Goal: Information Seeking & Learning: Check status

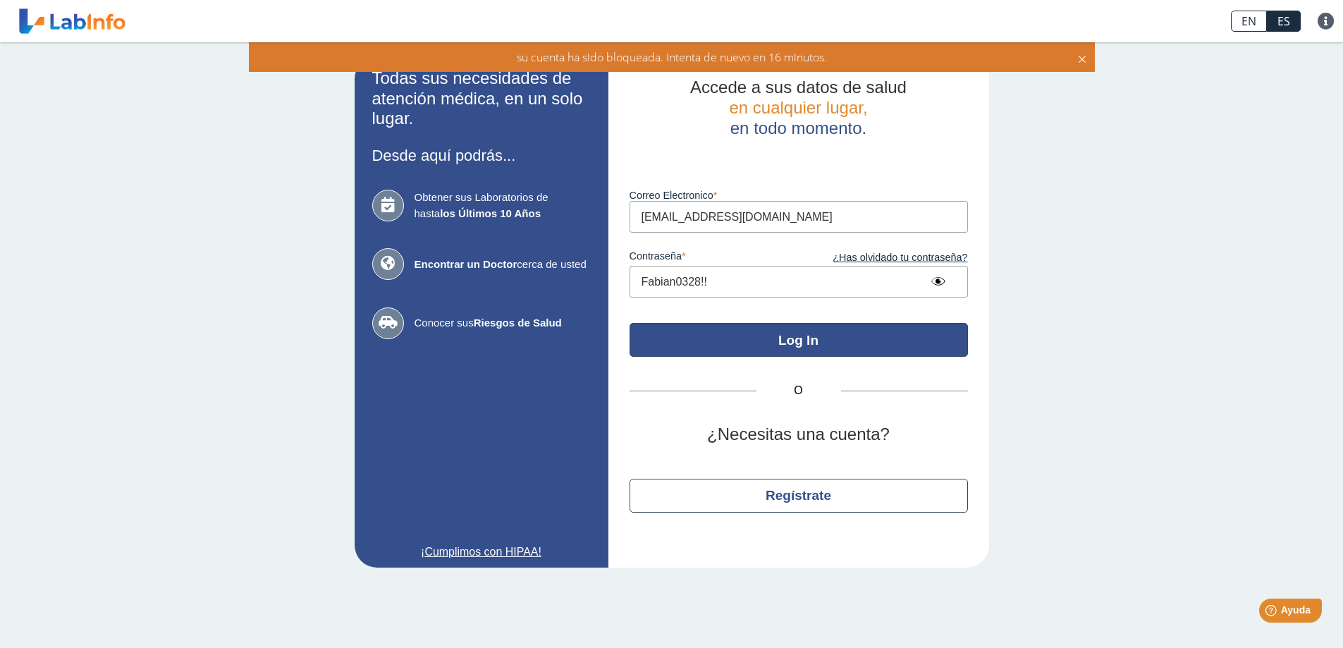
click at [790, 344] on button "Log In" at bounding box center [799, 340] width 338 height 34
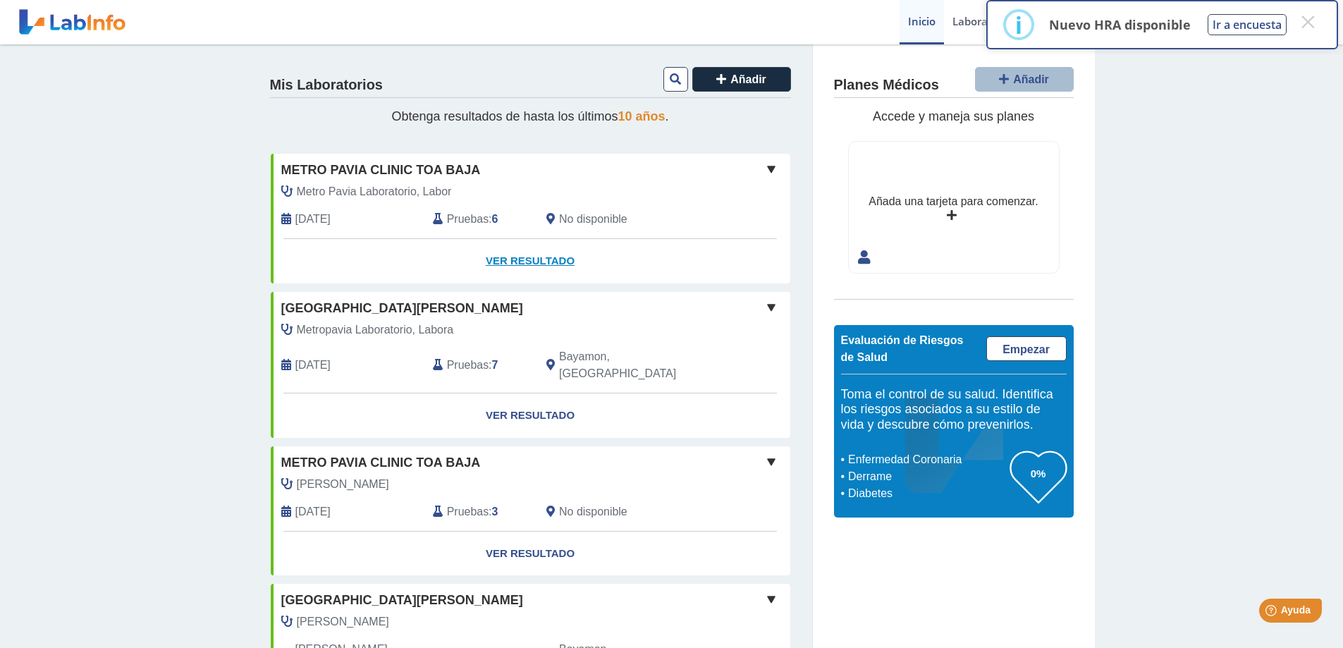
click at [547, 259] on link "Ver Resultado" at bounding box center [531, 261] width 520 height 44
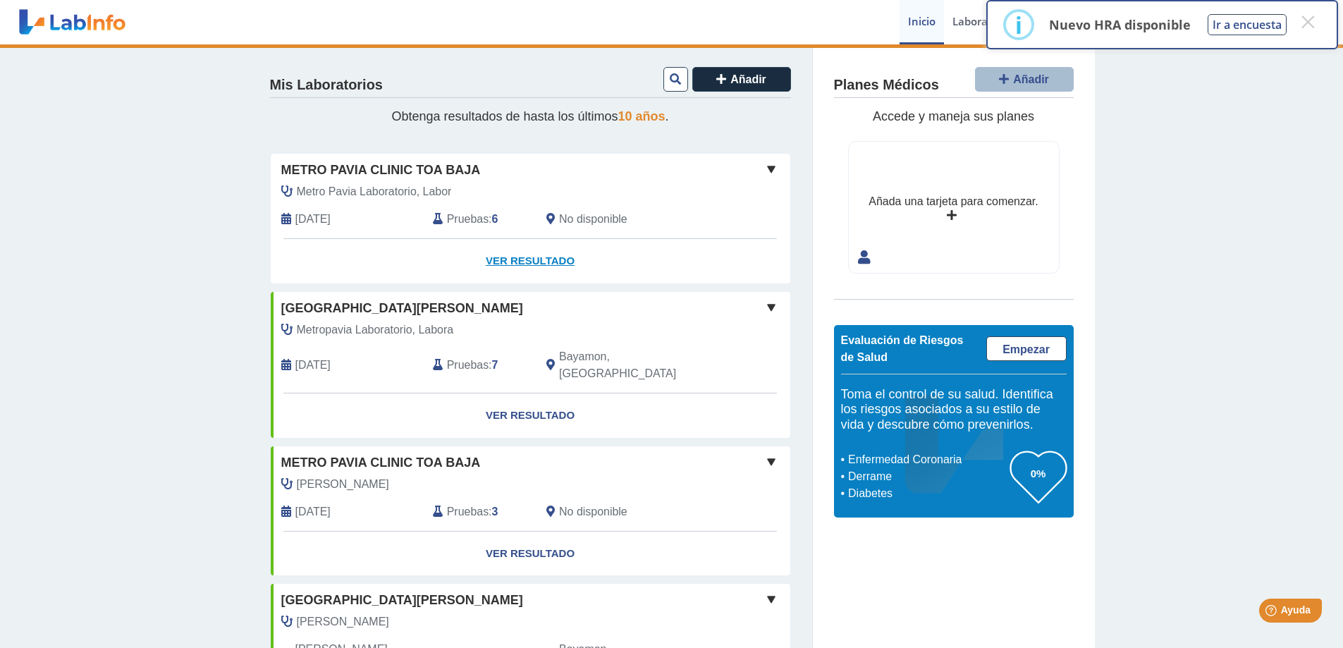
click at [557, 259] on link "Ver Resultado" at bounding box center [531, 261] width 520 height 44
click at [768, 166] on span at bounding box center [771, 169] width 17 height 17
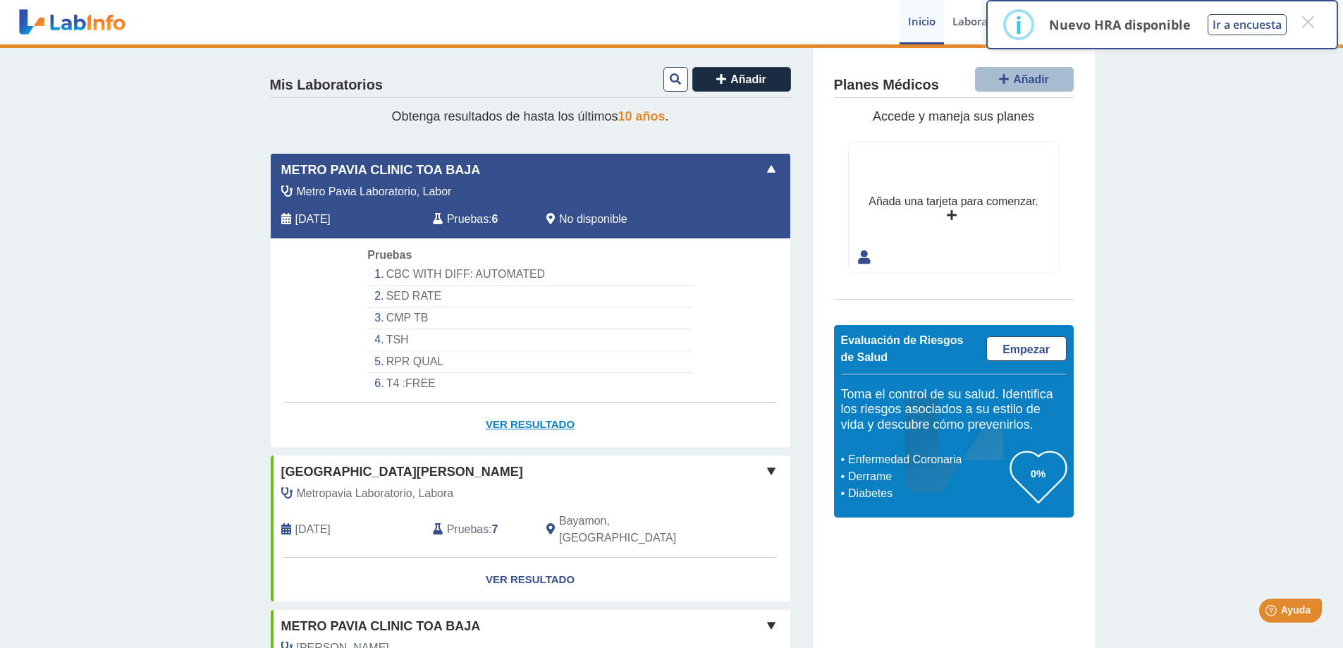
click at [504, 427] on link "Ver Resultado" at bounding box center [531, 425] width 520 height 44
click at [504, 424] on link "Ver Resultado" at bounding box center [531, 425] width 520 height 44
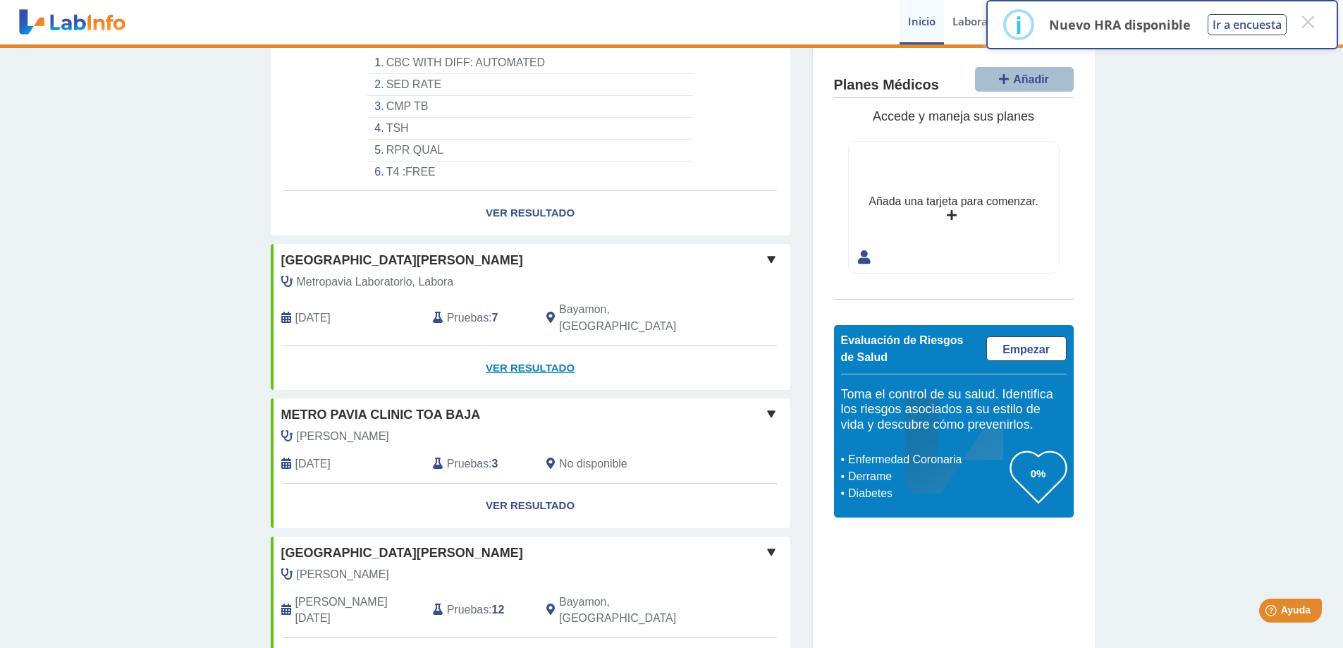
click at [520, 350] on link "Ver Resultado" at bounding box center [531, 368] width 520 height 44
click at [767, 257] on span at bounding box center [771, 259] width 17 height 17
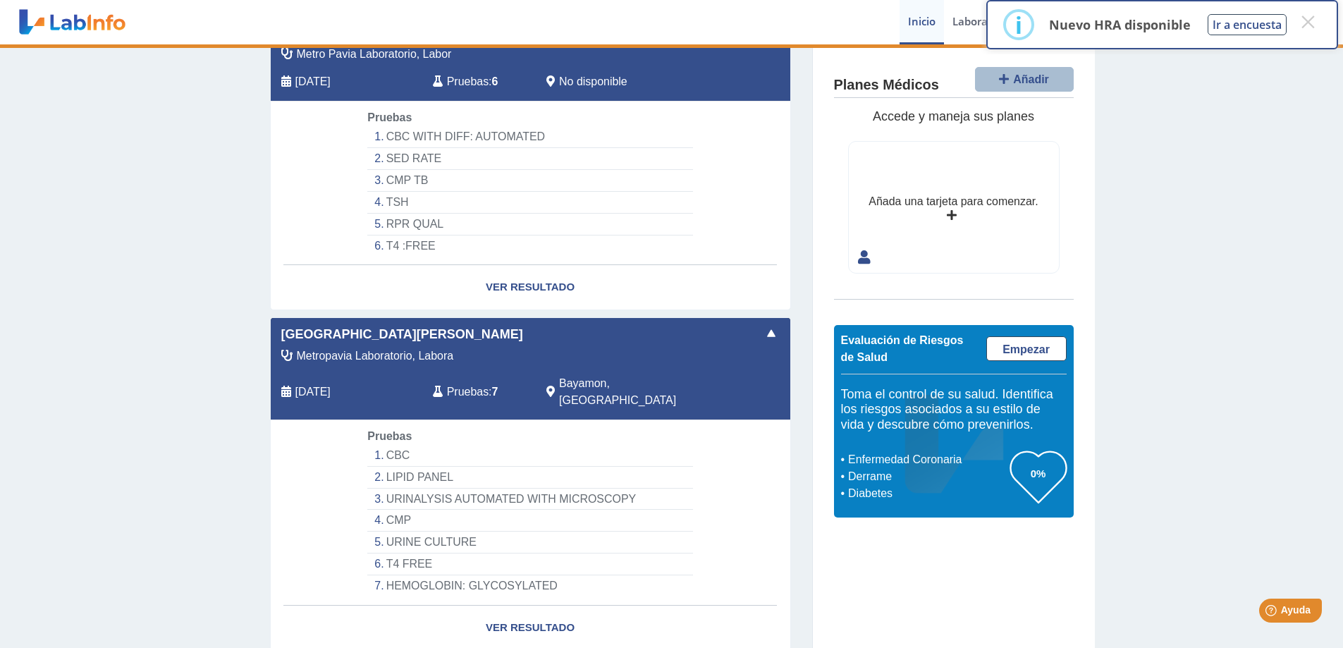
scroll to position [0, 0]
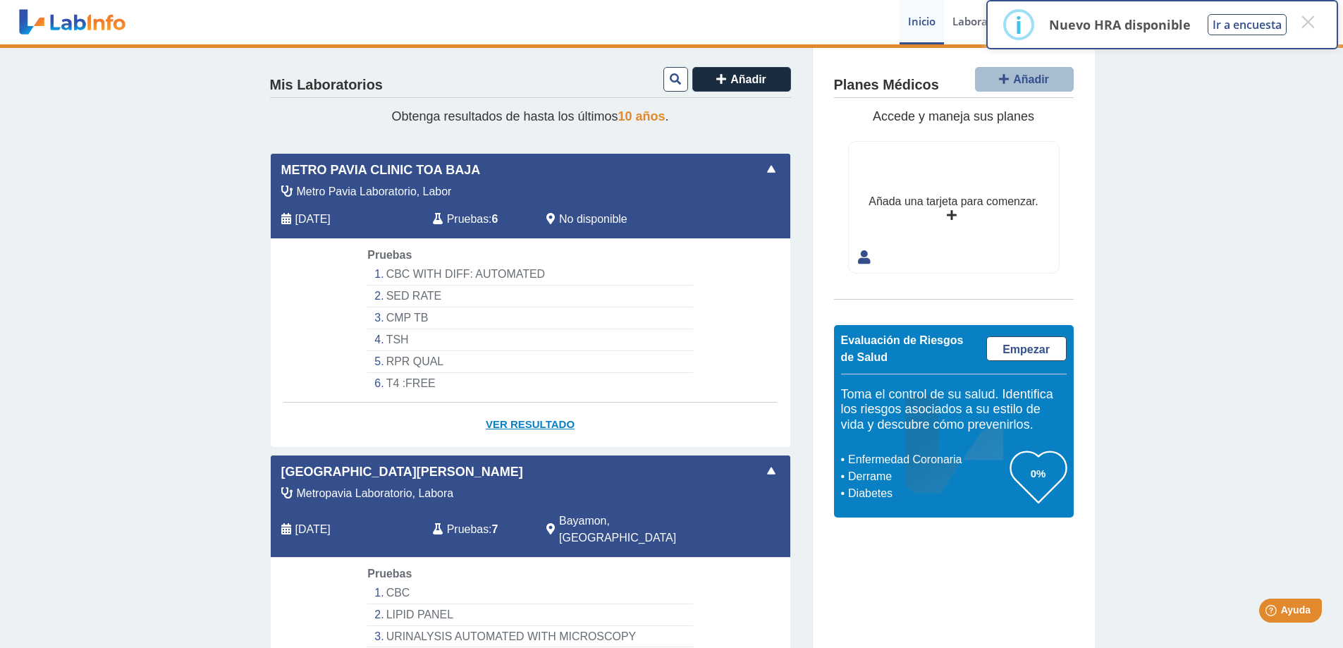
click at [546, 419] on link "Ver Resultado" at bounding box center [531, 425] width 520 height 44
drag, startPoint x: 546, startPoint y: 424, endPoint x: 524, endPoint y: 422, distance: 22.7
click at [524, 422] on link "Ver Resultado" at bounding box center [531, 425] width 520 height 44
click at [540, 424] on link "Ver Resultado" at bounding box center [531, 425] width 520 height 44
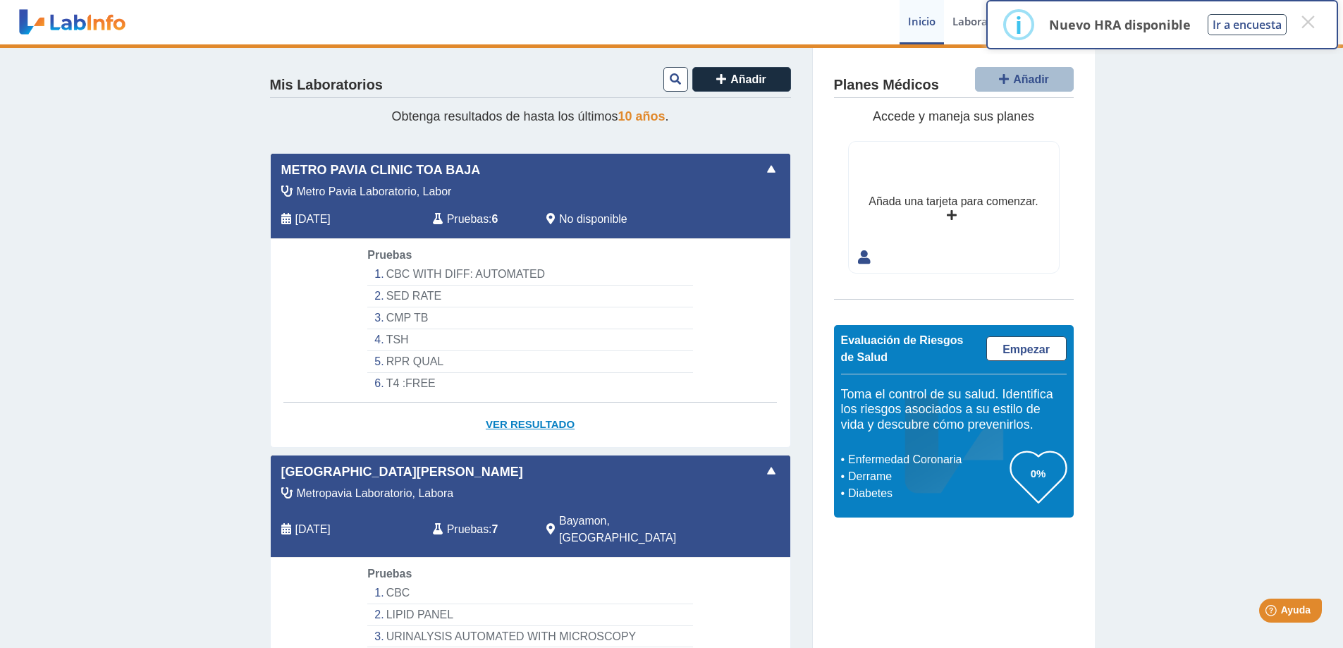
click at [540, 424] on link "Ver Resultado" at bounding box center [531, 425] width 520 height 44
click at [1259, 24] on button "Ir a encuesta" at bounding box center [1247, 24] width 79 height 21
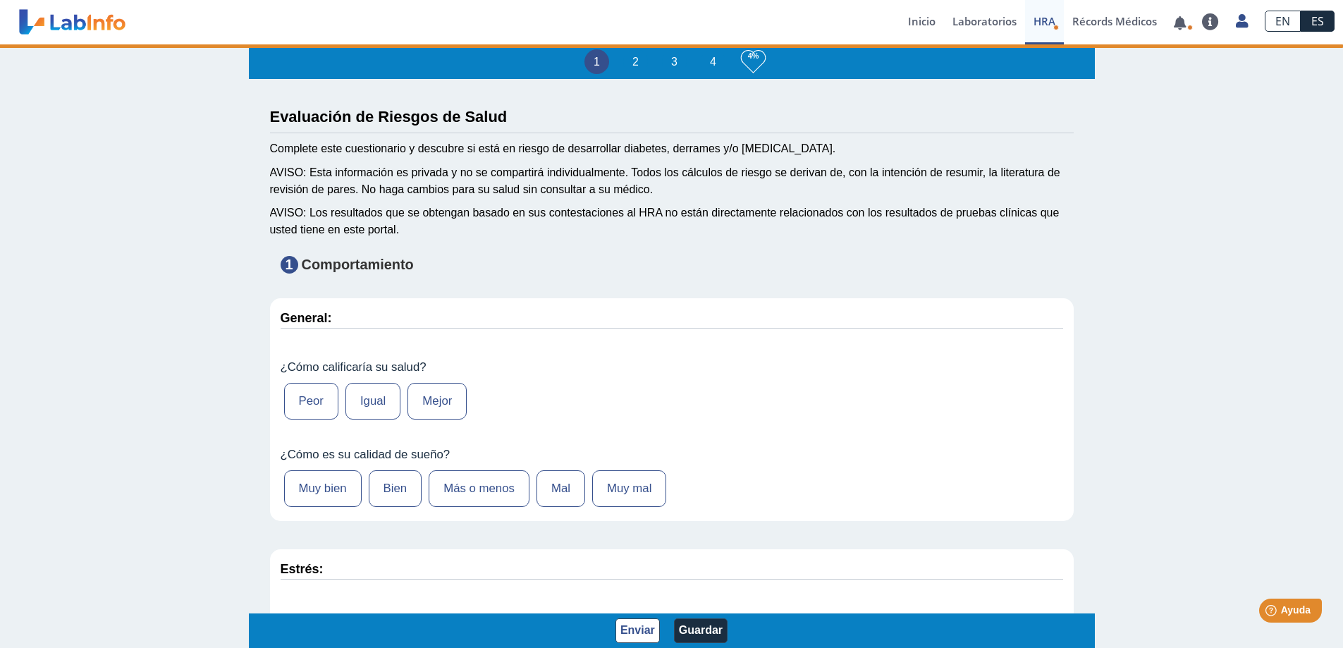
click at [436, 401] on label "Mejor" at bounding box center [436, 401] width 59 height 37
click at [0, 0] on input "Mejor" at bounding box center [0, 0] width 0 height 0
click at [336, 492] on label "Muy bien" at bounding box center [323, 488] width 78 height 37
click at [0, 0] on input "Muy bien" at bounding box center [0, 0] width 0 height 0
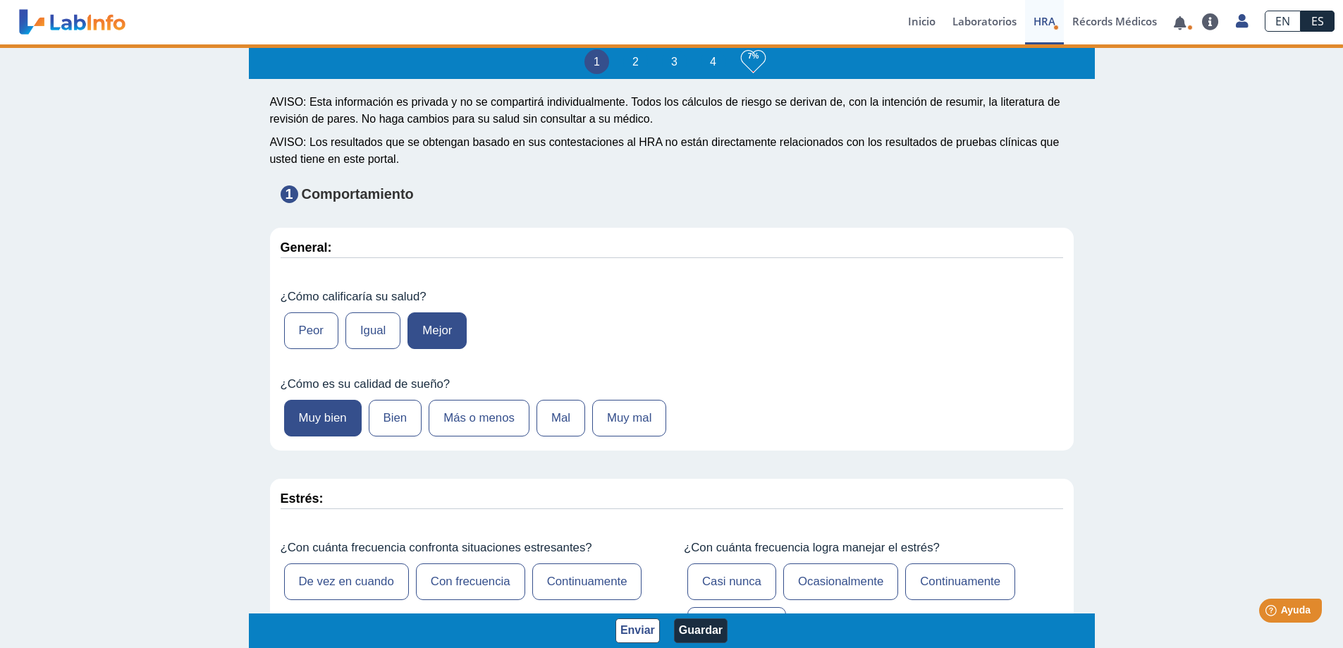
scroll to position [282, 0]
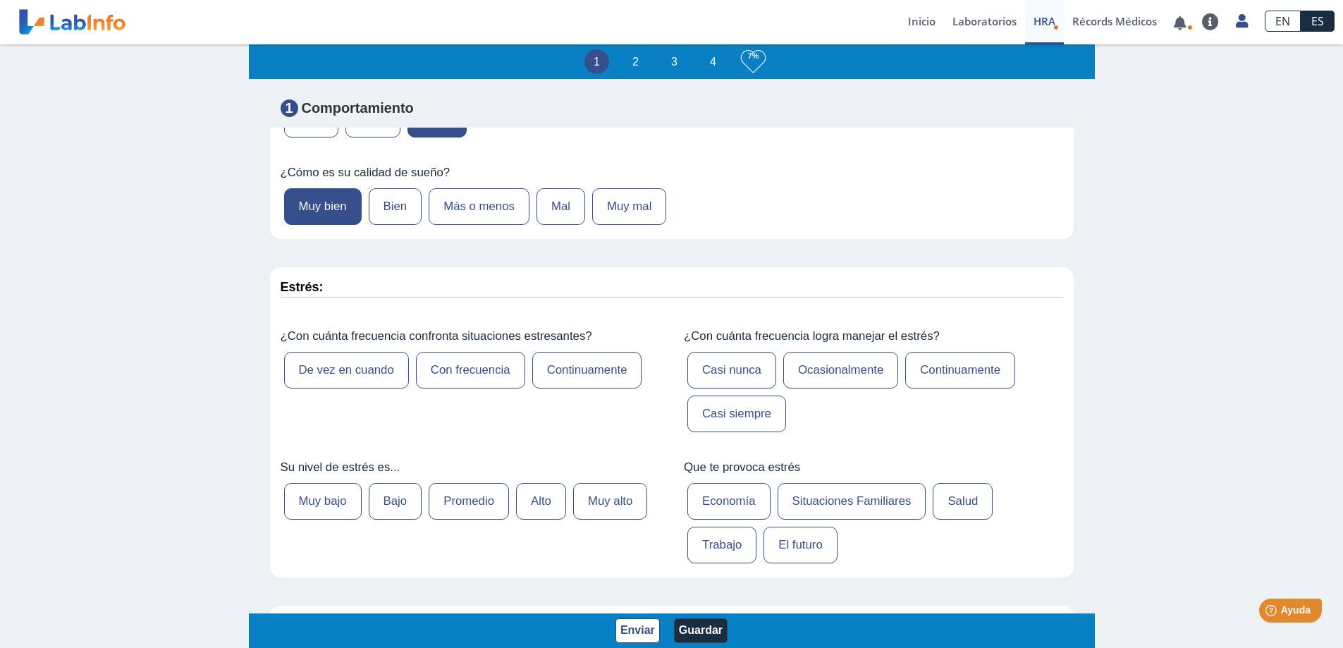
click at [352, 374] on label "De vez en cuando" at bounding box center [346, 370] width 125 height 37
click at [0, 0] on input "De vez en cuando" at bounding box center [0, 0] width 0 height 0
click at [717, 422] on label "Casi siempre" at bounding box center [736, 414] width 99 height 37
click at [0, 0] on input "Casi siempre" at bounding box center [0, 0] width 0 height 0
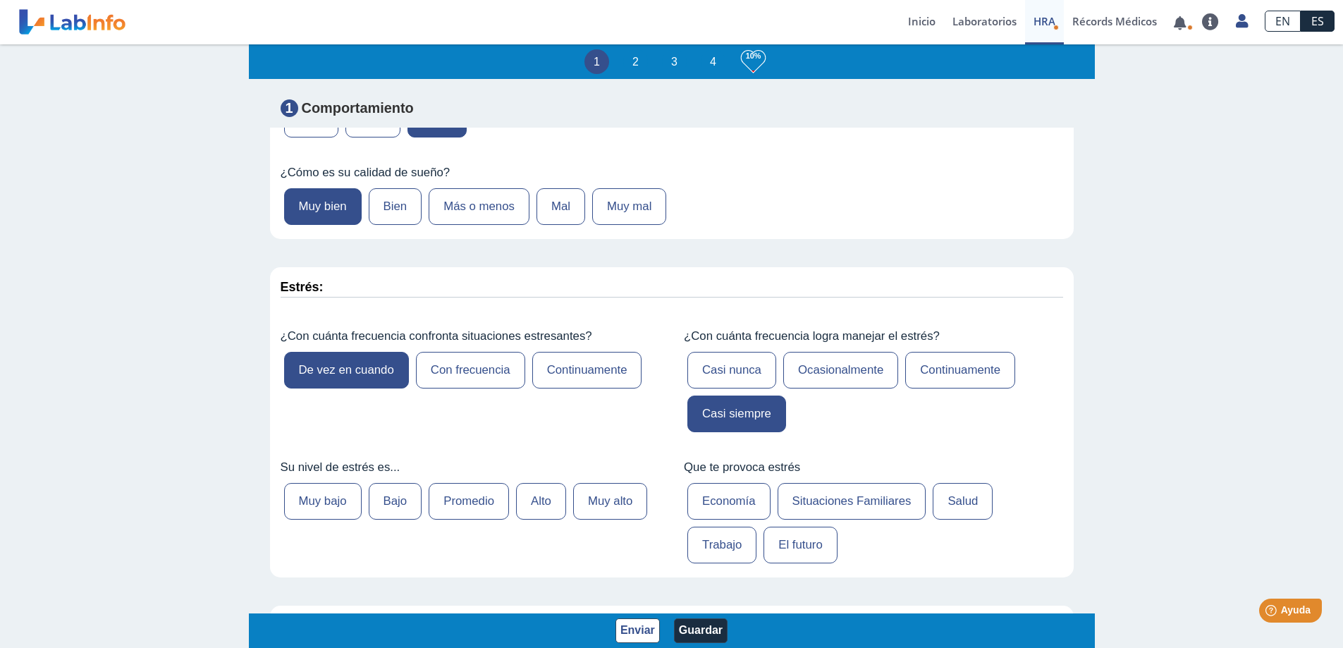
click at [316, 500] on label "Muy bajo" at bounding box center [323, 501] width 78 height 37
click at [0, 0] on input "Muy bajo" at bounding box center [0, 0] width 0 height 0
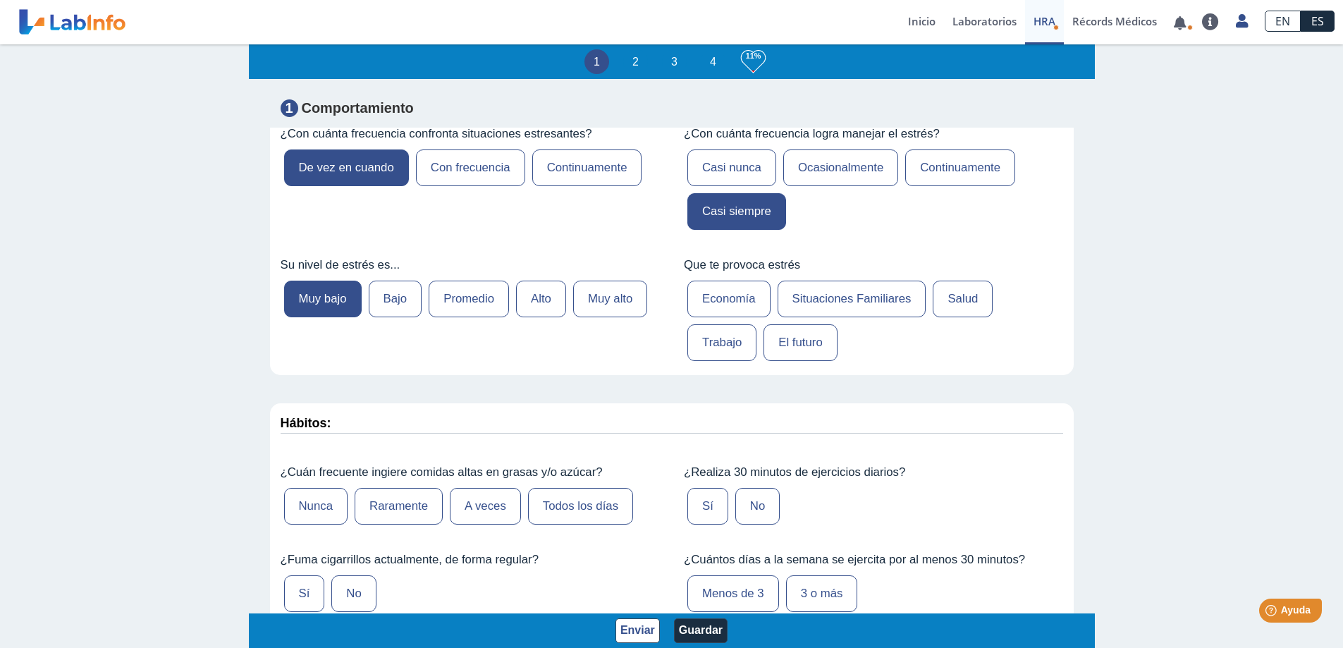
scroll to position [564, 0]
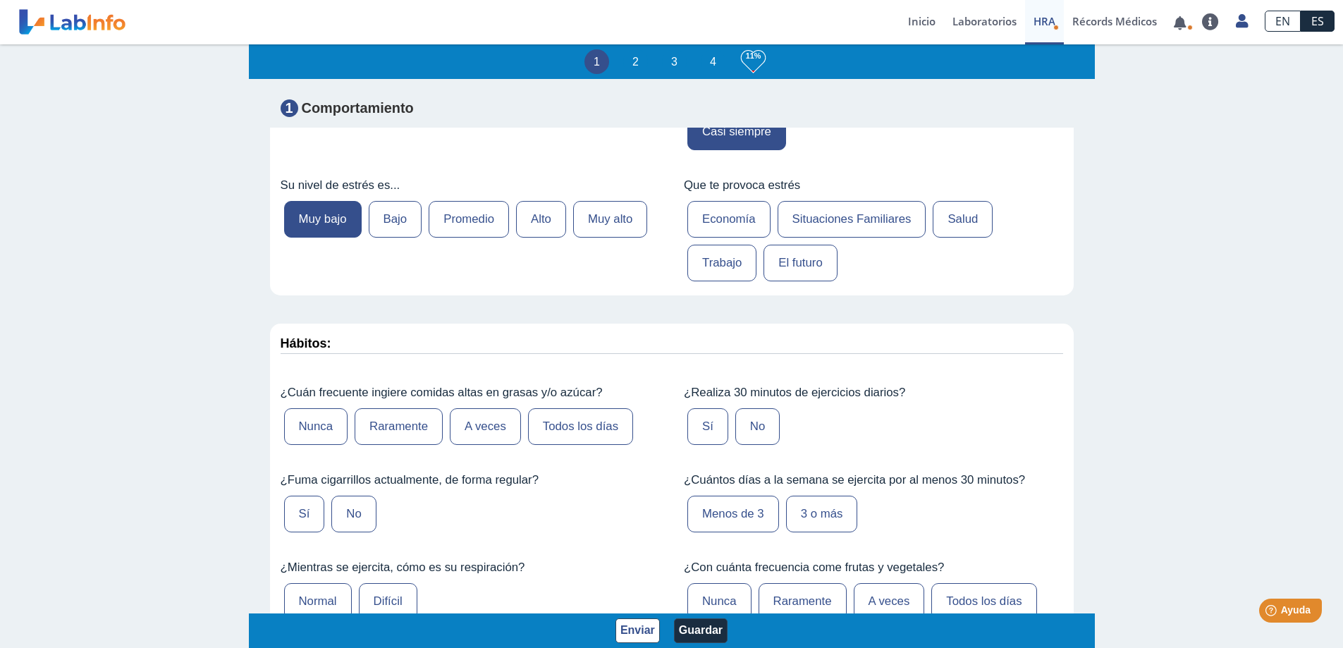
click at [879, 219] on label "Situaciones Familiares" at bounding box center [852, 219] width 149 height 37
click at [0, 0] on input "Situaciones Familiares" at bounding box center [0, 0] width 0 height 0
click at [471, 430] on label "A veces" at bounding box center [485, 426] width 71 height 37
click at [0, 0] on input "A veces" at bounding box center [0, 0] width 0 height 0
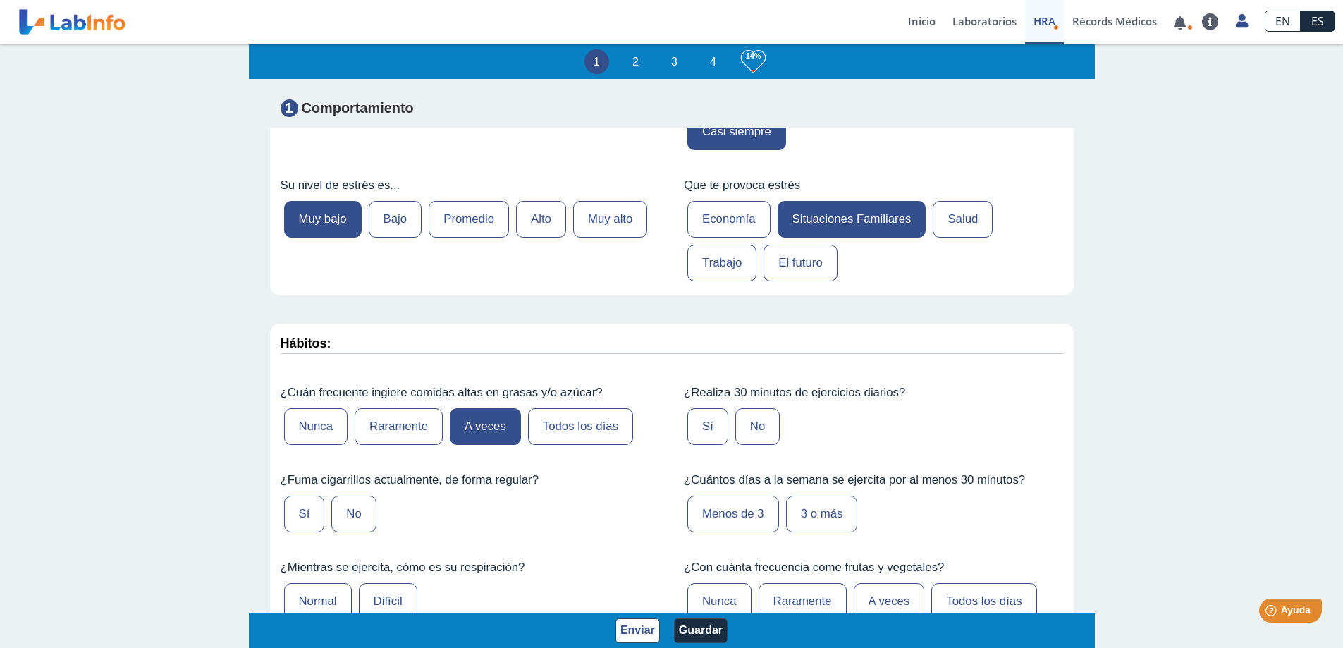
click at [340, 513] on label "No" at bounding box center [353, 514] width 44 height 37
click at [0, 0] on input "No" at bounding box center [0, 0] width 0 height 0
click at [702, 422] on label "Sí" at bounding box center [707, 426] width 41 height 37
click at [0, 0] on input "Sí" at bounding box center [0, 0] width 0 height 0
click at [744, 426] on label "No" at bounding box center [757, 426] width 44 height 37
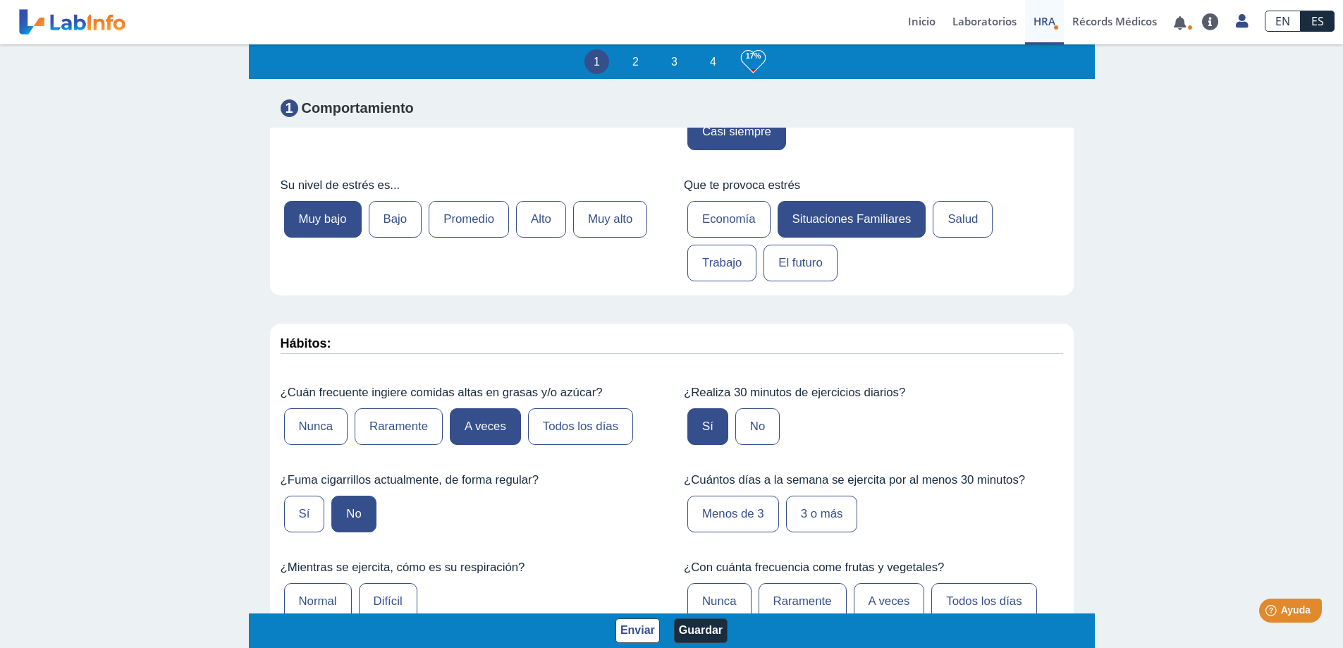
click at [0, 0] on input "No" at bounding box center [0, 0] width 0 height 0
click at [726, 520] on label "Menos de 3" at bounding box center [733, 514] width 92 height 37
click at [0, 0] on input "Menos de 3" at bounding box center [0, 0] width 0 height 0
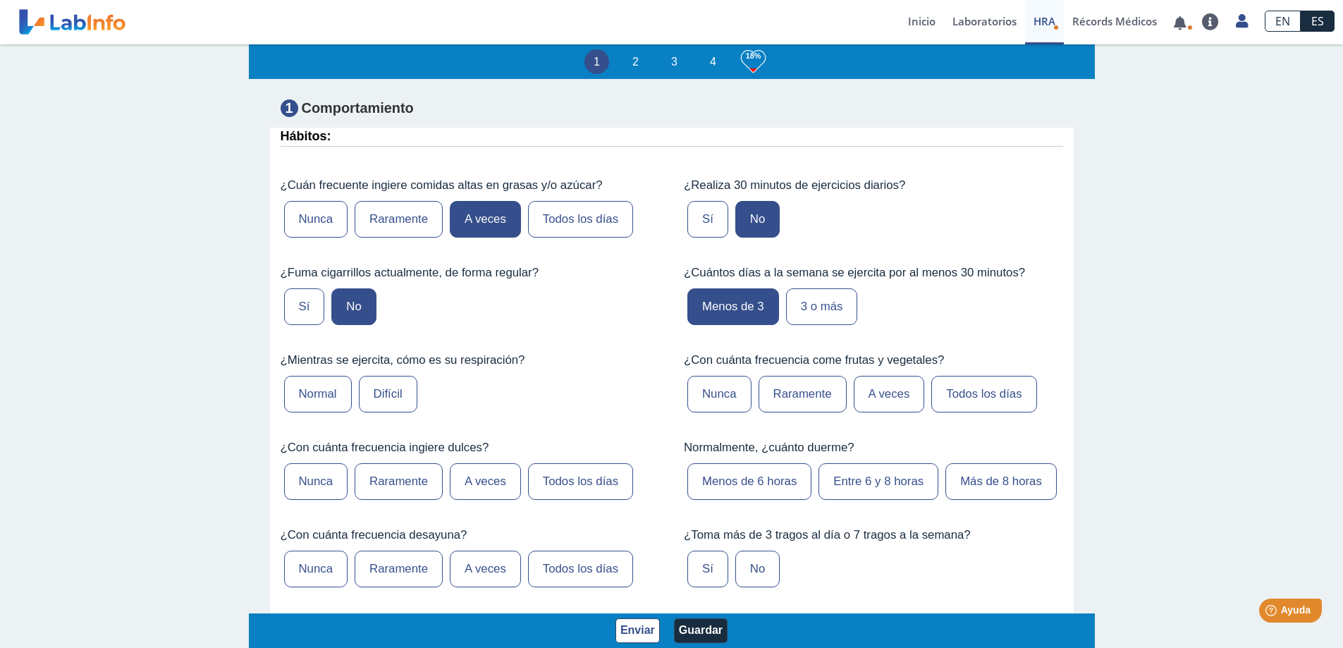
scroll to position [776, 0]
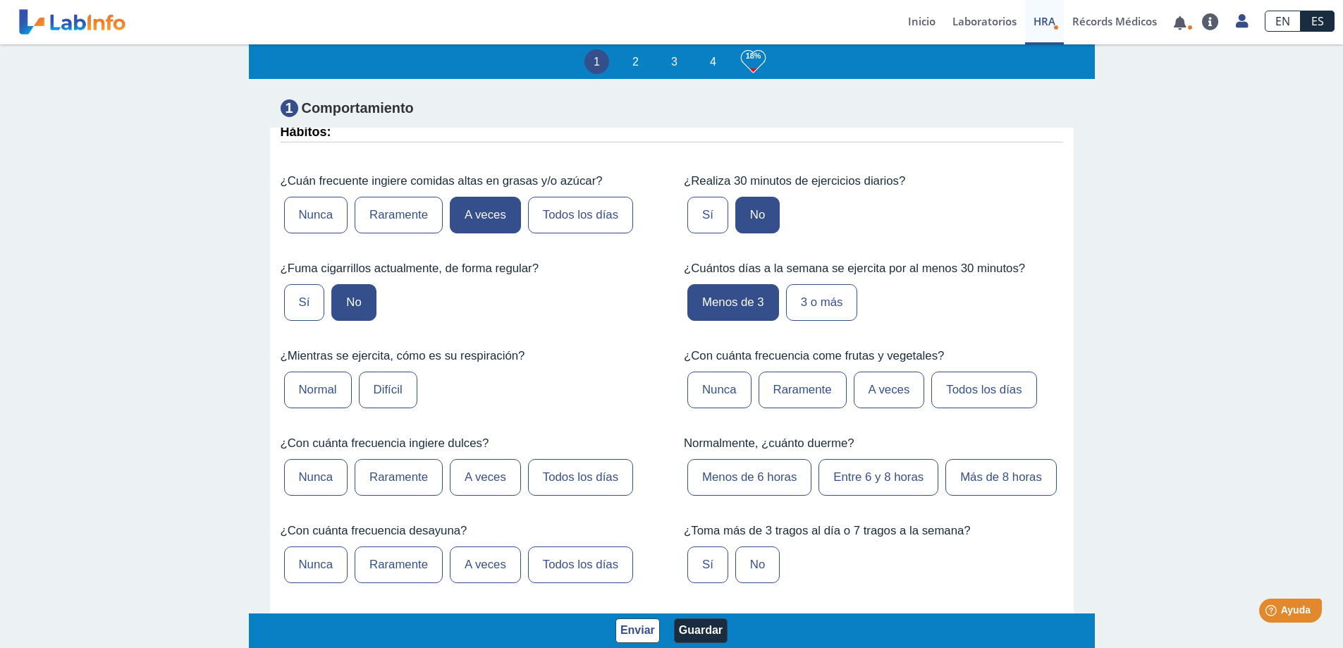
click at [324, 386] on label "Normal" at bounding box center [318, 390] width 68 height 37
click at [0, 0] on input "Normal" at bounding box center [0, 0] width 0 height 0
click at [859, 389] on label "A veces" at bounding box center [889, 390] width 71 height 37
click at [0, 0] on input "A veces" at bounding box center [0, 0] width 0 height 0
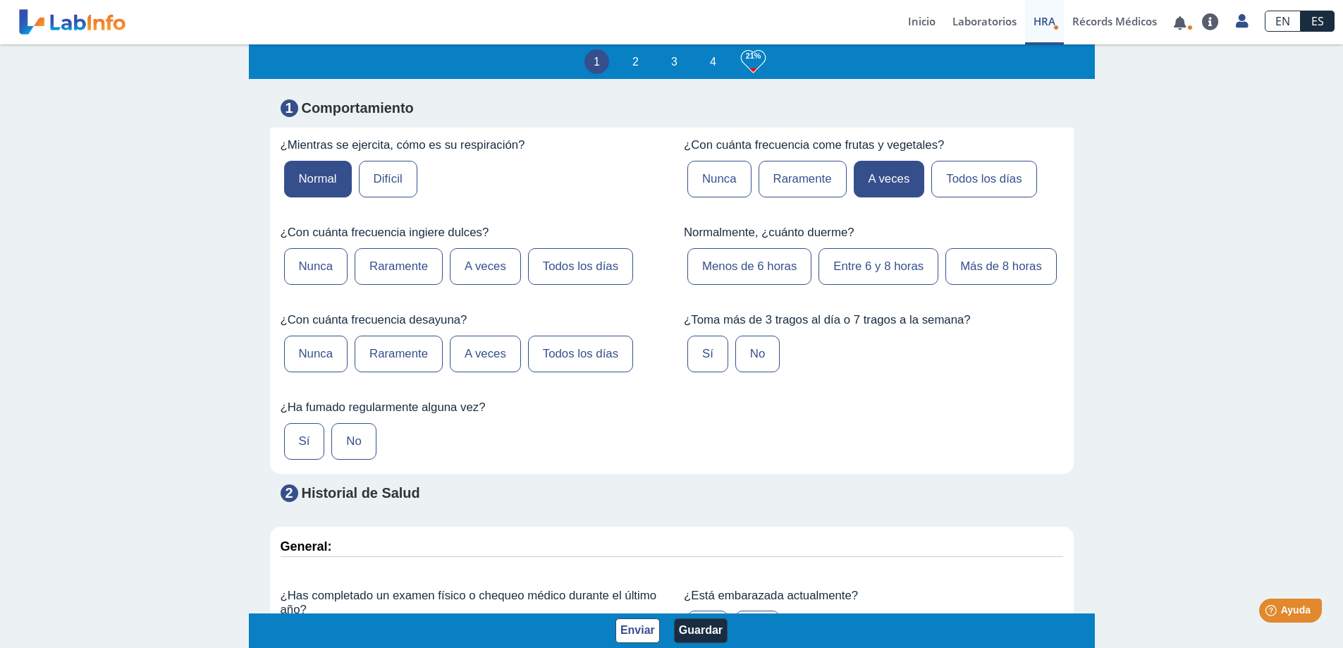
scroll to position [987, 0]
click at [493, 265] on label "A veces" at bounding box center [485, 265] width 71 height 37
click at [0, 0] on input "A veces" at bounding box center [0, 0] width 0 height 0
click at [870, 265] on label "Entre 6 y 8 horas" at bounding box center [879, 265] width 120 height 37
click at [0, 0] on input "Entre 6 y 8 horas" at bounding box center [0, 0] width 0 height 0
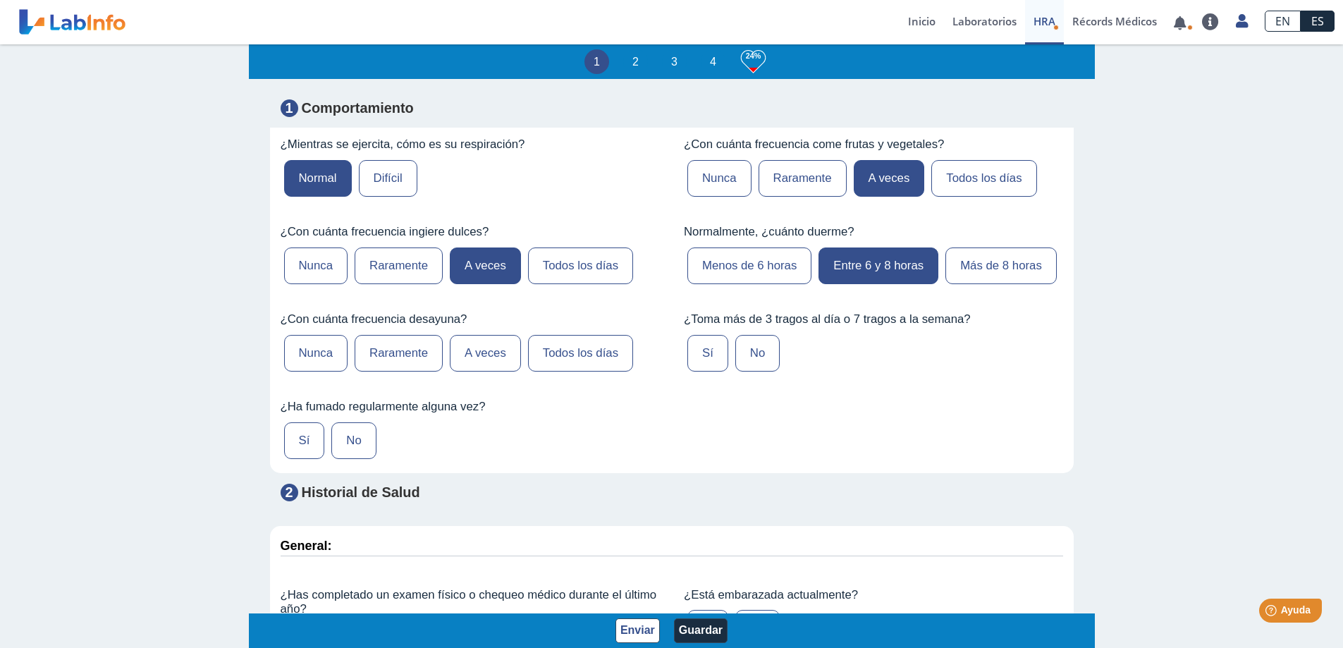
click at [572, 372] on label "Todos los días" at bounding box center [580, 353] width 105 height 37
click at [0, 0] on input "Todos los días" at bounding box center [0, 0] width 0 height 0
click at [752, 372] on label "No" at bounding box center [757, 353] width 44 height 37
click at [0, 0] on input "No" at bounding box center [0, 0] width 0 height 0
click at [346, 459] on label "No" at bounding box center [353, 440] width 44 height 37
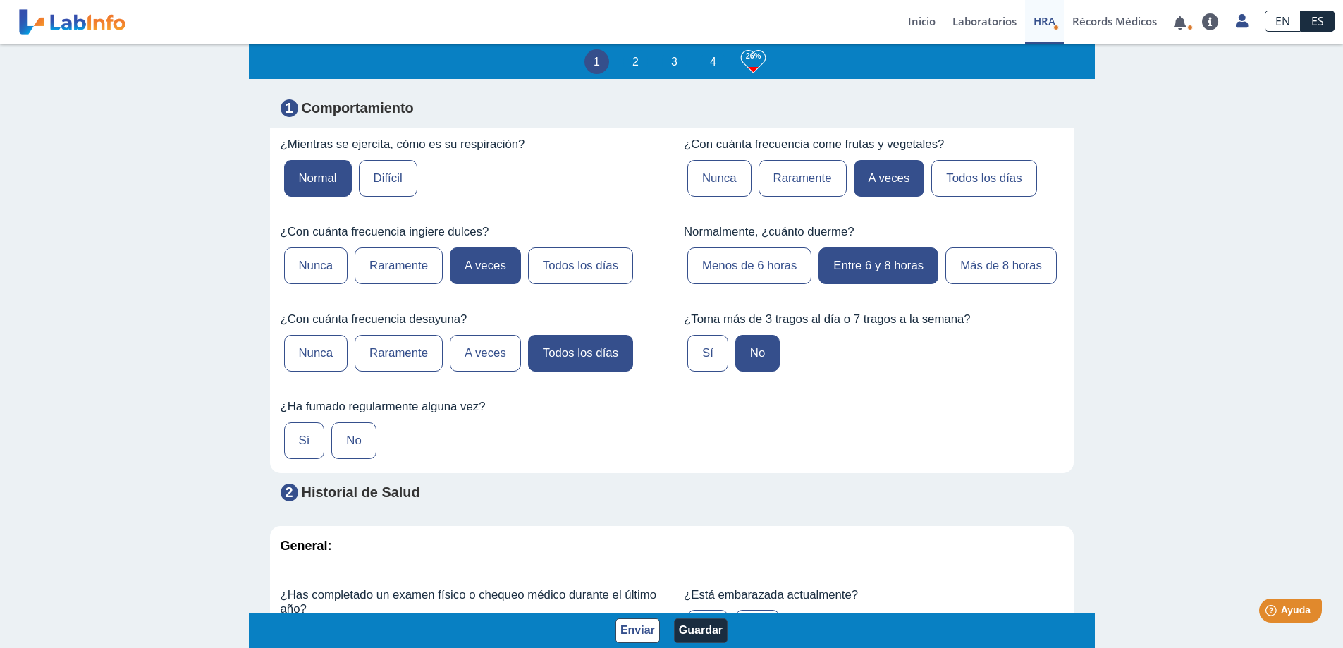
click at [0, 0] on input "No" at bounding box center [0, 0] width 0 height 0
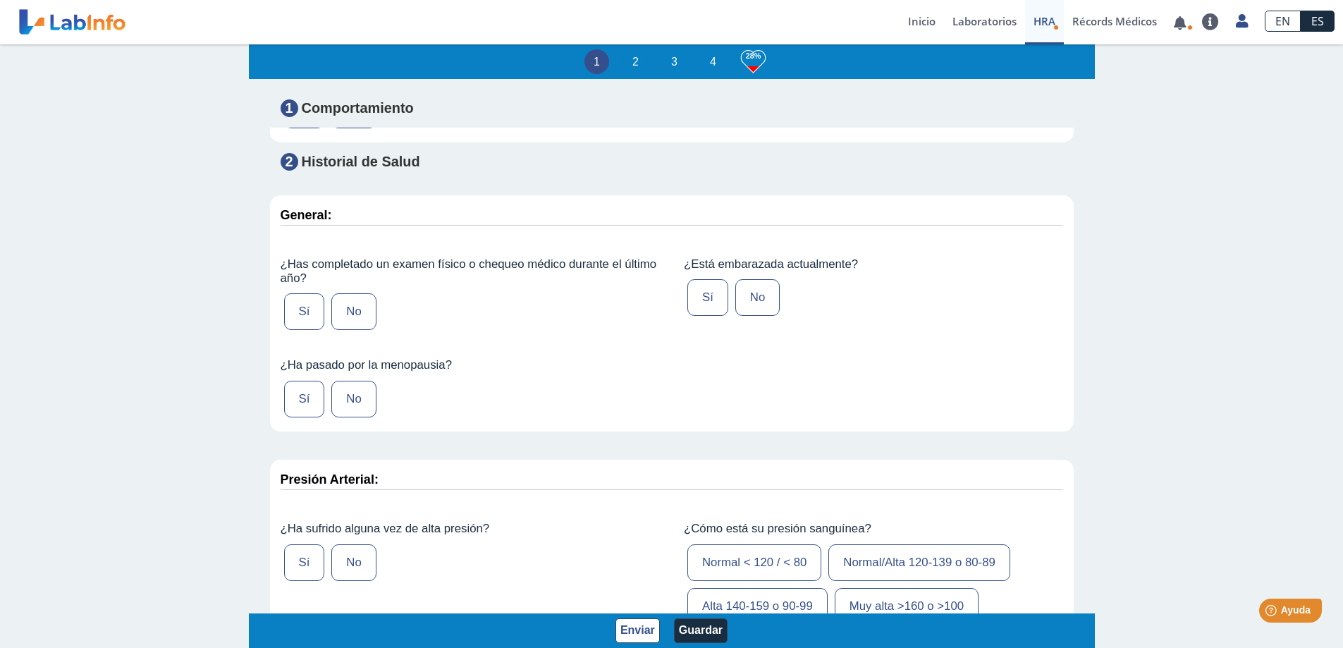
scroll to position [1340, 0]
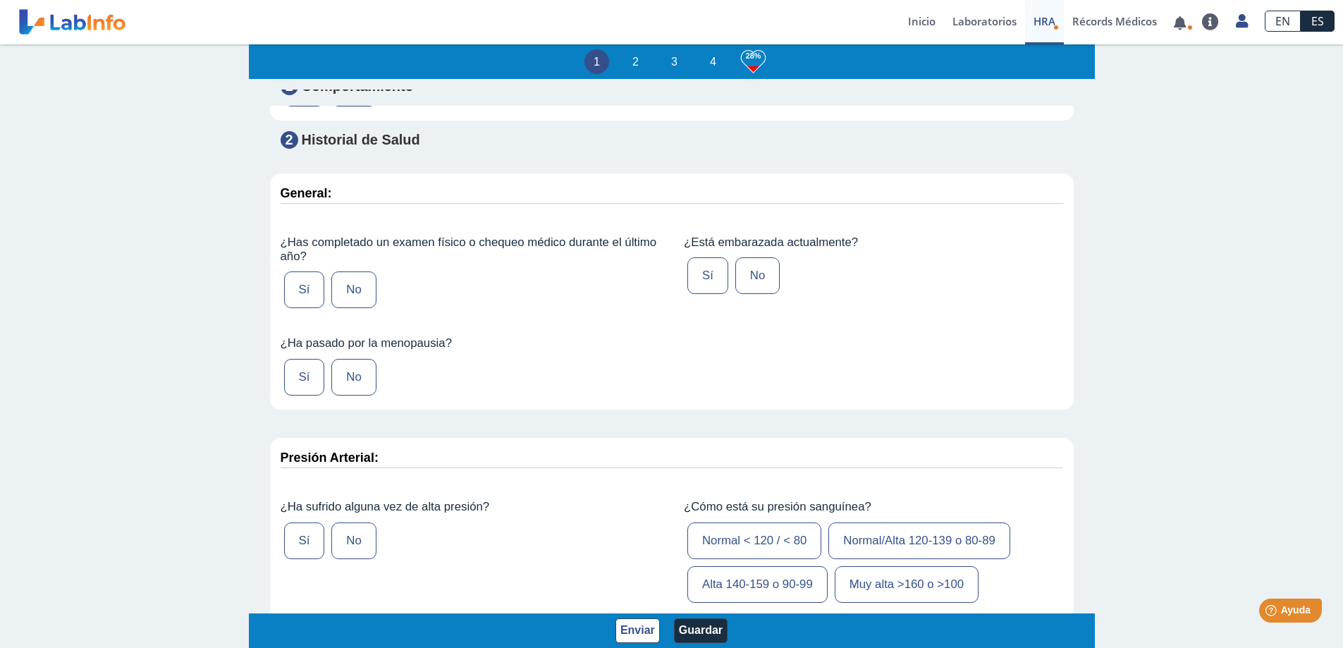
click at [304, 308] on label "Sí" at bounding box center [304, 289] width 41 height 37
click at [0, 0] on input "Sí" at bounding box center [0, 0] width 0 height 0
click at [752, 294] on label "No" at bounding box center [757, 275] width 44 height 37
click at [0, 0] on input "No" at bounding box center [0, 0] width 0 height 0
click at [305, 396] on label "Sí" at bounding box center [304, 377] width 41 height 37
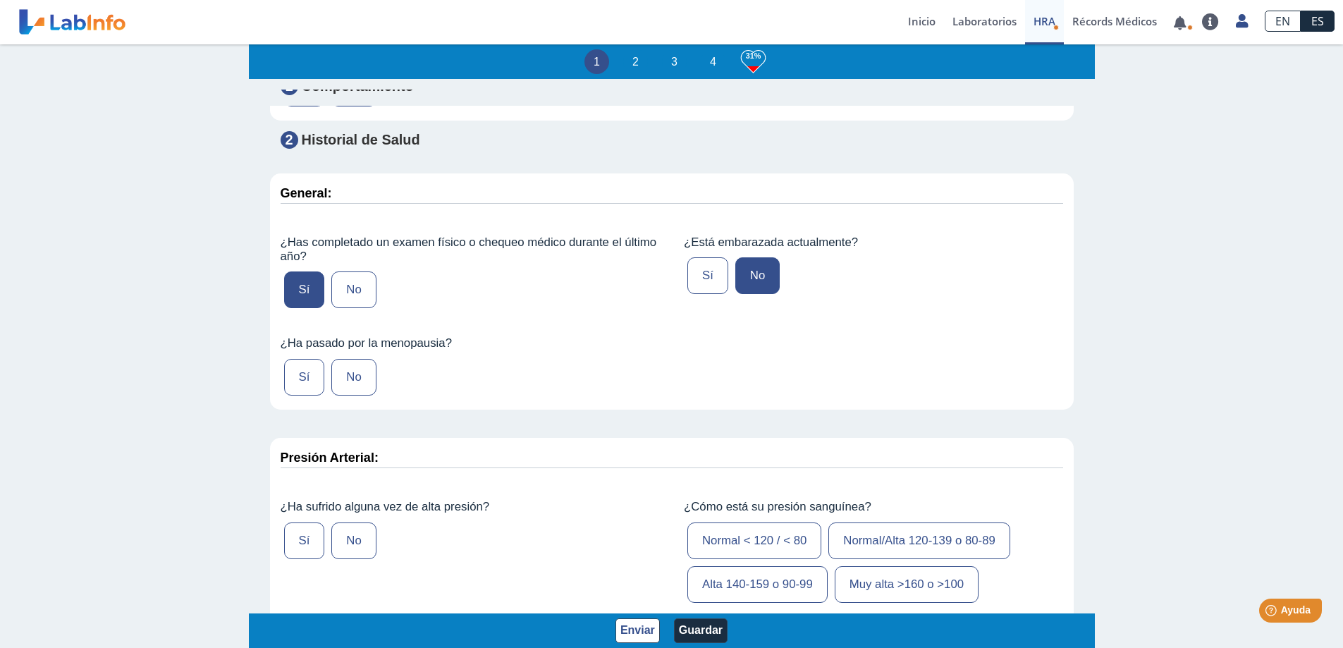
click at [0, 0] on input "Sí" at bounding box center [0, 0] width 0 height 0
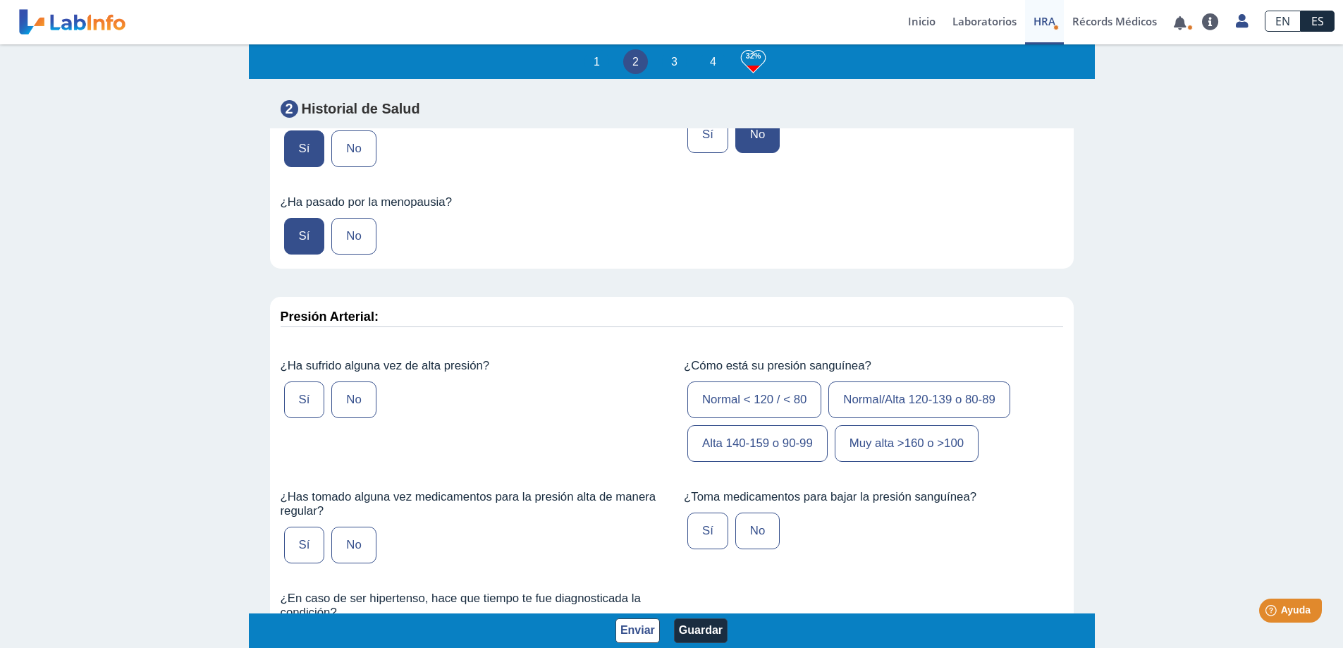
scroll to position [1551, 0]
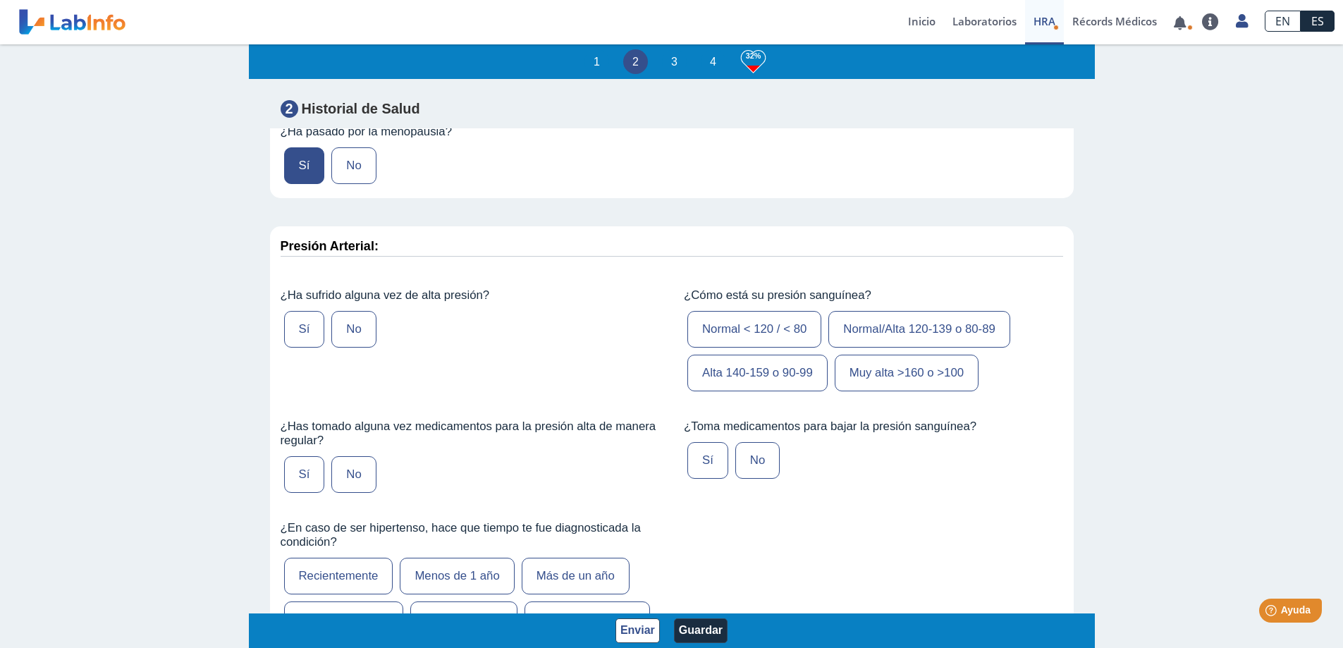
click at [302, 348] on label "Sí" at bounding box center [304, 329] width 41 height 37
click at [0, 0] on input "Sí" at bounding box center [0, 0] width 0 height 0
click at [907, 348] on label "Normal/Alta 120-139 o 80-89" at bounding box center [919, 329] width 182 height 37
click at [0, 0] on input "Normal/Alta 120-139 o 80-89" at bounding box center [0, 0] width 0 height 0
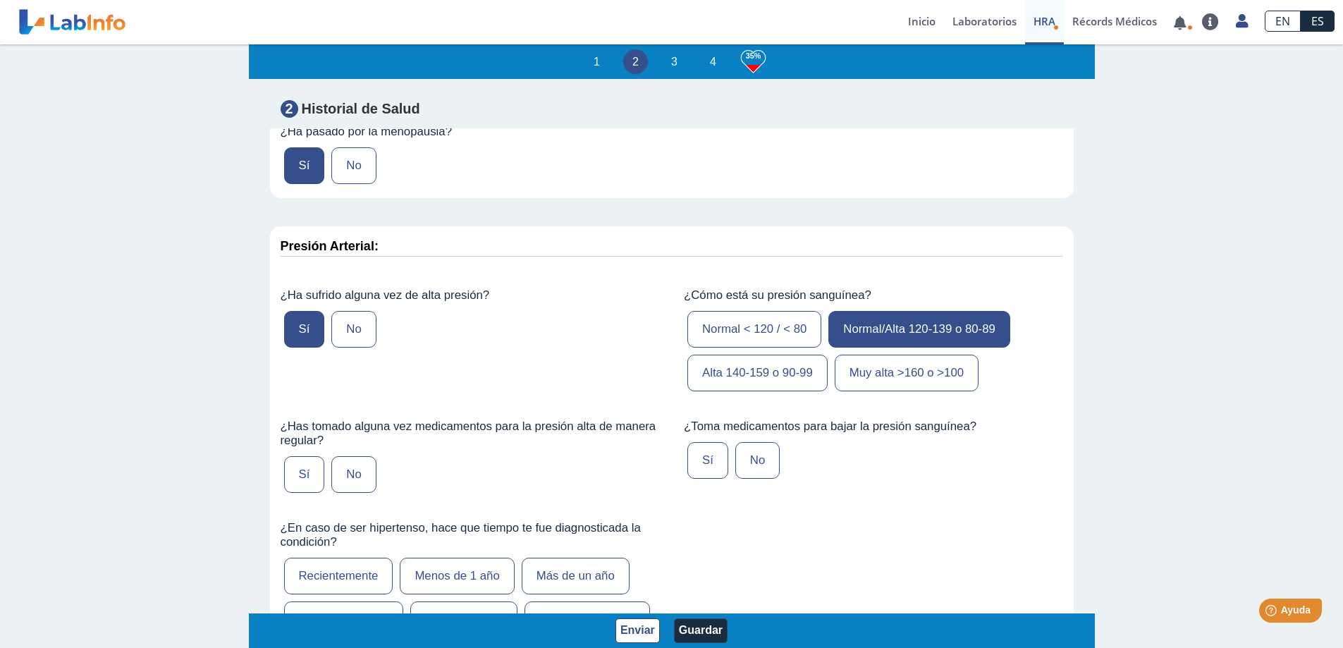
click at [306, 493] on label "Sí" at bounding box center [304, 474] width 41 height 37
click at [0, 0] on input "Sí" at bounding box center [0, 0] width 0 height 0
click at [728, 348] on label "Normal < 120 / < 80" at bounding box center [754, 329] width 134 height 37
click at [0, 0] on input "Normal < 120 / < 80" at bounding box center [0, 0] width 0 height 0
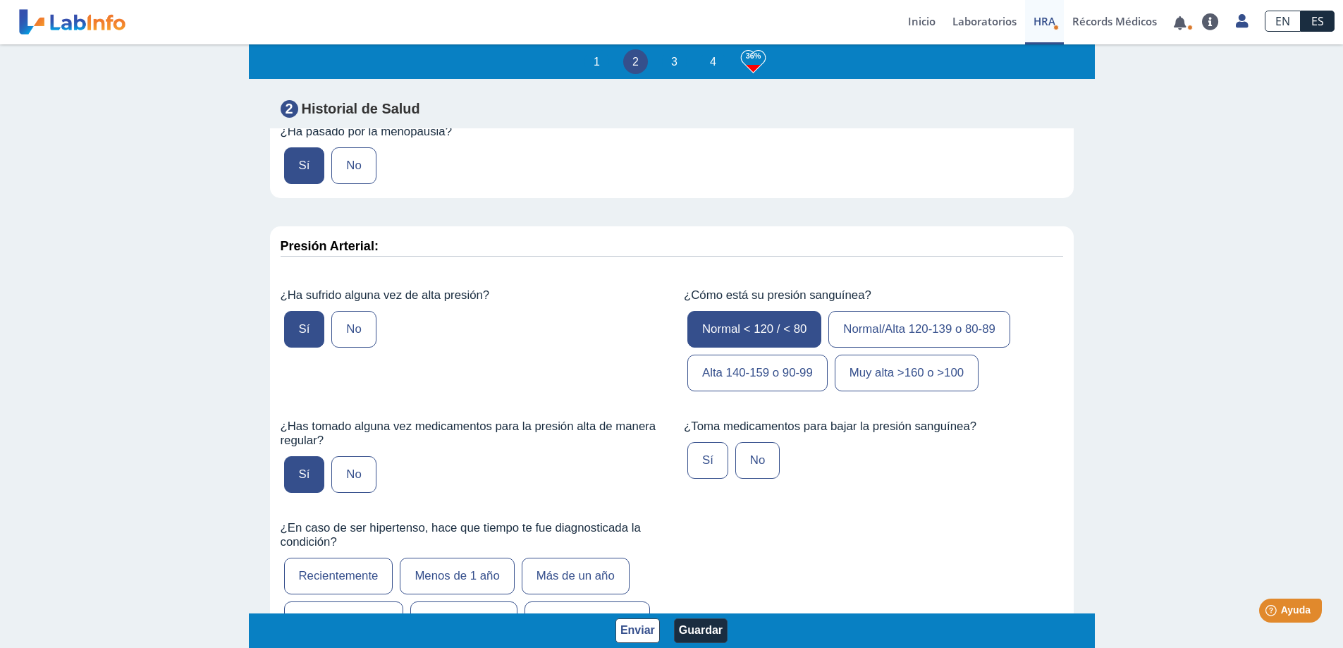
click at [701, 479] on label "Sí" at bounding box center [707, 460] width 41 height 37
click at [0, 0] on input "Sí" at bounding box center [0, 0] width 0 height 0
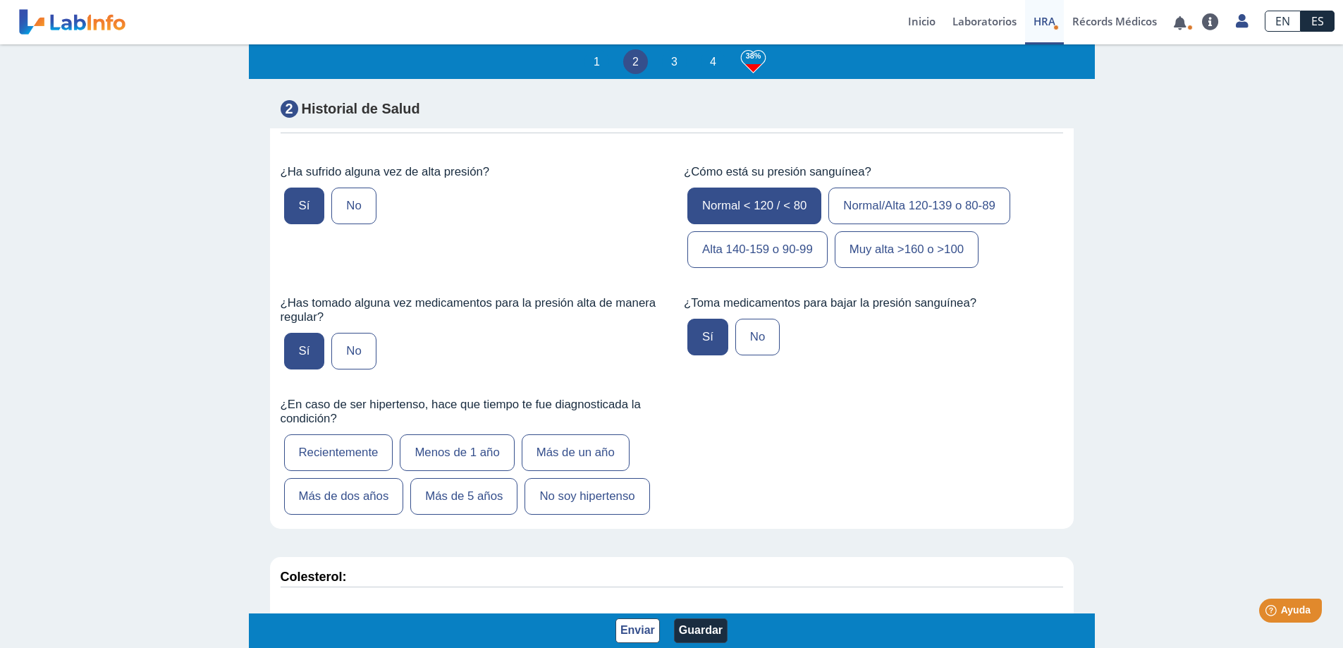
scroll to position [1833, 0]
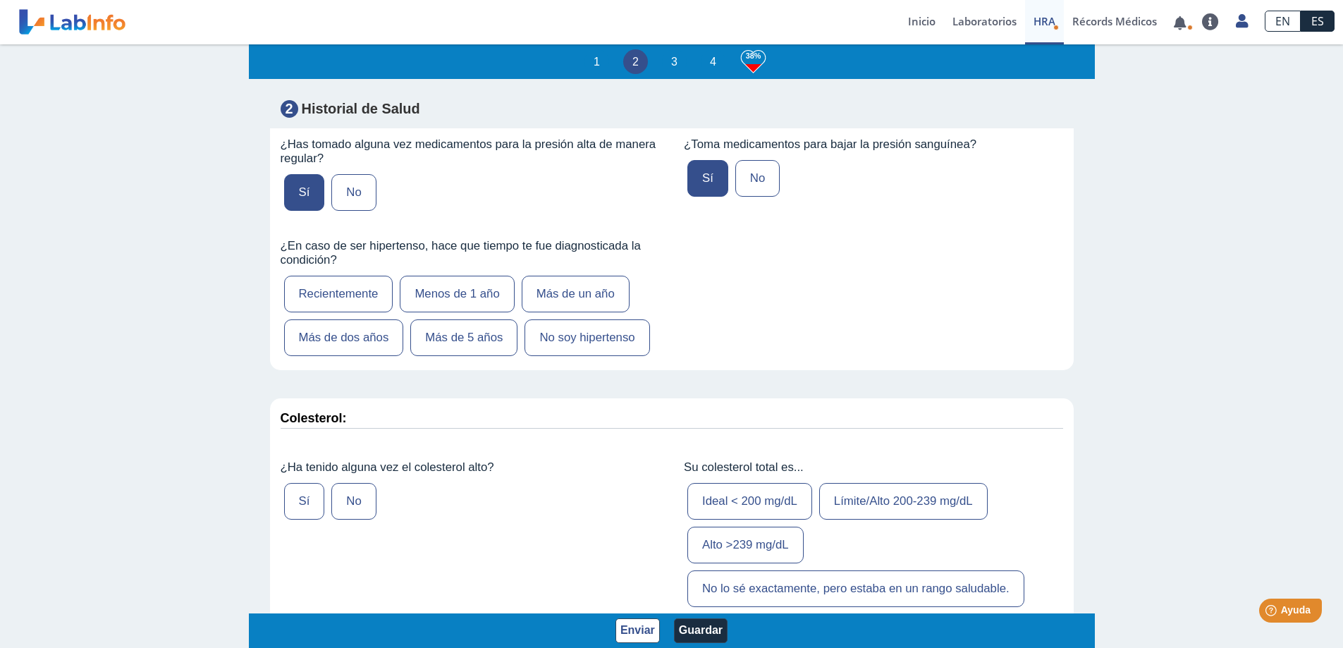
click at [484, 356] on label "Más de 5 años" at bounding box center [463, 337] width 107 height 37
click at [0, 0] on input "Más de 5 años" at bounding box center [0, 0] width 0 height 0
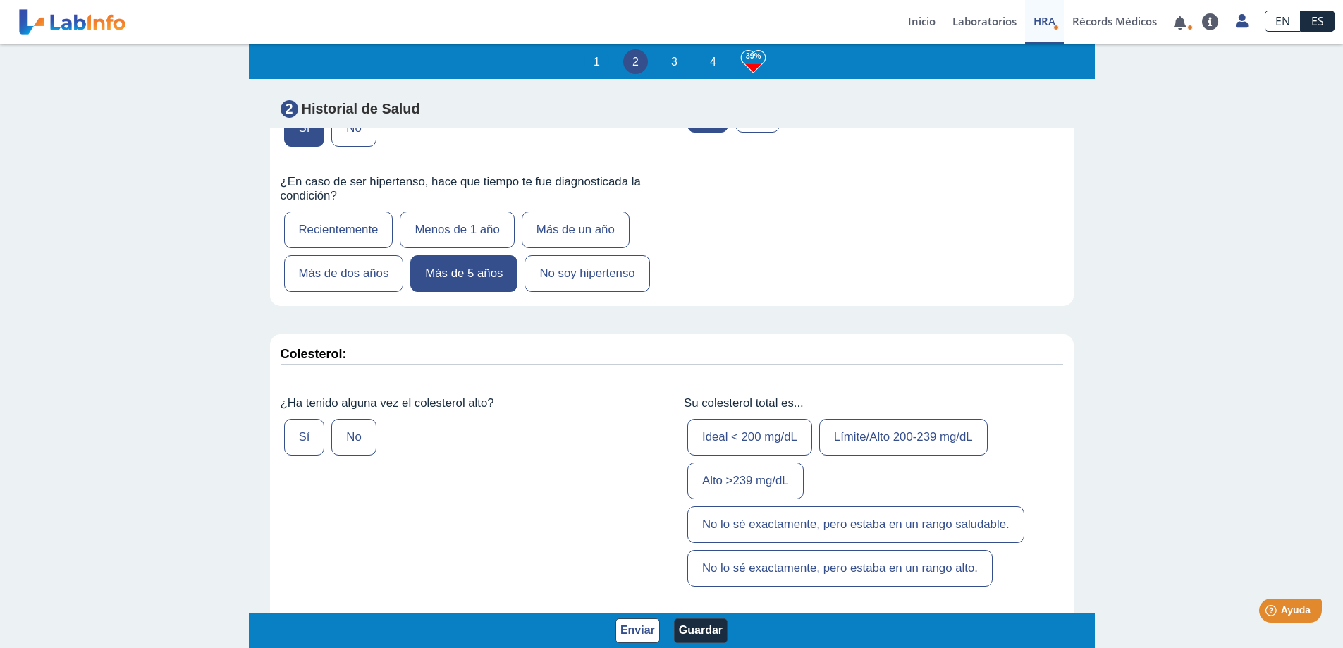
scroll to position [1974, 0]
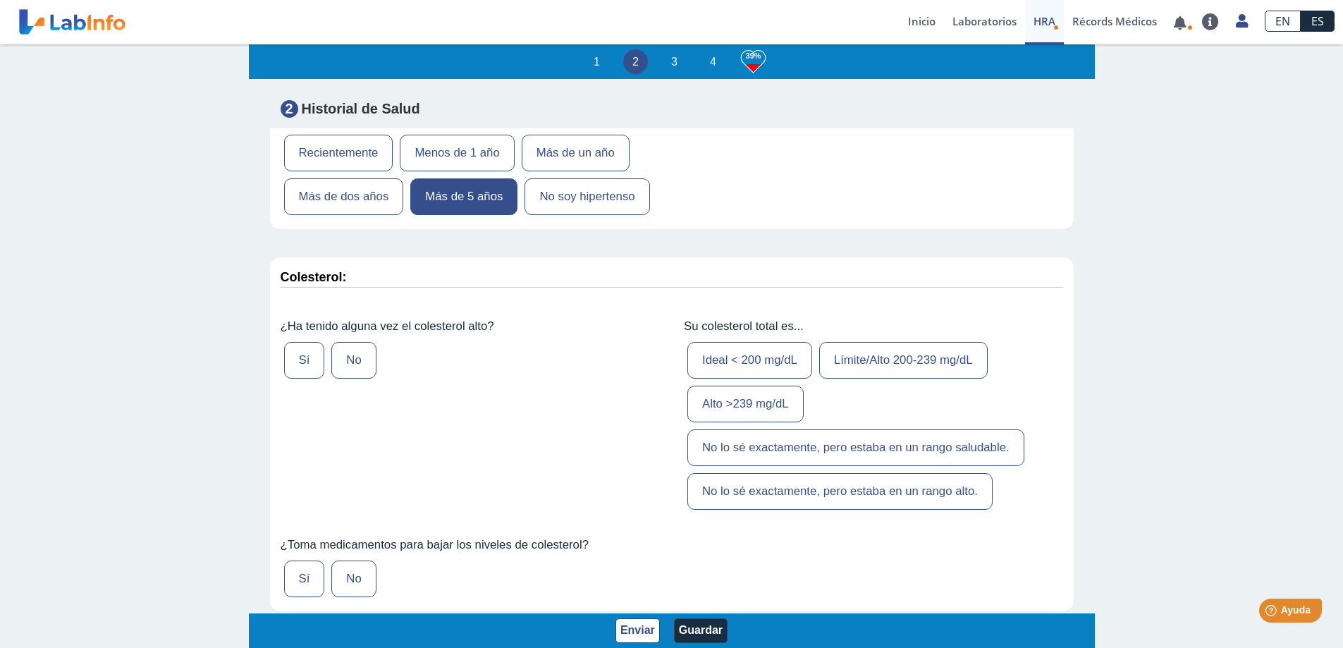
click at [304, 379] on label "Sí" at bounding box center [304, 360] width 41 height 37
click at [0, 0] on input "Sí" at bounding box center [0, 0] width 0 height 0
click at [776, 379] on label "Ideal < 200 mg/dL" at bounding box center [749, 360] width 125 height 37
click at [0, 0] on input "Ideal < 200 mg/dL" at bounding box center [0, 0] width 0 height 0
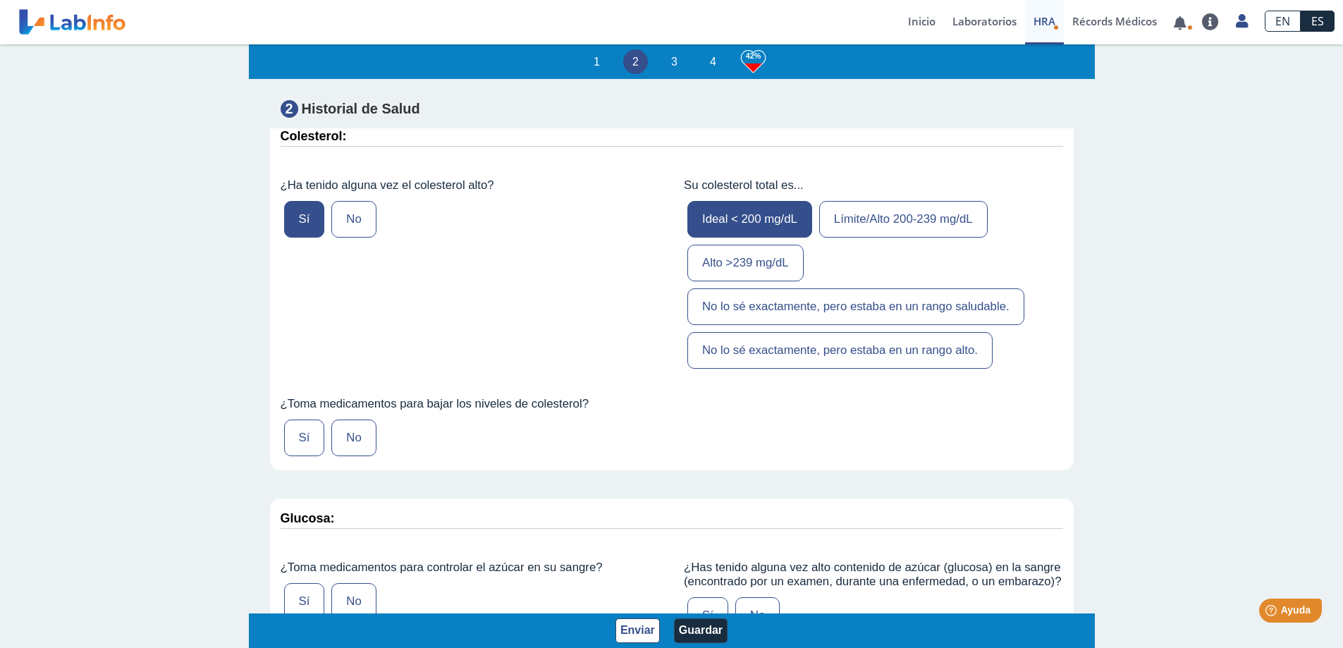
scroll to position [2327, 0]
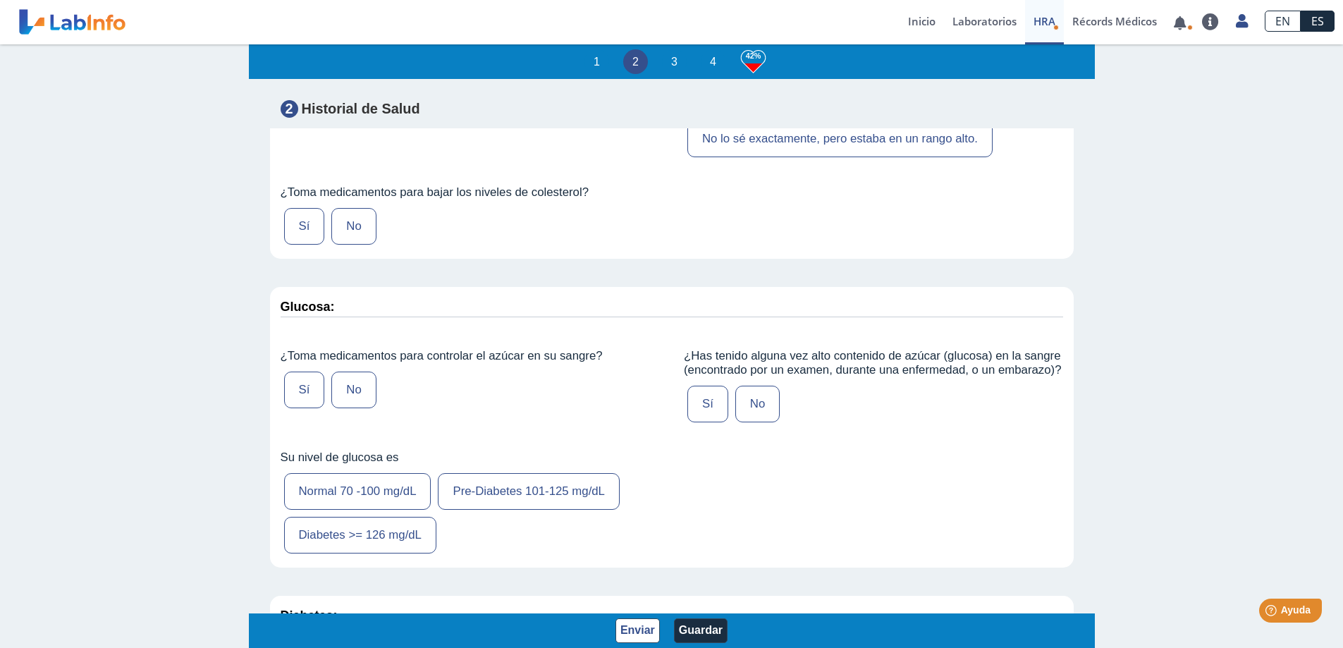
click at [298, 245] on label "Sí" at bounding box center [304, 226] width 41 height 37
click at [0, 0] on input "Sí" at bounding box center [0, 0] width 0 height 0
click at [346, 408] on label "No" at bounding box center [353, 390] width 44 height 37
click at [0, 0] on input "No" at bounding box center [0, 0] width 0 height 0
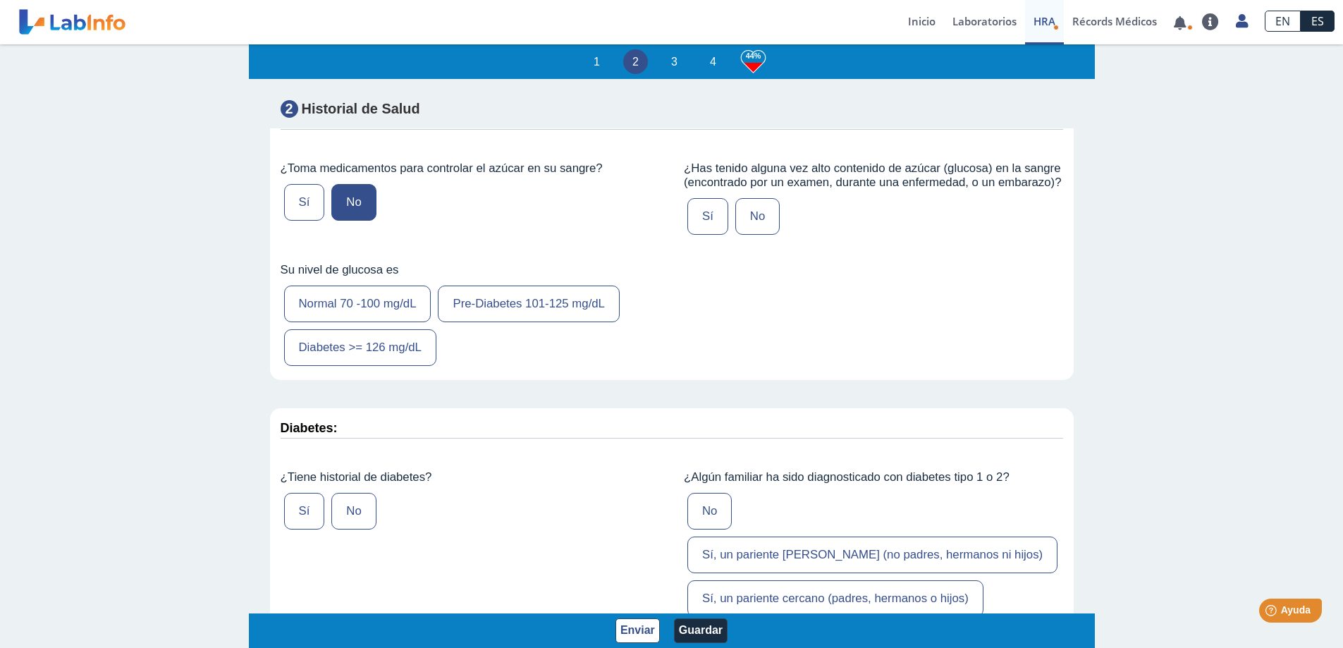
scroll to position [2538, 0]
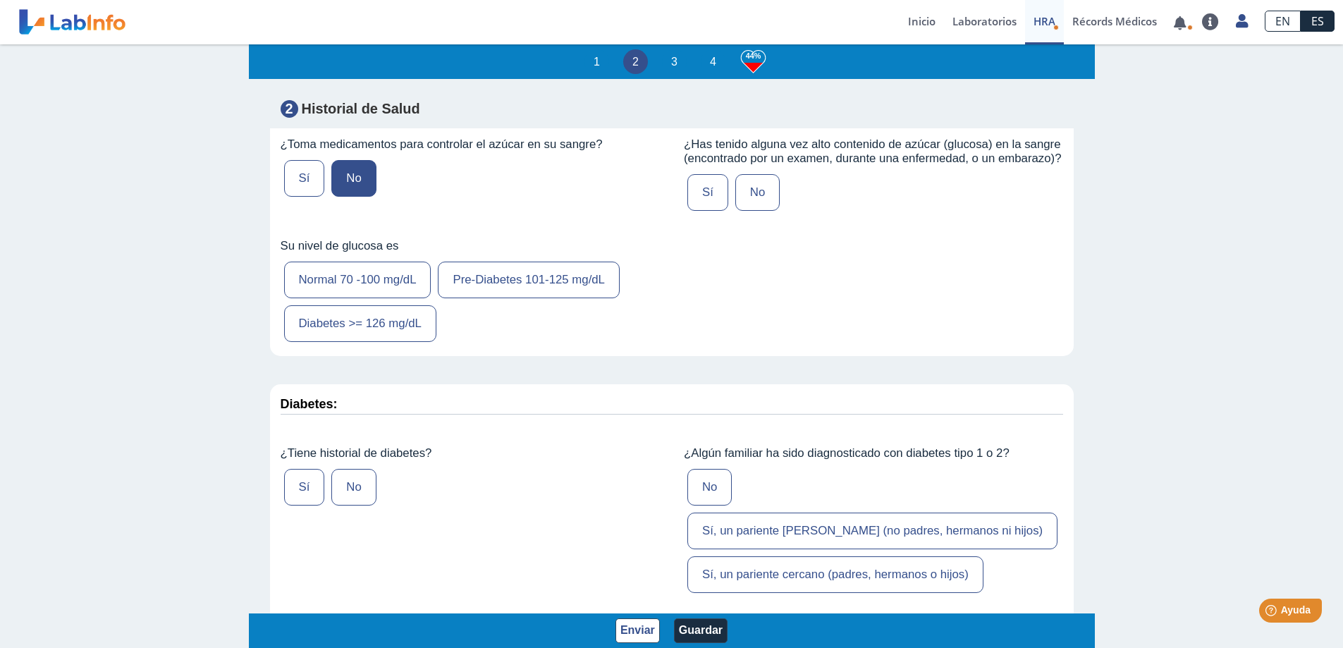
click at [754, 211] on label "No" at bounding box center [757, 192] width 44 height 37
click at [0, 0] on input "No" at bounding box center [0, 0] width 0 height 0
click at [398, 298] on label "Normal 70 -100 mg/dL" at bounding box center [357, 280] width 147 height 37
click at [0, 0] on input "Normal 70 -100 mg/dL" at bounding box center [0, 0] width 0 height 0
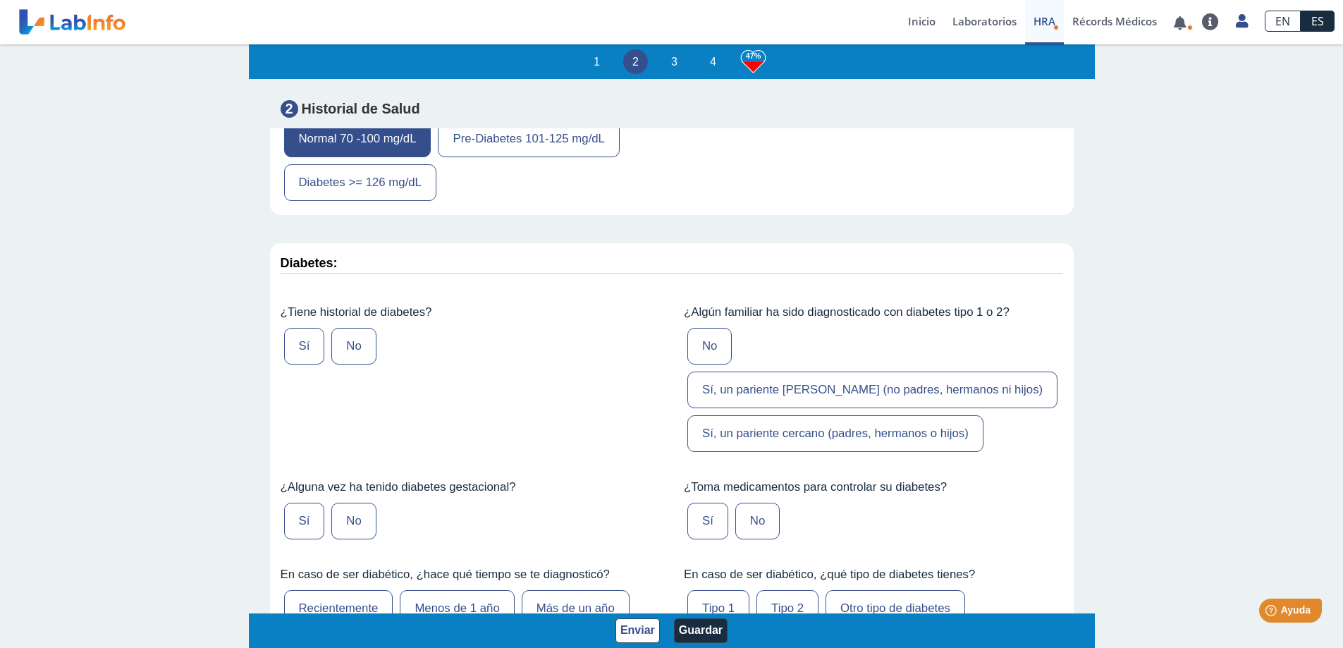
click at [343, 364] on label "No" at bounding box center [353, 346] width 44 height 37
click at [0, 0] on input "No" at bounding box center [0, 0] width 0 height 0
click at [749, 449] on label "Sí, un pariente cercano (padres, hermanos o hijos)" at bounding box center [835, 433] width 296 height 37
click at [0, 0] on input "Sí, un pariente cercano (padres, hermanos o hijos)" at bounding box center [0, 0] width 0 height 0
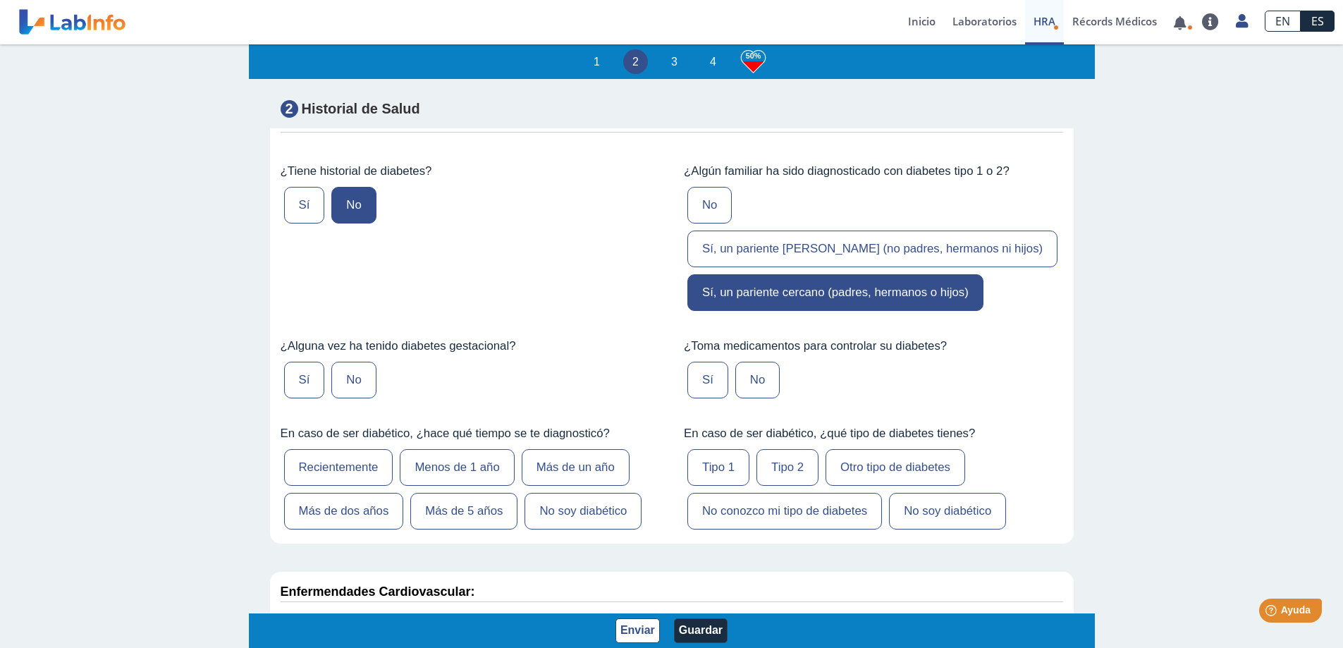
scroll to position [2891, 0]
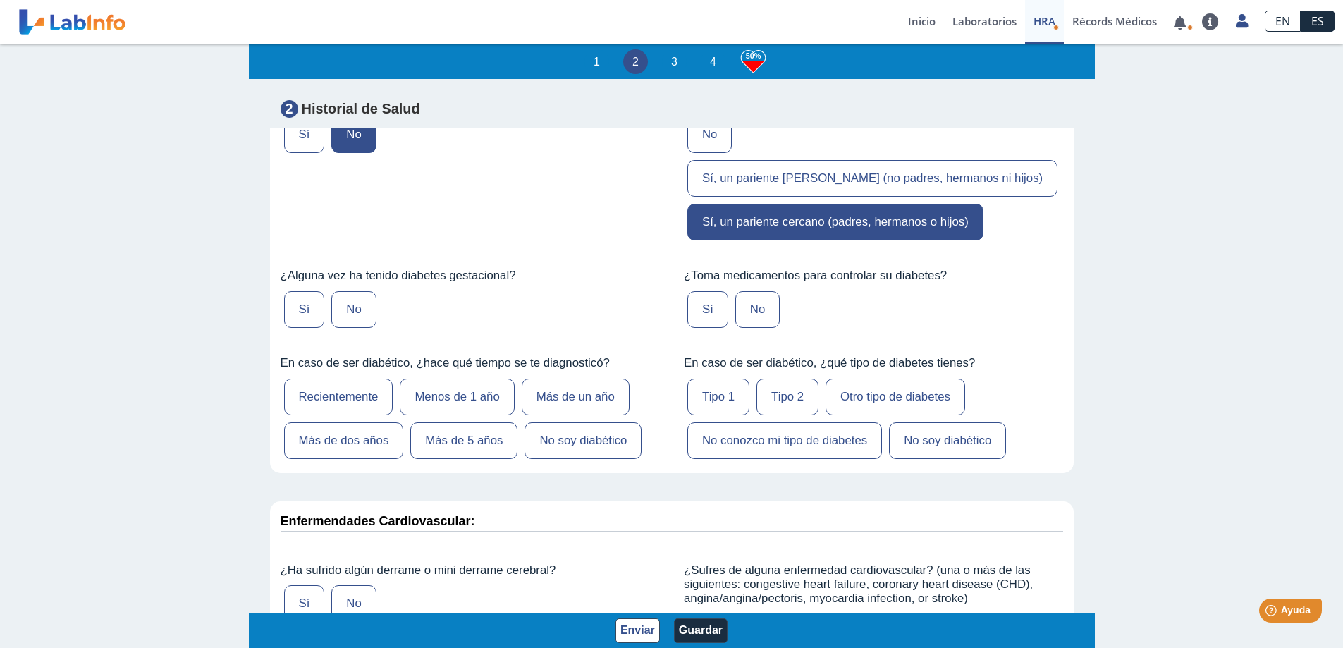
click at [304, 323] on label "Sí" at bounding box center [304, 309] width 41 height 37
click at [0, 0] on input "Sí" at bounding box center [0, 0] width 0 height 0
click at [749, 323] on label "No" at bounding box center [757, 309] width 44 height 37
click at [0, 0] on input "No" at bounding box center [0, 0] width 0 height 0
click at [610, 458] on label "No soy diabético" at bounding box center [583, 440] width 117 height 37
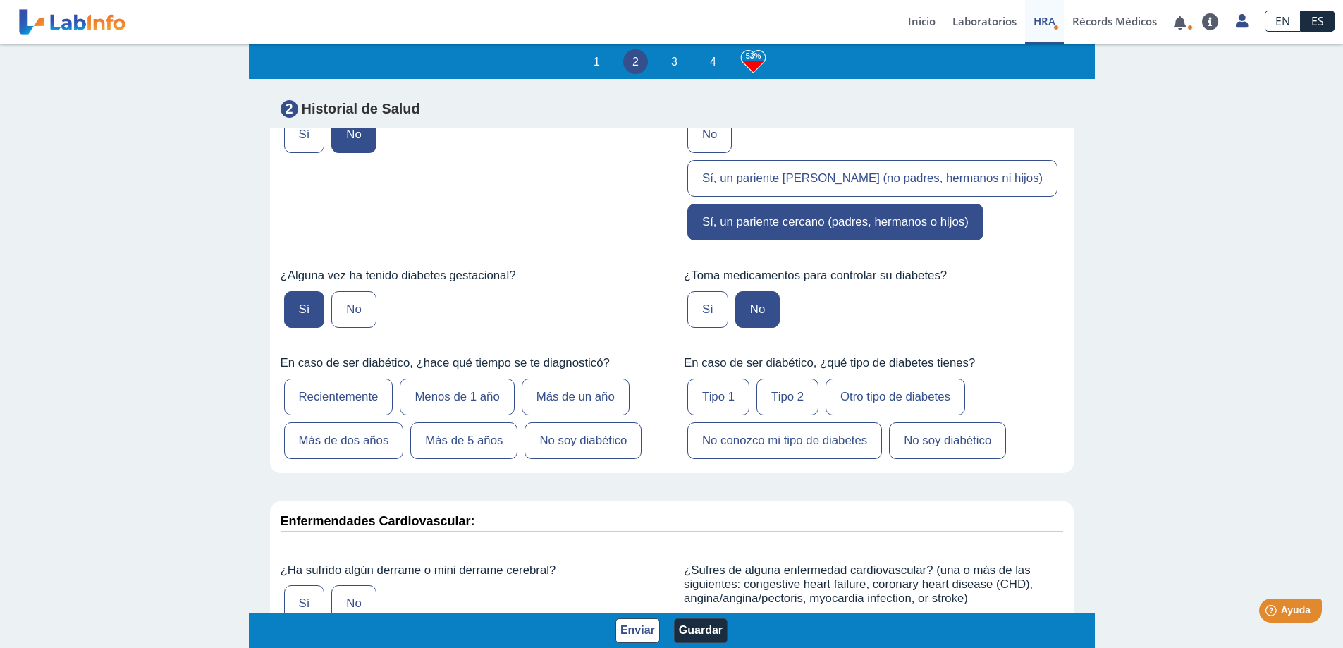
click at [0, 0] on input "No soy diabético" at bounding box center [0, 0] width 0 height 0
click at [945, 448] on label "No soy diabético" at bounding box center [947, 440] width 117 height 37
click at [0, 0] on input "No soy diabético" at bounding box center [0, 0] width 0 height 0
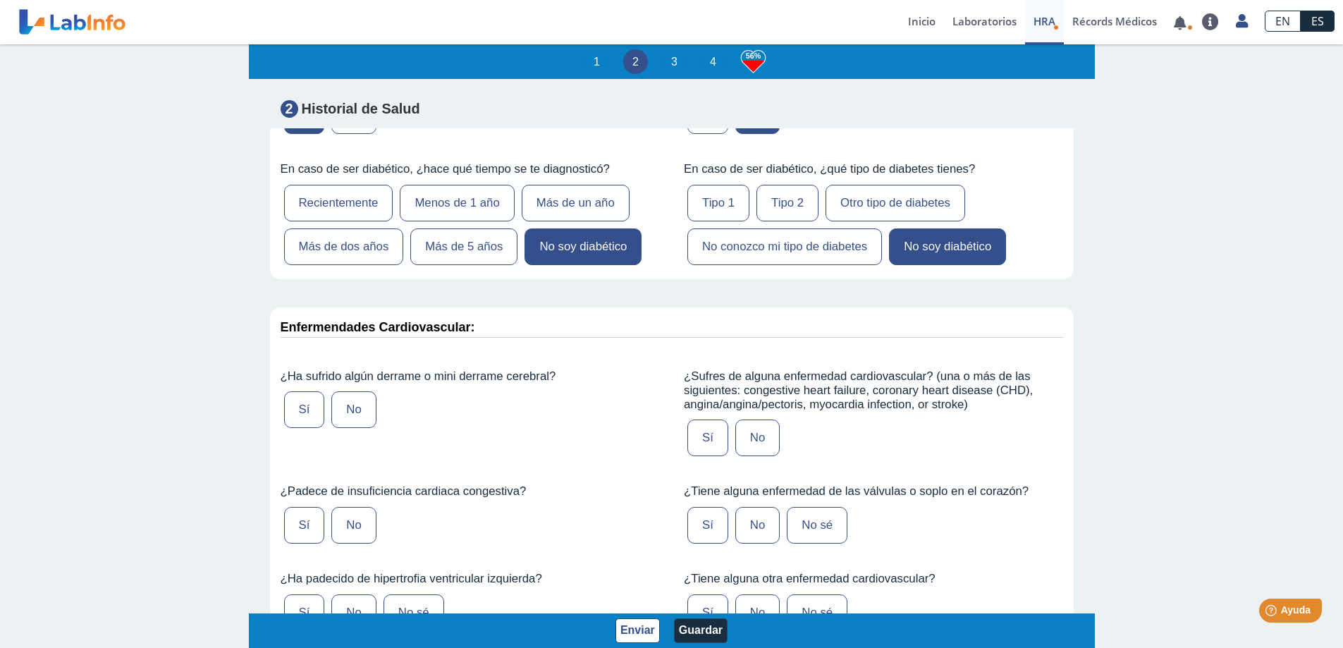
scroll to position [3173, 0]
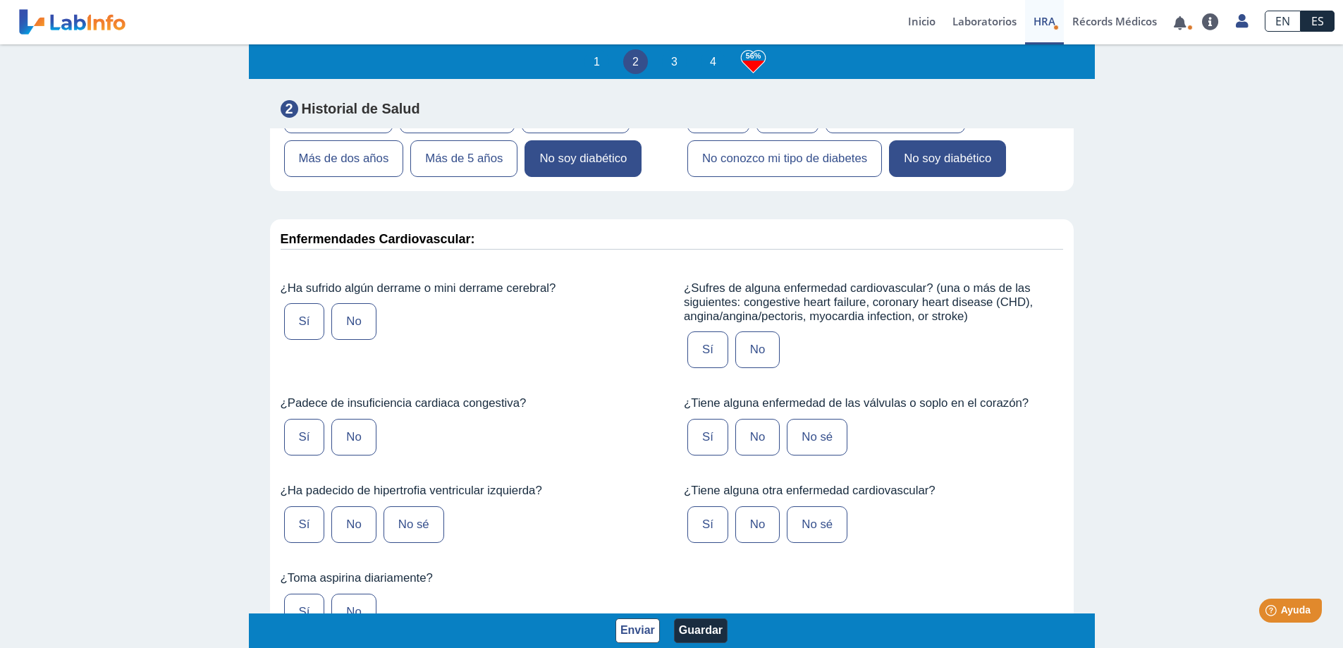
click at [341, 337] on label "No" at bounding box center [353, 321] width 44 height 37
click at [0, 0] on input "No" at bounding box center [0, 0] width 0 height 0
click at [345, 454] on label "No" at bounding box center [353, 437] width 44 height 37
click at [0, 0] on input "No" at bounding box center [0, 0] width 0 height 0
click at [396, 534] on label "No sé" at bounding box center [414, 524] width 61 height 37
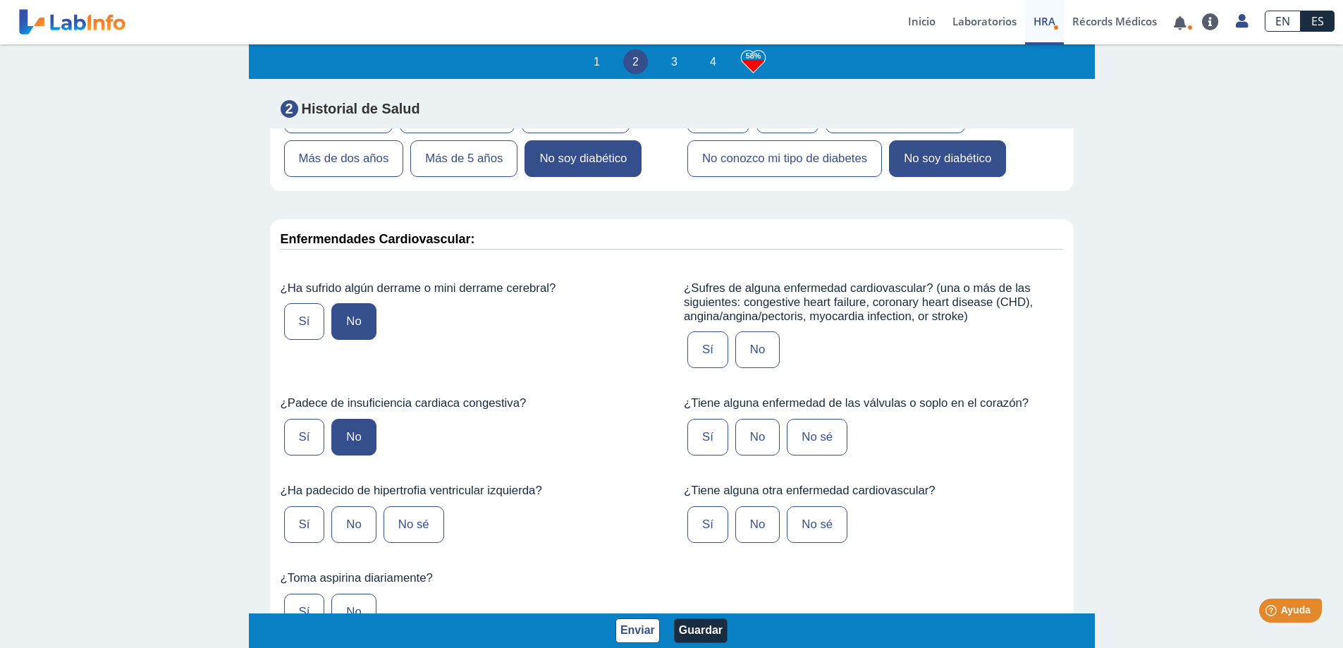
click at [0, 0] on input "No sé" at bounding box center [0, 0] width 0 height 0
click at [741, 363] on label "No" at bounding box center [757, 349] width 44 height 37
click at [0, 0] on input "No" at bounding box center [0, 0] width 0 height 0
click at [743, 455] on label "No" at bounding box center [757, 437] width 44 height 37
click at [0, 0] on input "No" at bounding box center [0, 0] width 0 height 0
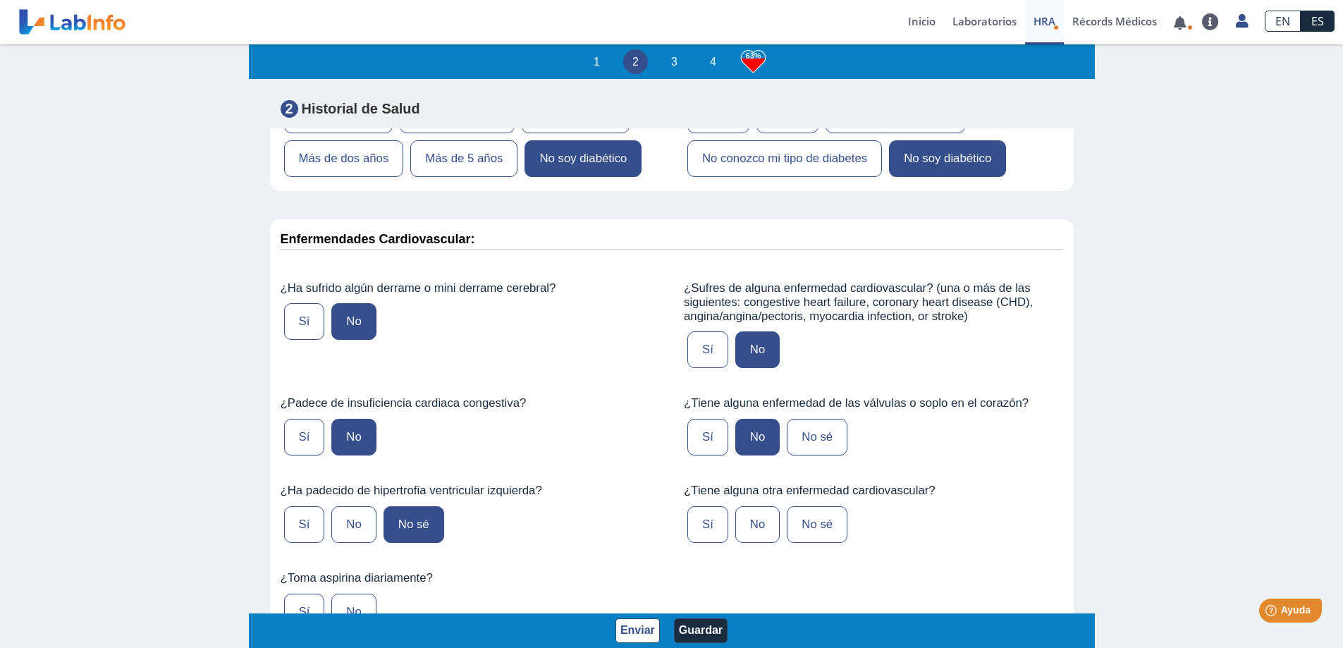
click at [745, 538] on label "No" at bounding box center [757, 524] width 44 height 37
click at [0, 0] on input "No" at bounding box center [0, 0] width 0 height 0
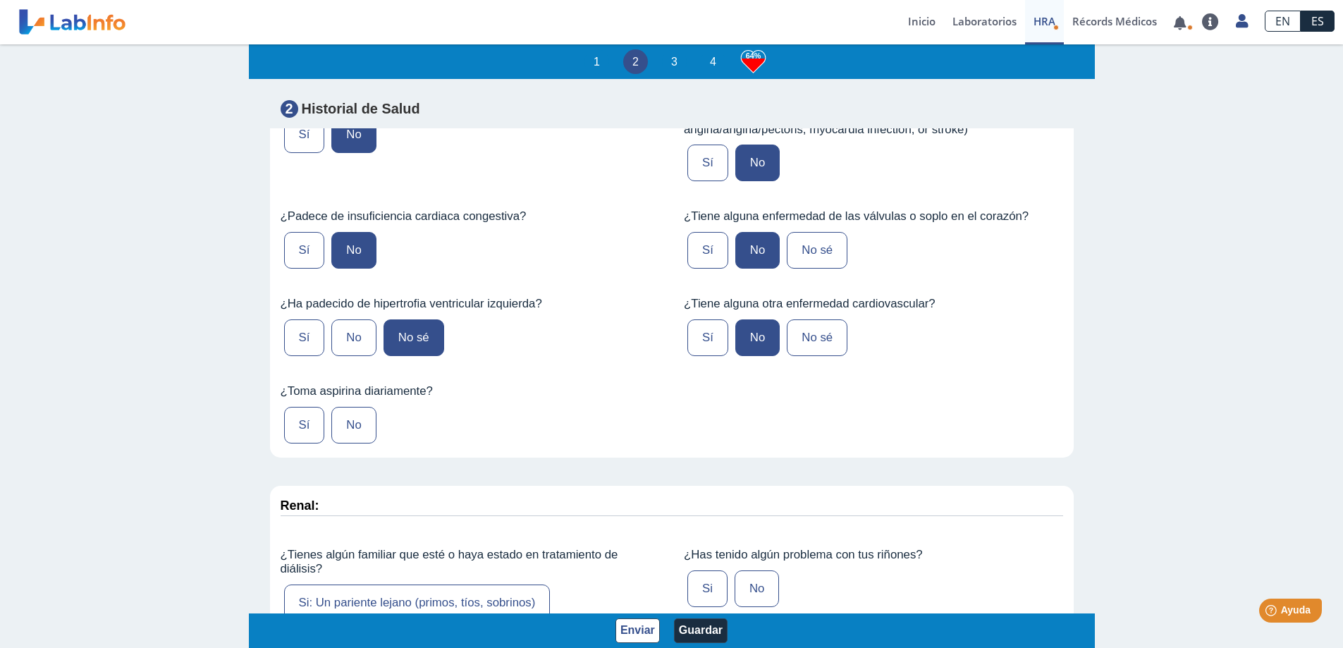
scroll to position [3384, 0]
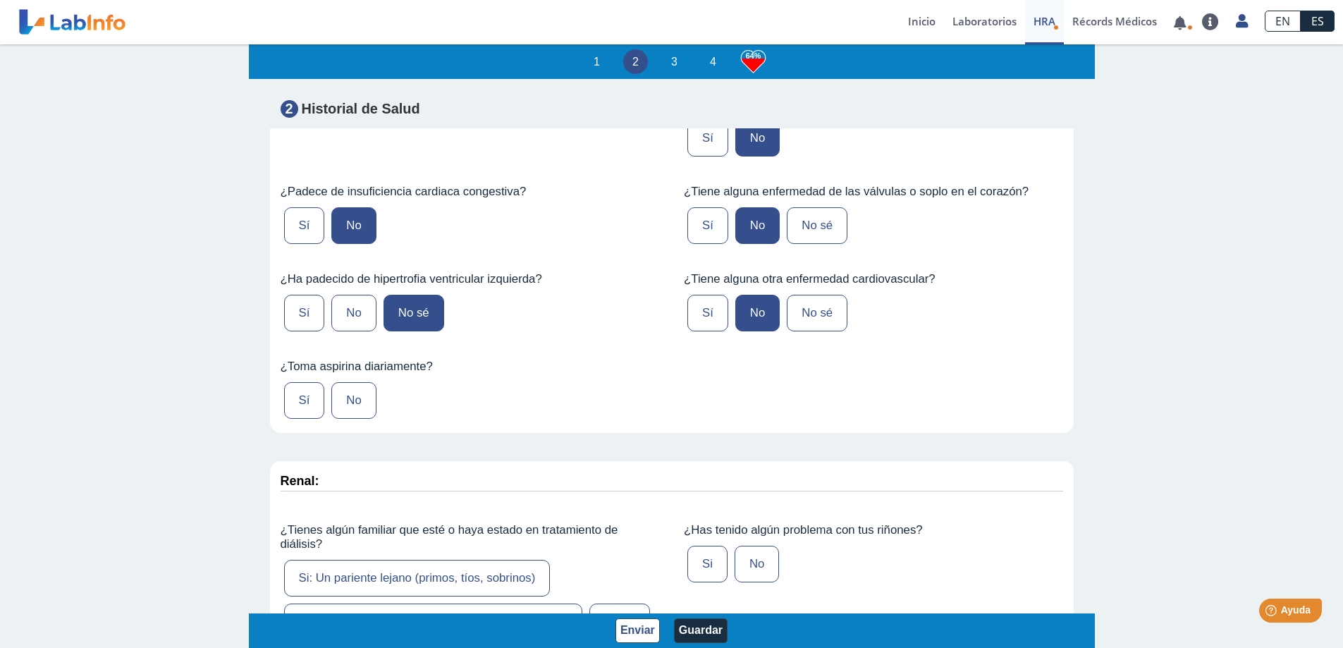
click at [305, 418] on label "Sí" at bounding box center [304, 400] width 41 height 37
click at [0, 0] on input "Sí" at bounding box center [0, 0] width 0 height 0
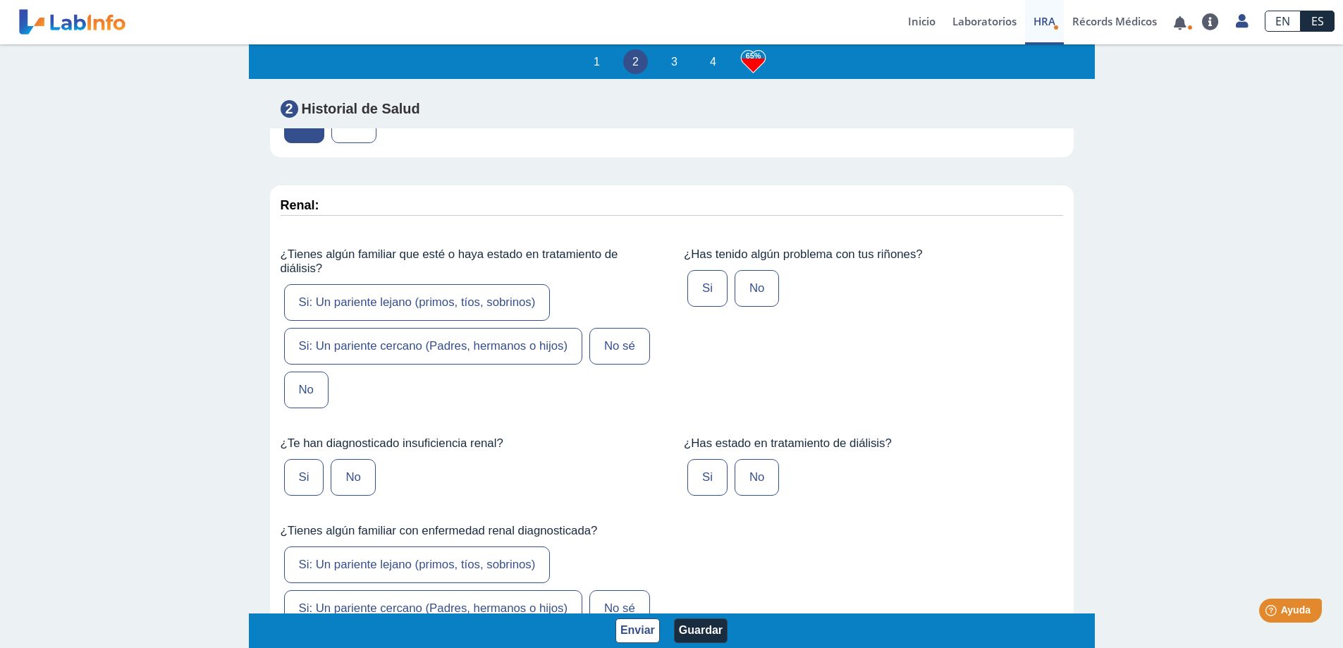
scroll to position [3666, 0]
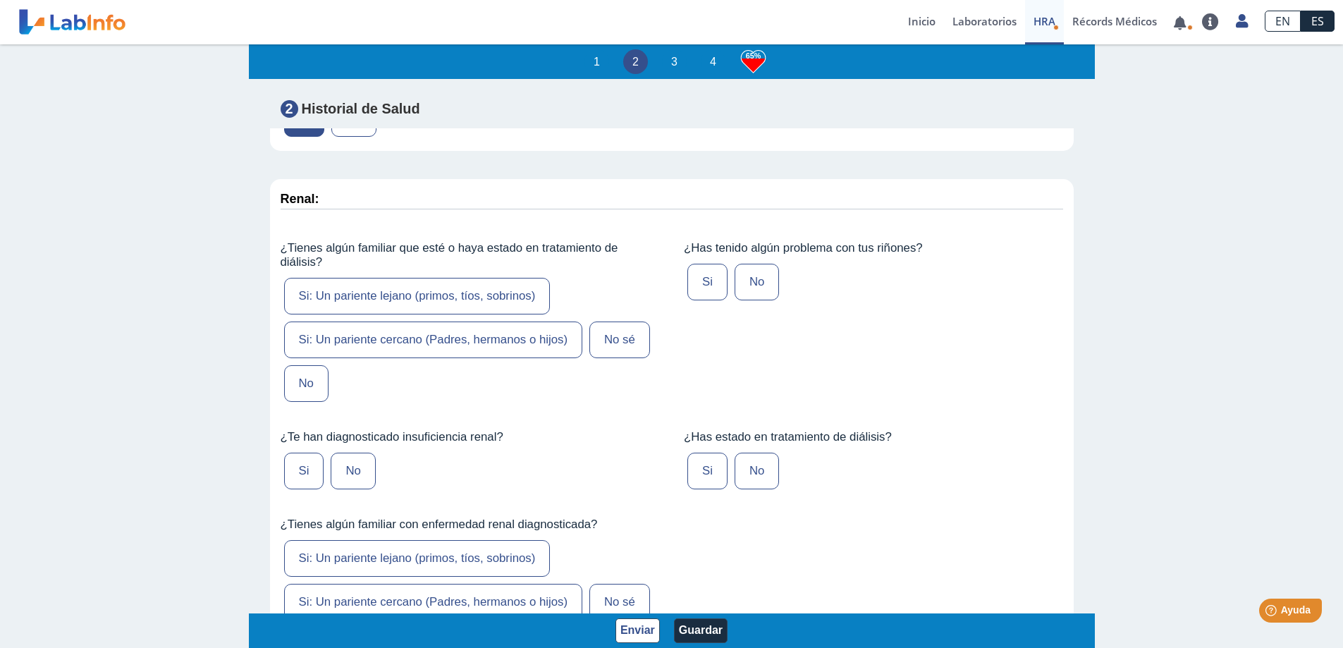
click at [288, 398] on label "No" at bounding box center [306, 383] width 44 height 37
click at [0, 0] on input "No" at bounding box center [0, 0] width 0 height 0
click at [752, 286] on label "No" at bounding box center [757, 282] width 44 height 37
click at [0, 0] on input "No" at bounding box center [0, 0] width 0 height 0
click at [338, 489] on label "No" at bounding box center [353, 471] width 44 height 37
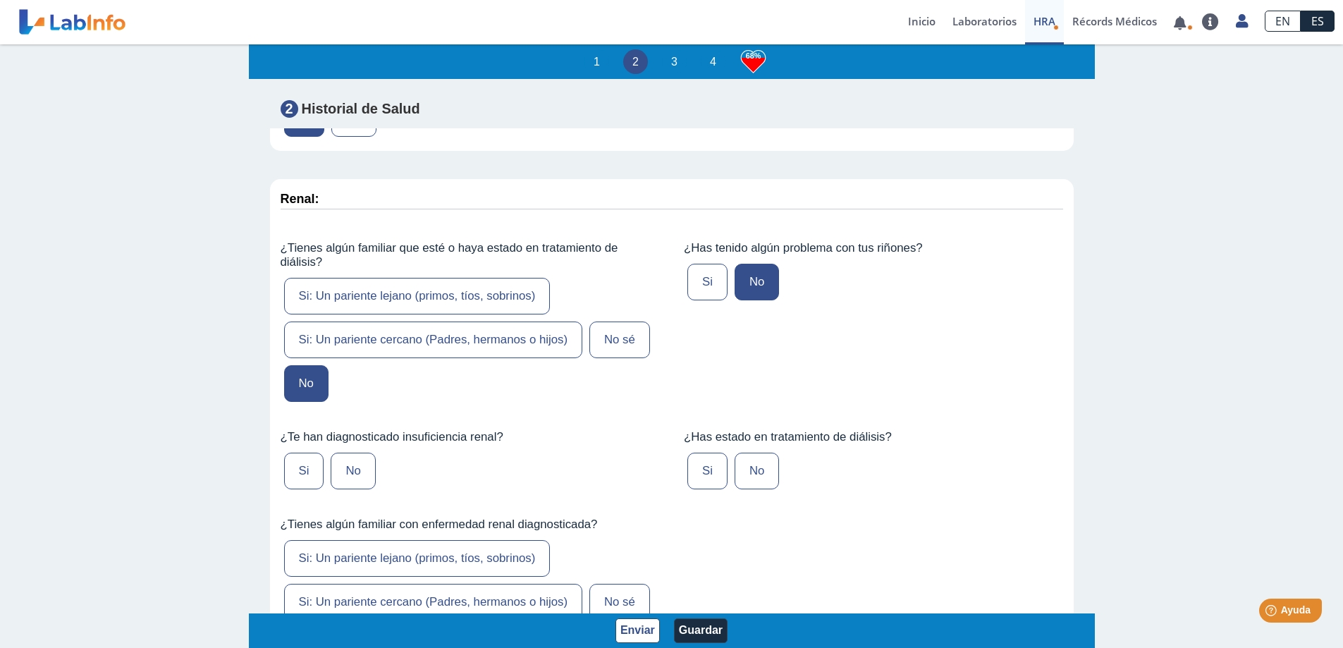
click at [0, 0] on input "No" at bounding box center [0, 0] width 0 height 0
click at [742, 486] on label "No" at bounding box center [757, 471] width 44 height 37
click at [0, 0] on input "No" at bounding box center [0, 0] width 0 height 0
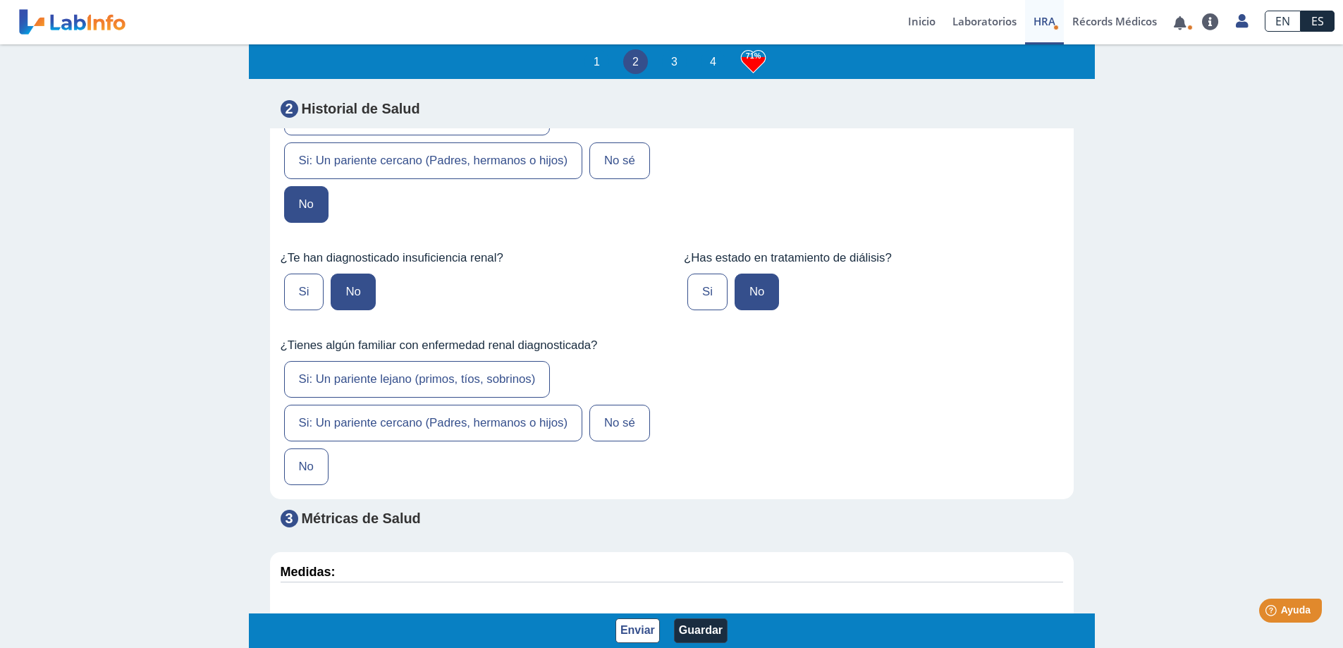
scroll to position [3878, 0]
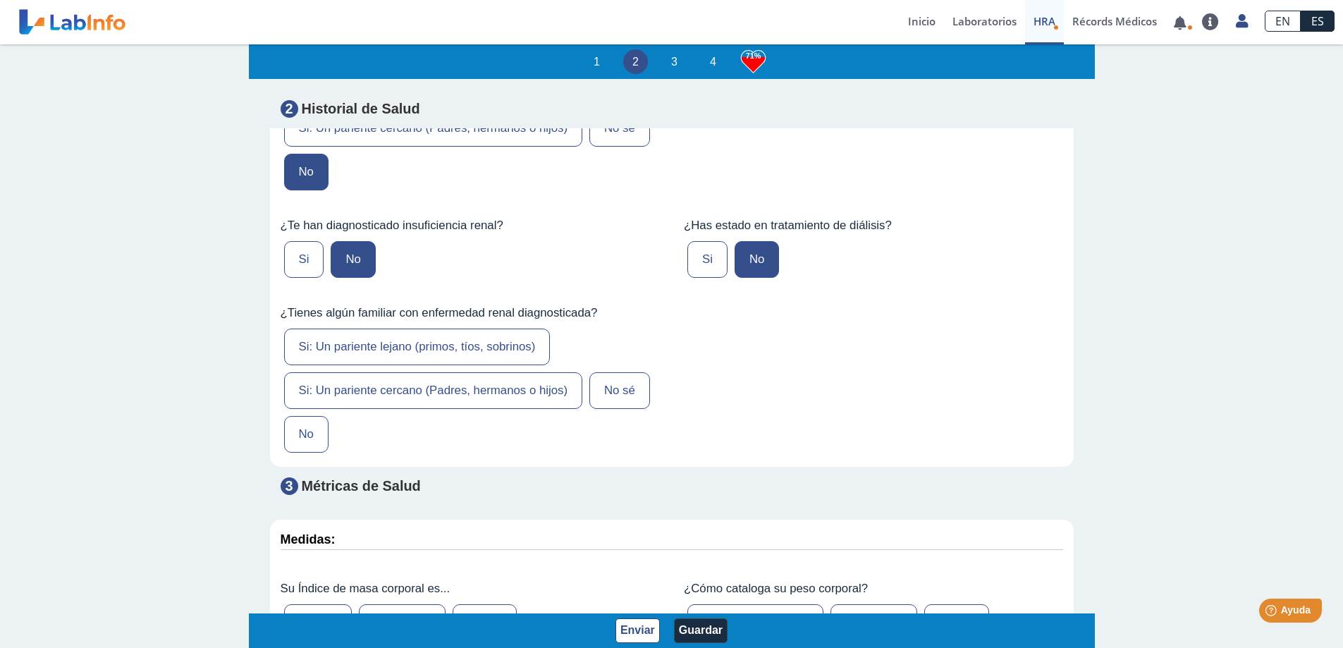
click at [498, 360] on label "Si: Un pariente lejano (primos, tíos, sobrinos)" at bounding box center [417, 347] width 266 height 37
click at [0, 0] on input "Si: Un pariente lejano (primos, tíos, sobrinos)" at bounding box center [0, 0] width 0 height 0
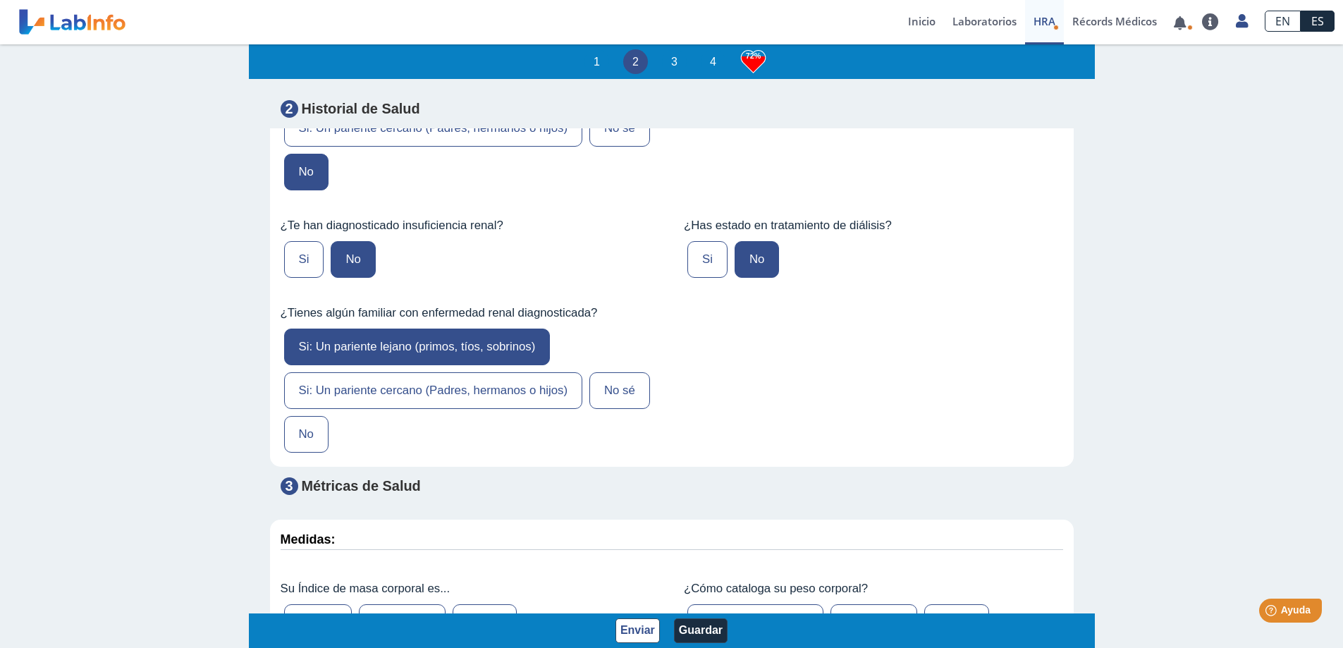
click at [494, 390] on label "Si: Un pariente cercano (Padres, hermanos o hijos)" at bounding box center [433, 390] width 299 height 37
click at [0, 0] on input "Si: Un pariente cercano (Padres, hermanos o hijos)" at bounding box center [0, 0] width 0 height 0
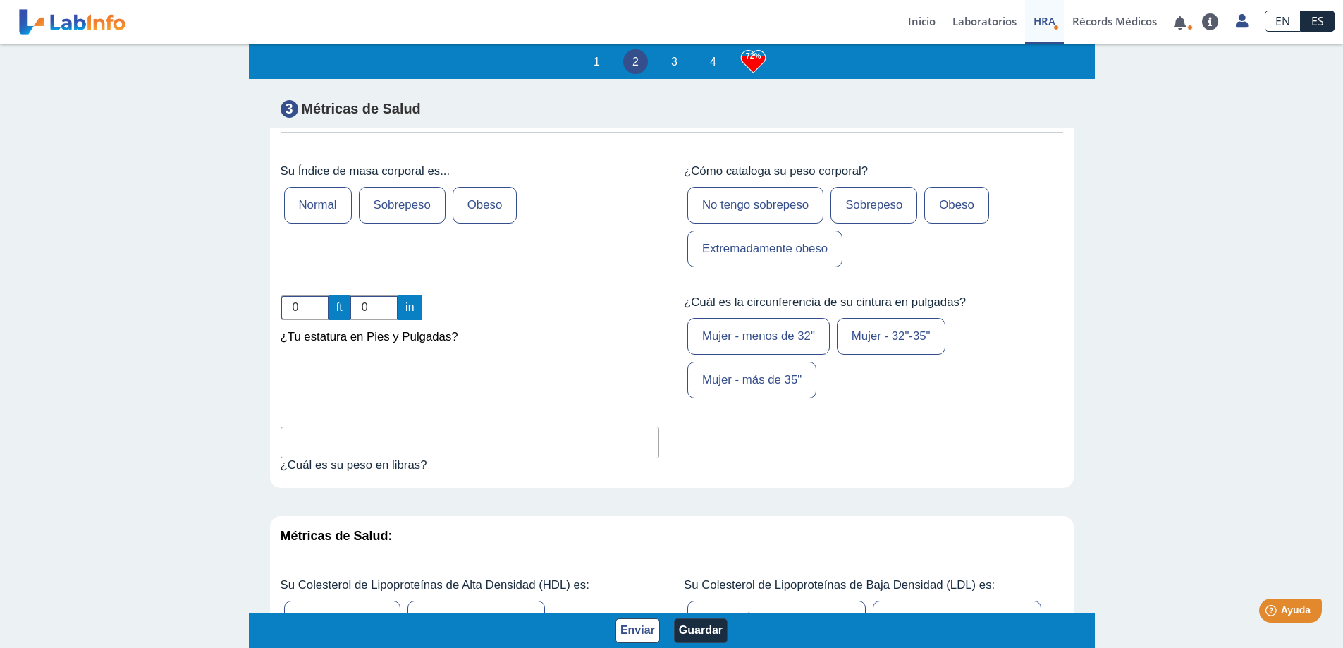
scroll to position [4301, 0]
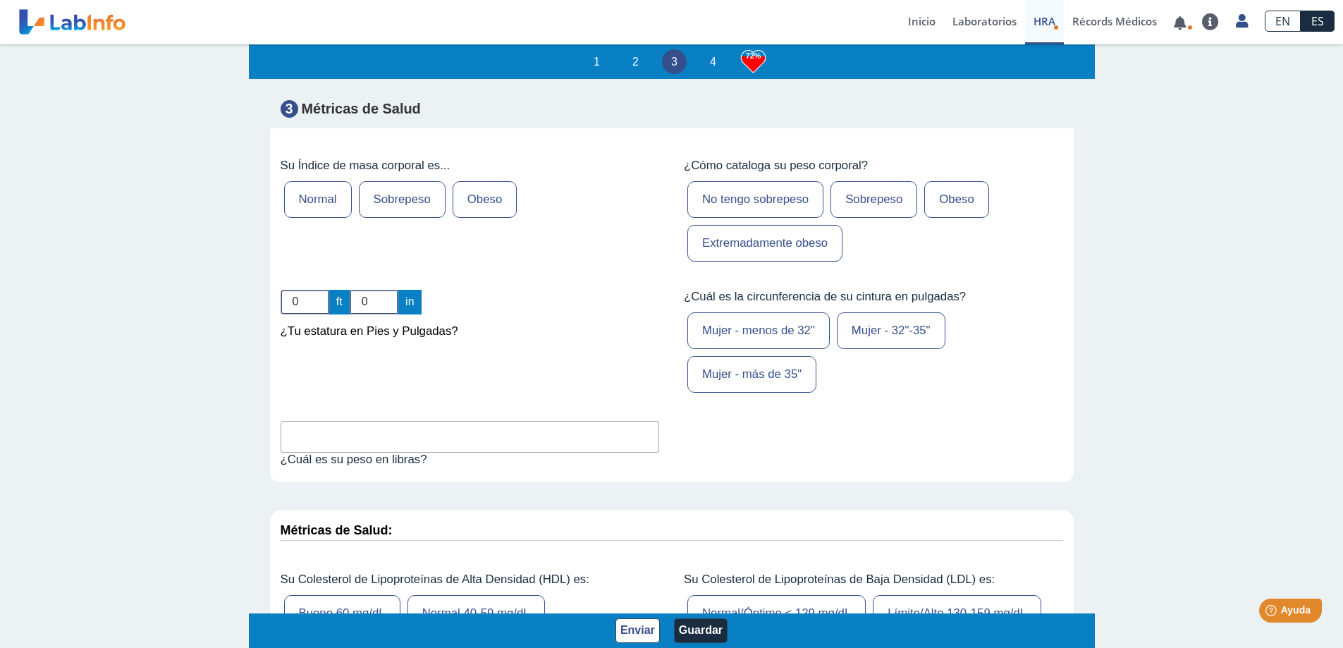
click at [411, 215] on label "Sobrepeso" at bounding box center [402, 199] width 87 height 37
click at [0, 0] on input "Sobrepeso" at bounding box center [0, 0] width 0 height 0
click at [874, 218] on label "Sobrepeso" at bounding box center [874, 199] width 87 height 37
click at [0, 0] on input "Sobrepeso" at bounding box center [0, 0] width 0 height 0
click at [871, 349] on label "Mujer - 32"-35"" at bounding box center [891, 330] width 109 height 37
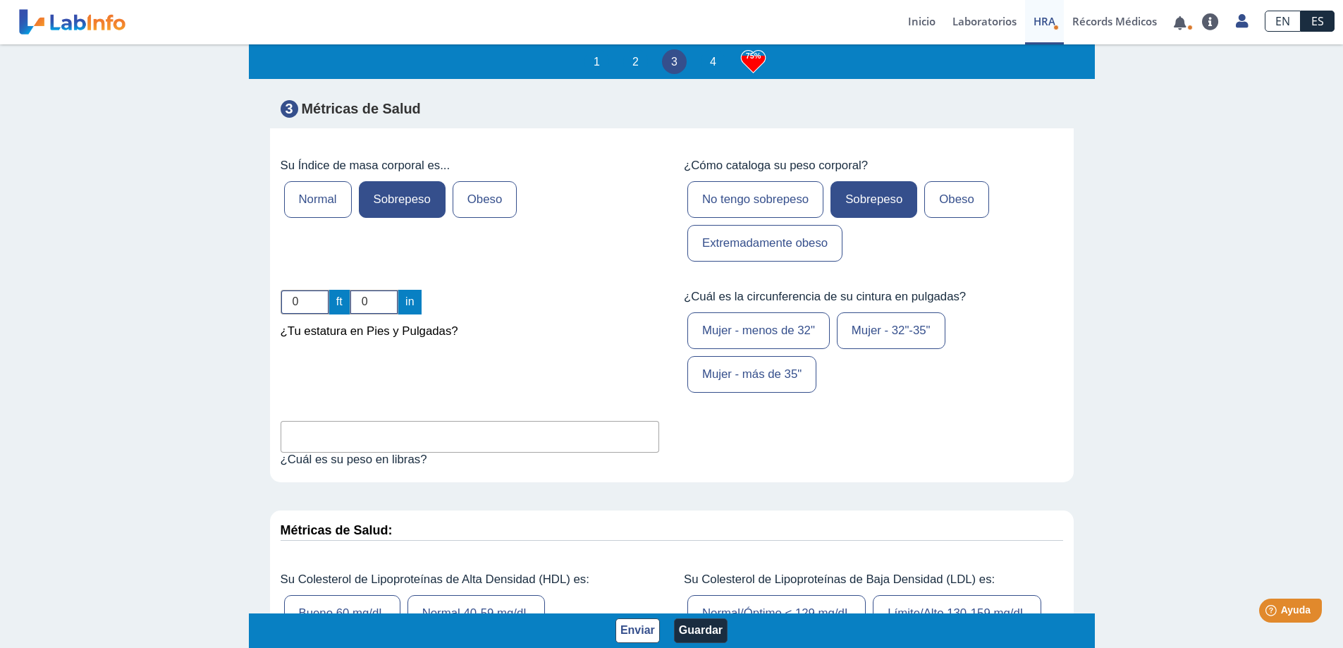
click at [0, 0] on input "Mujer - 32"-35"" at bounding box center [0, 0] width 0 height 0
click at [307, 314] on input "0" at bounding box center [305, 302] width 49 height 25
click at [316, 312] on input "1" at bounding box center [305, 302] width 49 height 25
click at [316, 312] on input "5" at bounding box center [305, 302] width 49 height 25
click at [316, 312] on input "6" at bounding box center [305, 302] width 49 height 25
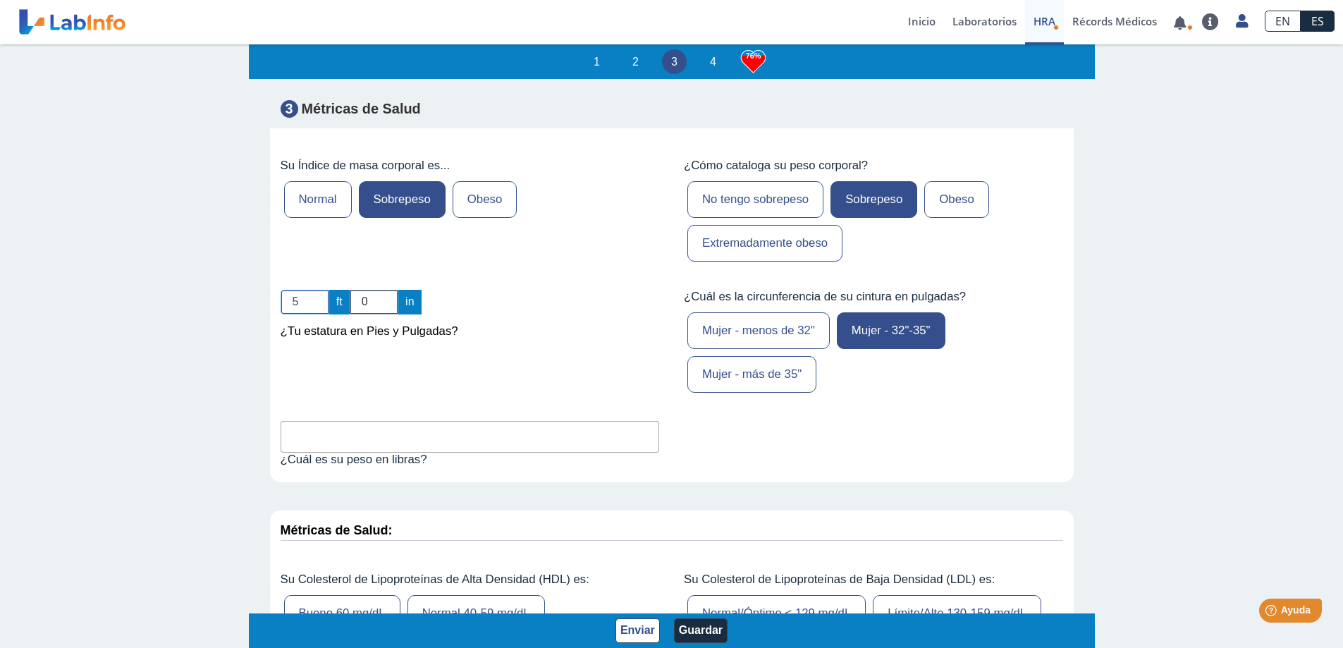
type input "5"
click at [318, 314] on input "5" at bounding box center [305, 302] width 49 height 25
click at [386, 311] on input "1" at bounding box center [374, 302] width 49 height 25
click at [386, 311] on input "2" at bounding box center [374, 302] width 49 height 25
click at [386, 311] on input "3" at bounding box center [374, 302] width 49 height 25
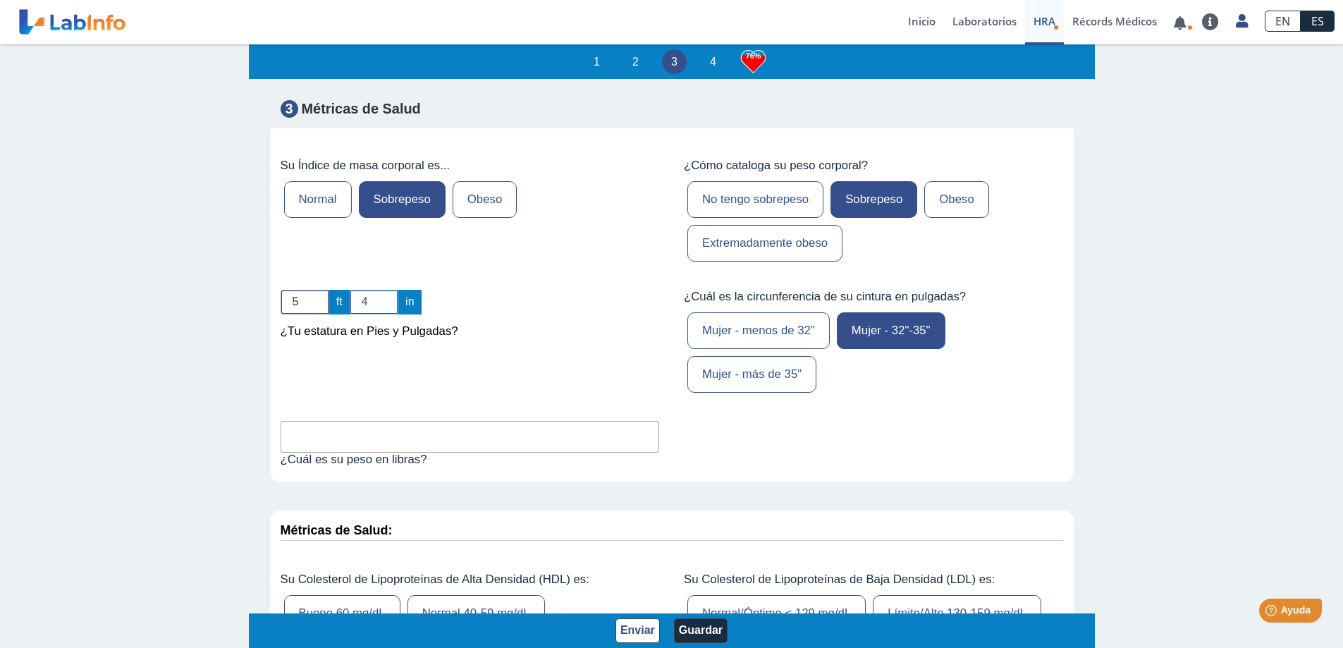
click at [386, 311] on input "4" at bounding box center [374, 302] width 49 height 25
type input "5"
click at [386, 311] on input "5" at bounding box center [374, 302] width 49 height 25
click at [376, 453] on input "text" at bounding box center [470, 437] width 379 height 32
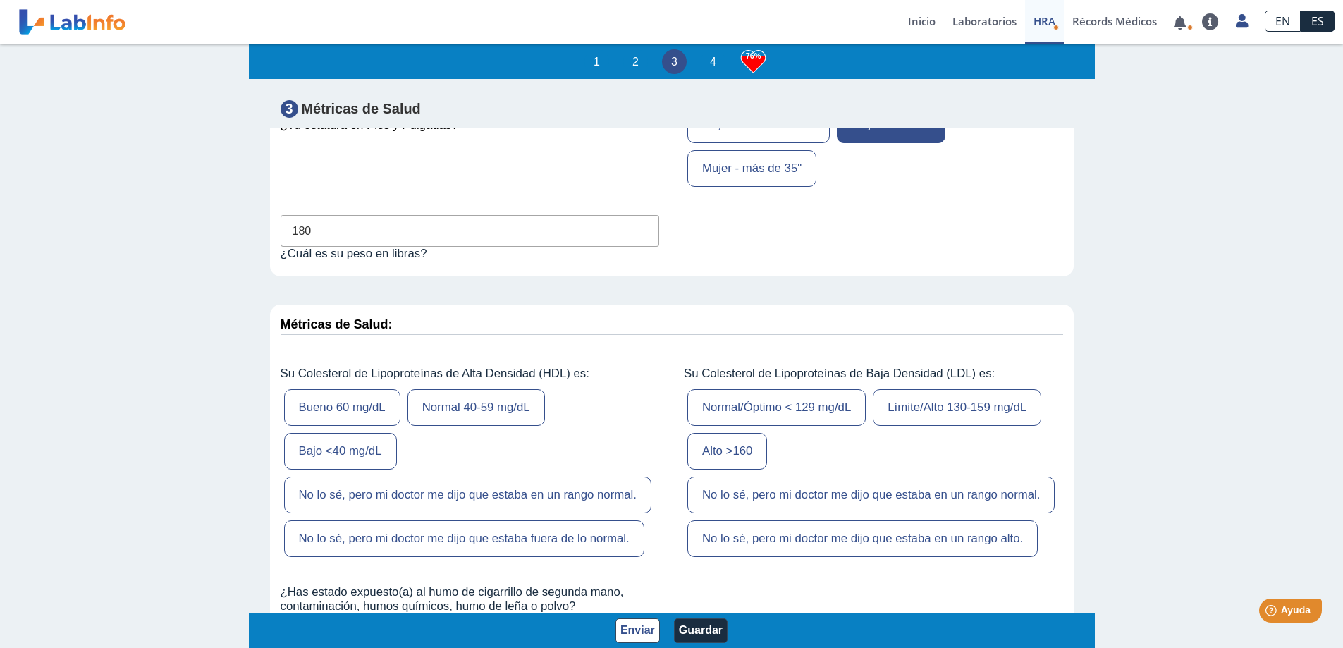
scroll to position [4653, 0]
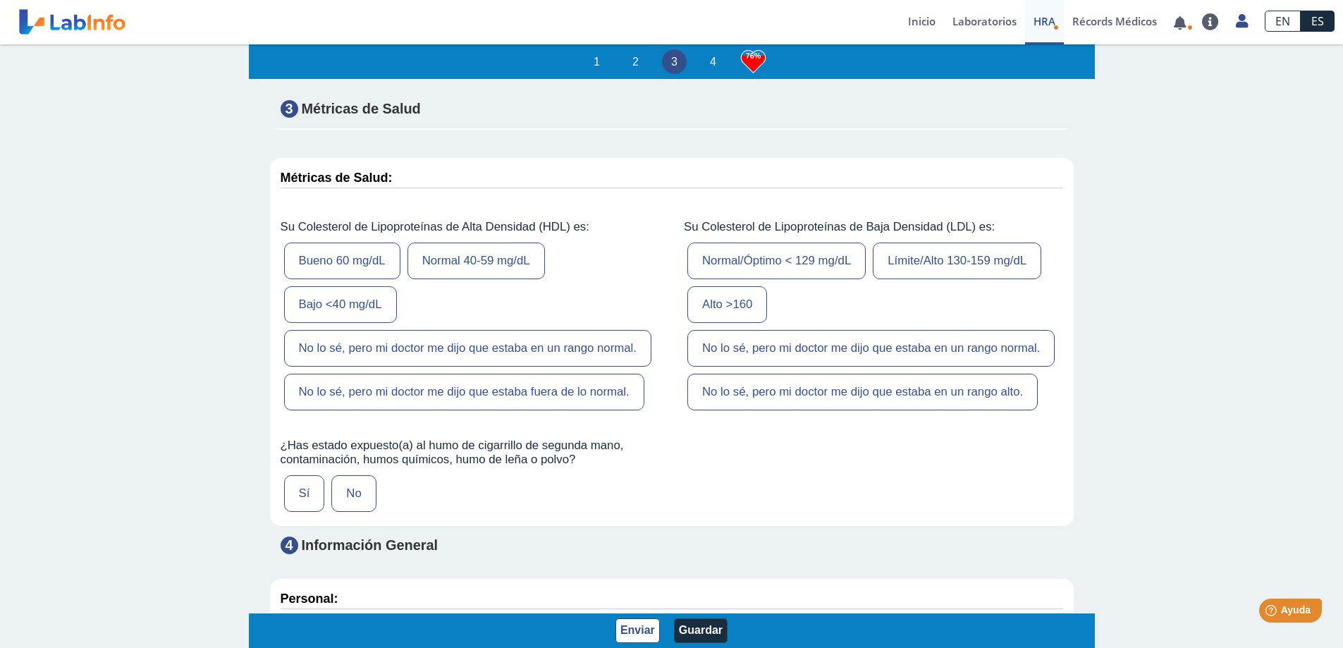
type input "180"
click at [584, 367] on label "No lo sé, pero mi doctor me dijo que estaba en un rango normal." at bounding box center [467, 348] width 367 height 37
click at [0, 0] on input "No lo sé, pero mi doctor me dijo que estaba en un rango normal." at bounding box center [0, 0] width 0 height 0
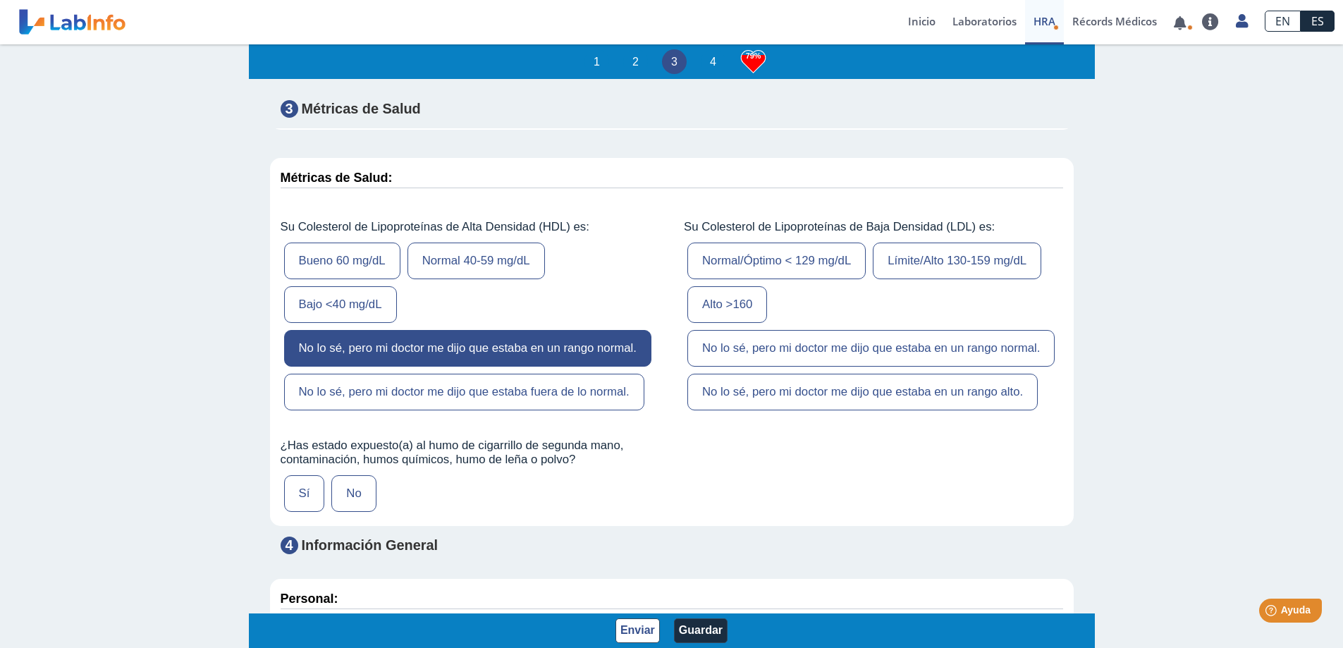
click at [847, 367] on label "No lo sé, pero mi doctor me dijo que estaba en un rango normal." at bounding box center [870, 348] width 367 height 37
click at [0, 0] on input "No lo sé, pero mi doctor me dijo que estaba en un rango normal." at bounding box center [0, 0] width 0 height 0
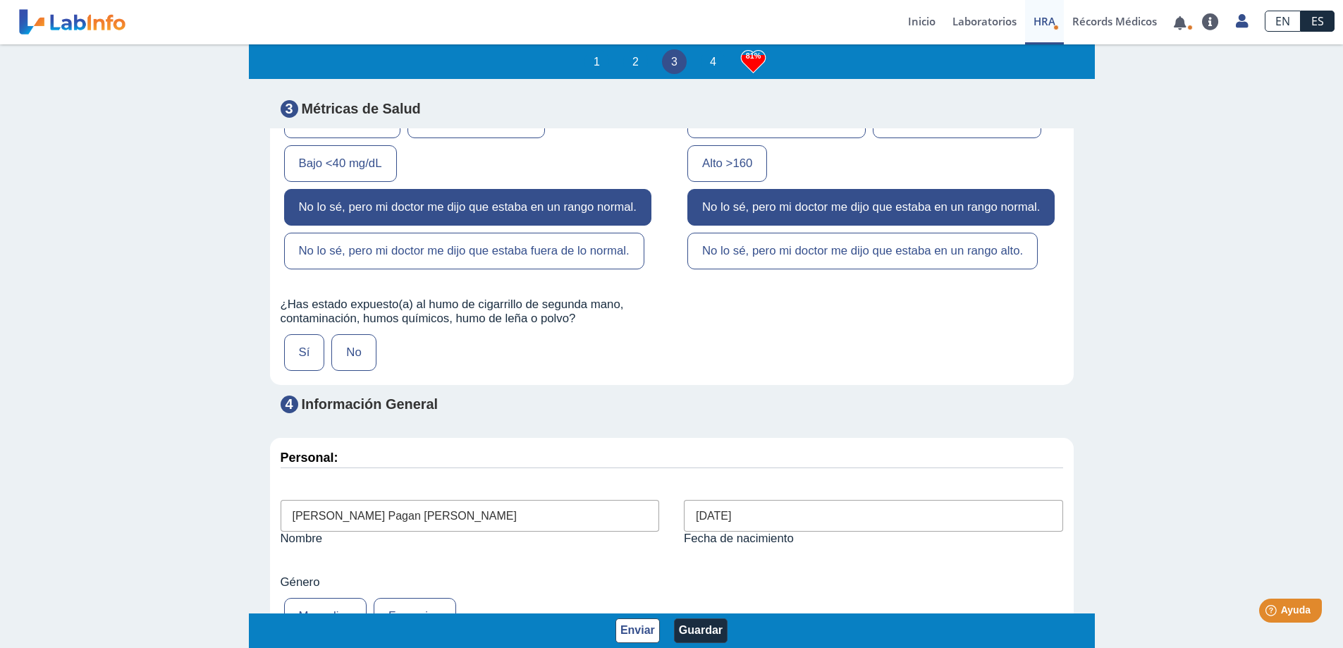
scroll to position [5006, 0]
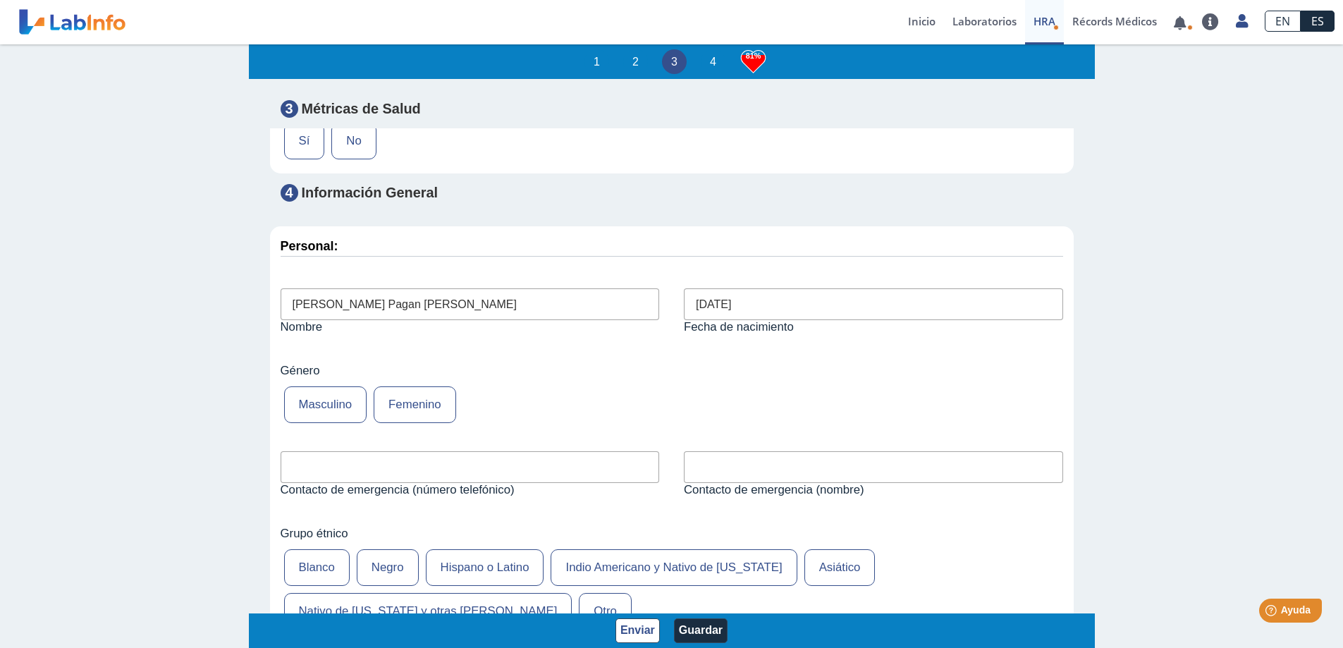
click at [358, 159] on label "No" at bounding box center [353, 141] width 44 height 37
click at [0, 0] on input "No" at bounding box center [0, 0] width 0 height 0
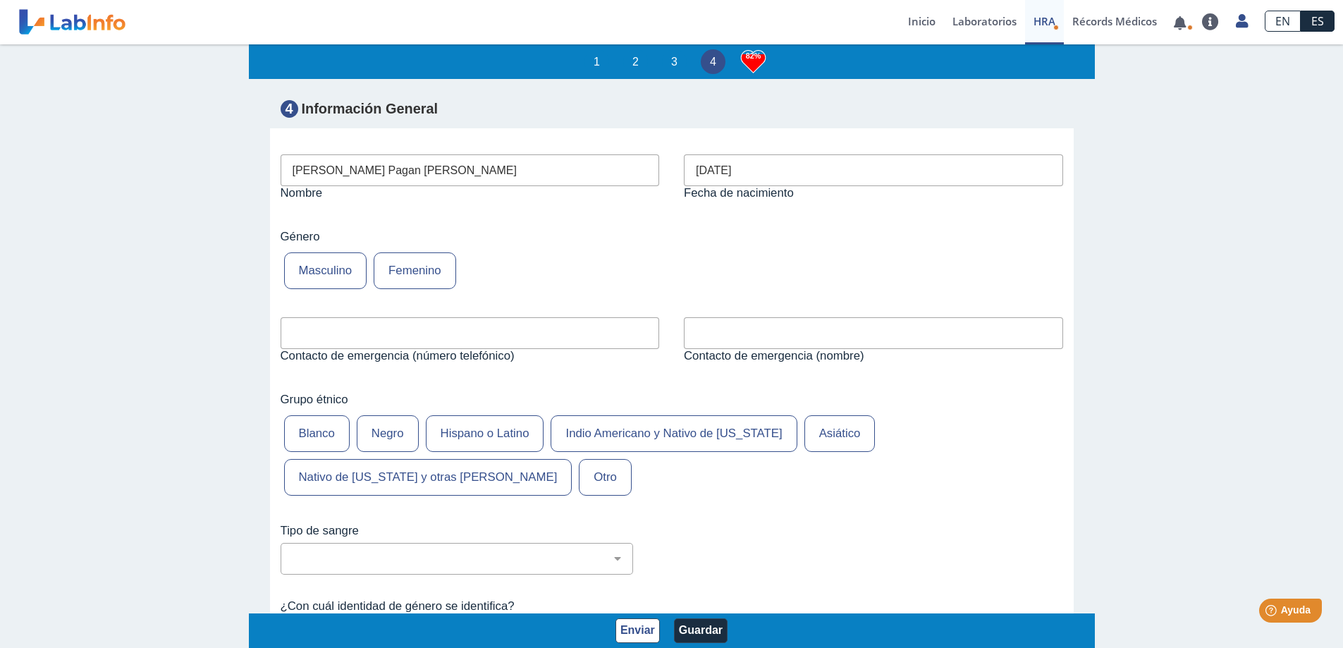
scroll to position [5147, 0]
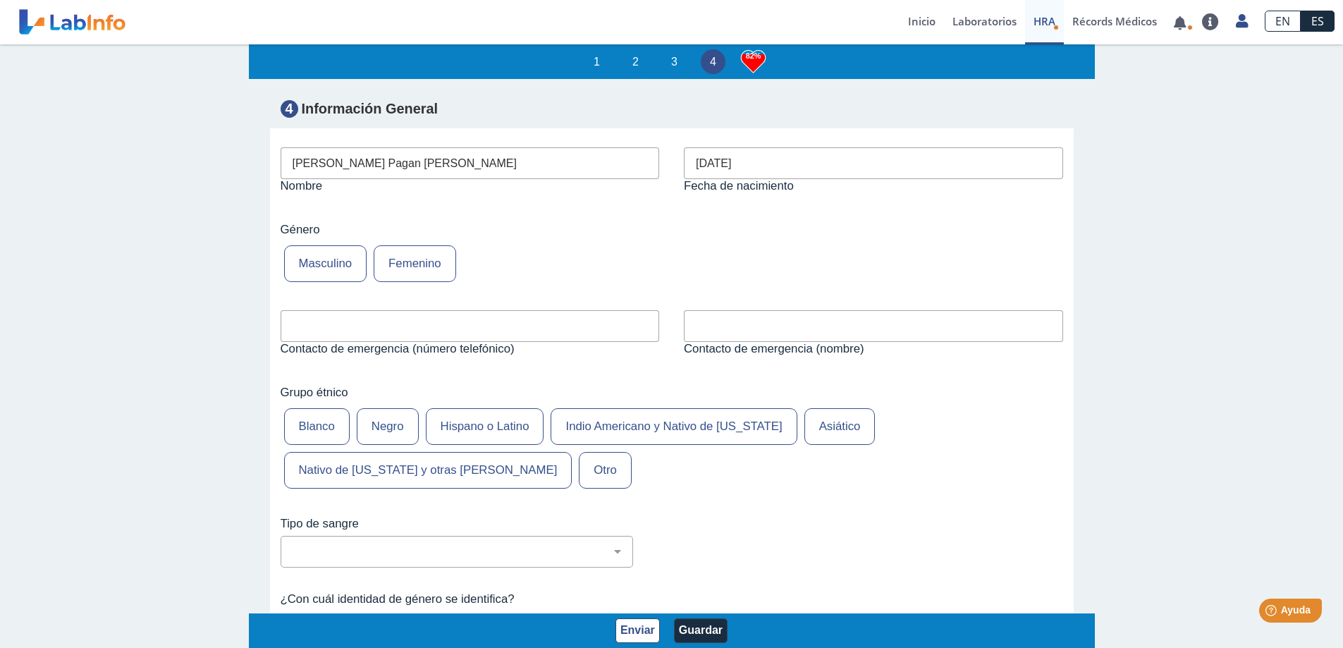
click at [739, 342] on input "text" at bounding box center [873, 326] width 379 height 32
type input "r"
type input "[PERSON_NAME]"
click at [452, 445] on label "Hispano o Latino" at bounding box center [485, 426] width 118 height 37
click at [0, 0] on input "Hispano o Latino" at bounding box center [0, 0] width 0 height 0
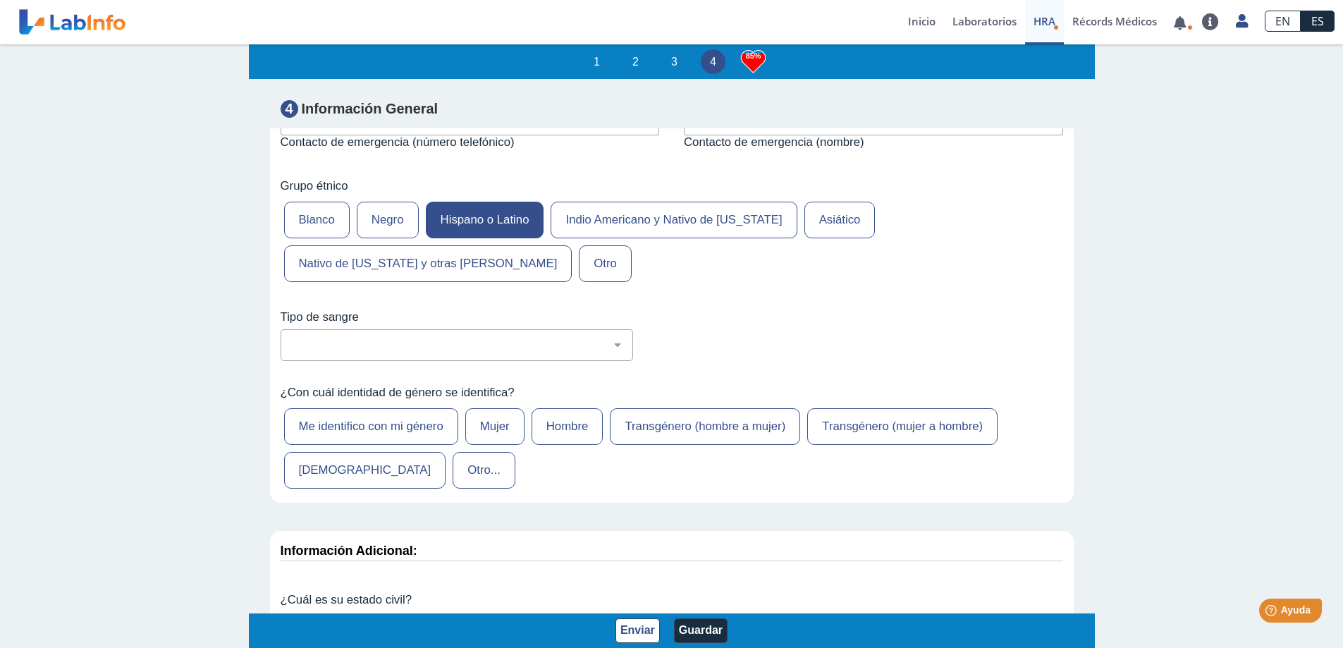
scroll to position [5358, 0]
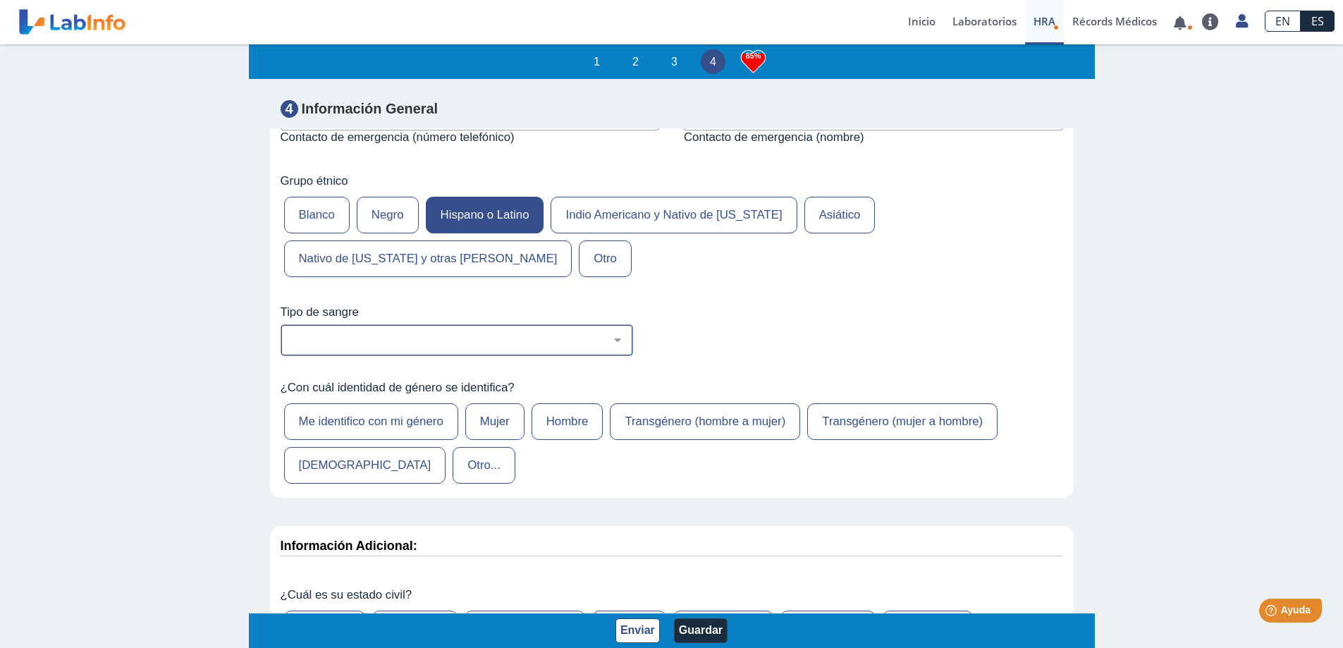
click at [612, 347] on select "No estoy seguro O Negativo O Positivo A Negativo A Positivo B Negativo B Positi…" at bounding box center [463, 339] width 340 height 13
select select "3: 229"
click at [293, 347] on select "No estoy seguro O Negativo O Positivo A Negativo A Positivo B Negativo B Positi…" at bounding box center [463, 339] width 340 height 13
click at [489, 440] on label "Mujer" at bounding box center [494, 421] width 59 height 37
click at [0, 0] on input "Mujer" at bounding box center [0, 0] width 0 height 0
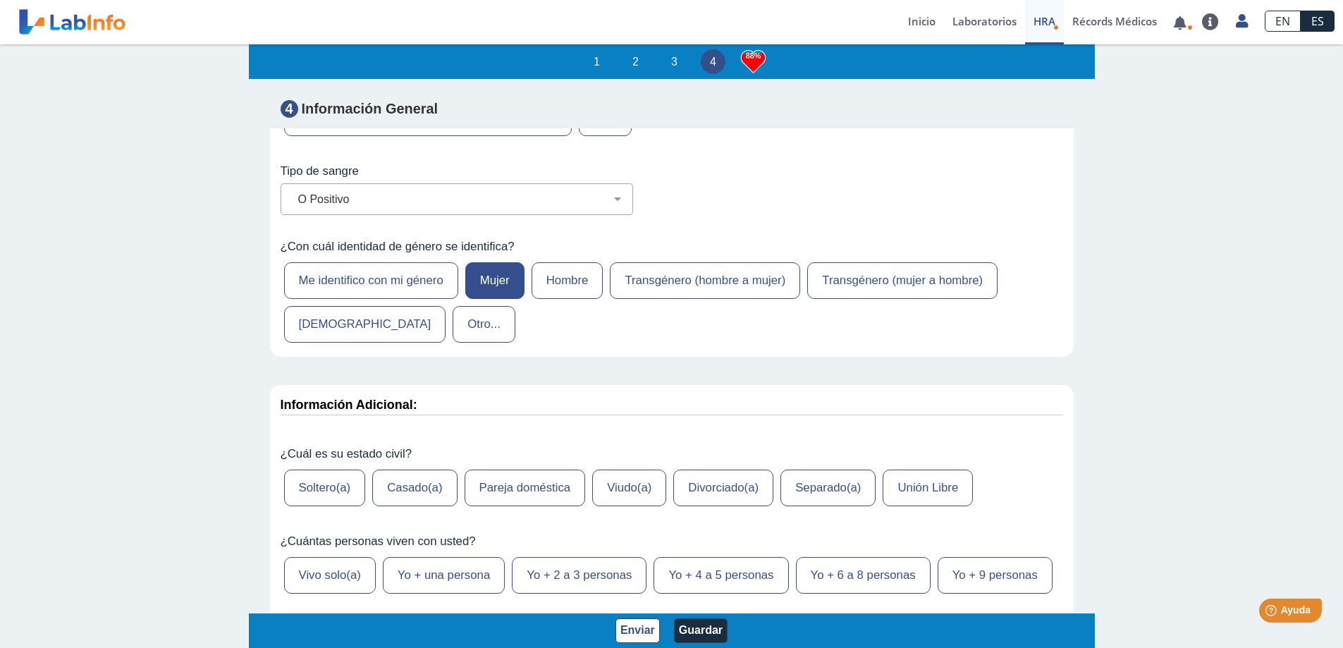
scroll to position [5640, 0]
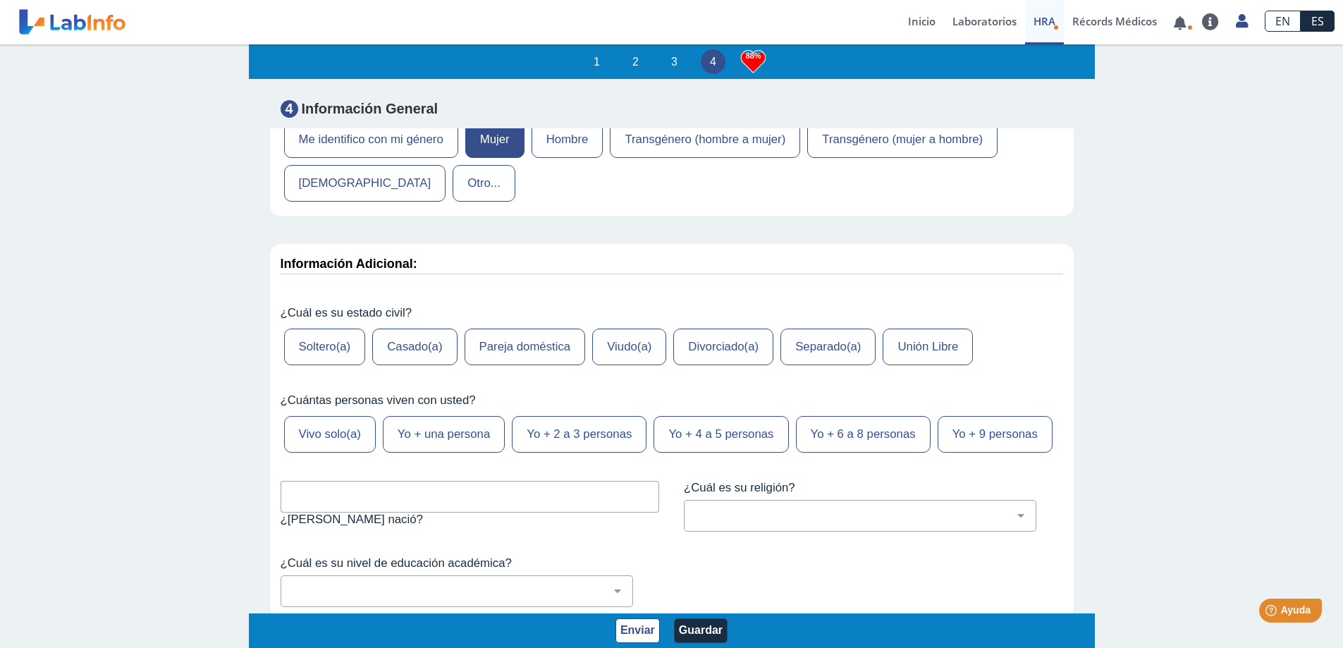
click at [419, 365] on label "Casado(a)" at bounding box center [414, 347] width 85 height 37
click at [0, 0] on input "Casado(a)" at bounding box center [0, 0] width 0 height 0
click at [552, 453] on label "Yo + 2 a 3 personas" at bounding box center [579, 434] width 135 height 37
click at [0, 0] on input "Yo + 2 a 3 personas" at bounding box center [0, 0] width 0 height 0
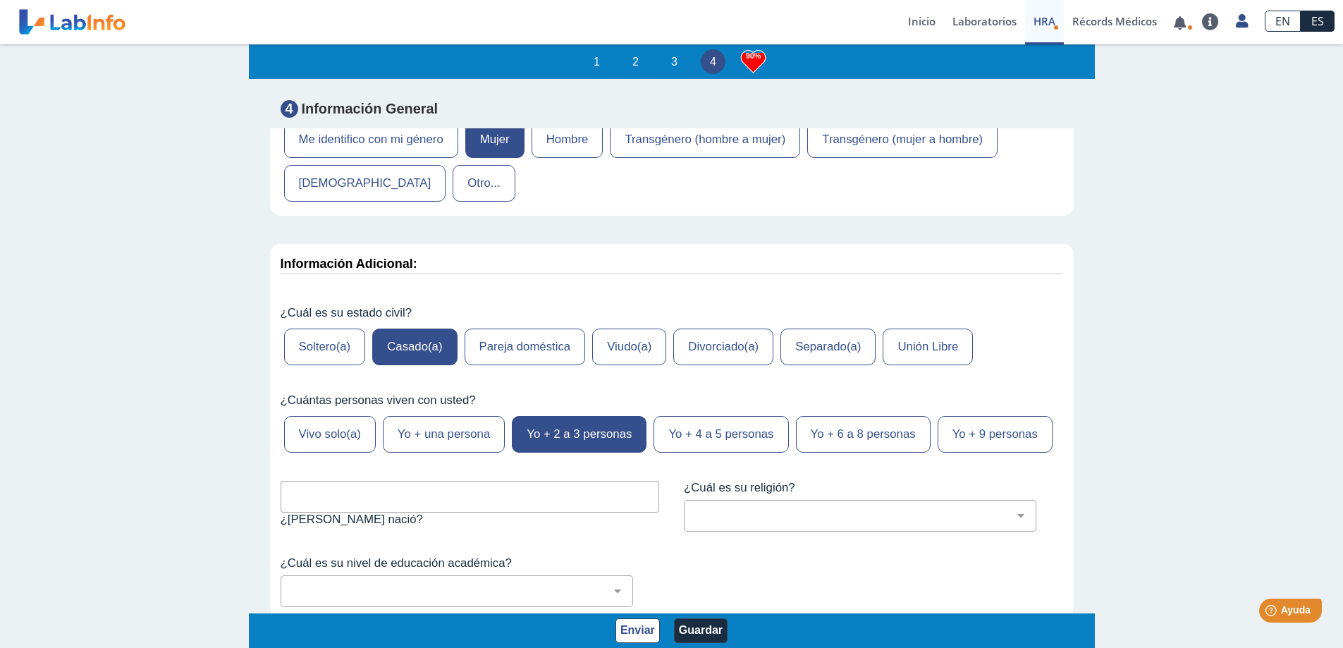
scroll to position [5781, 0]
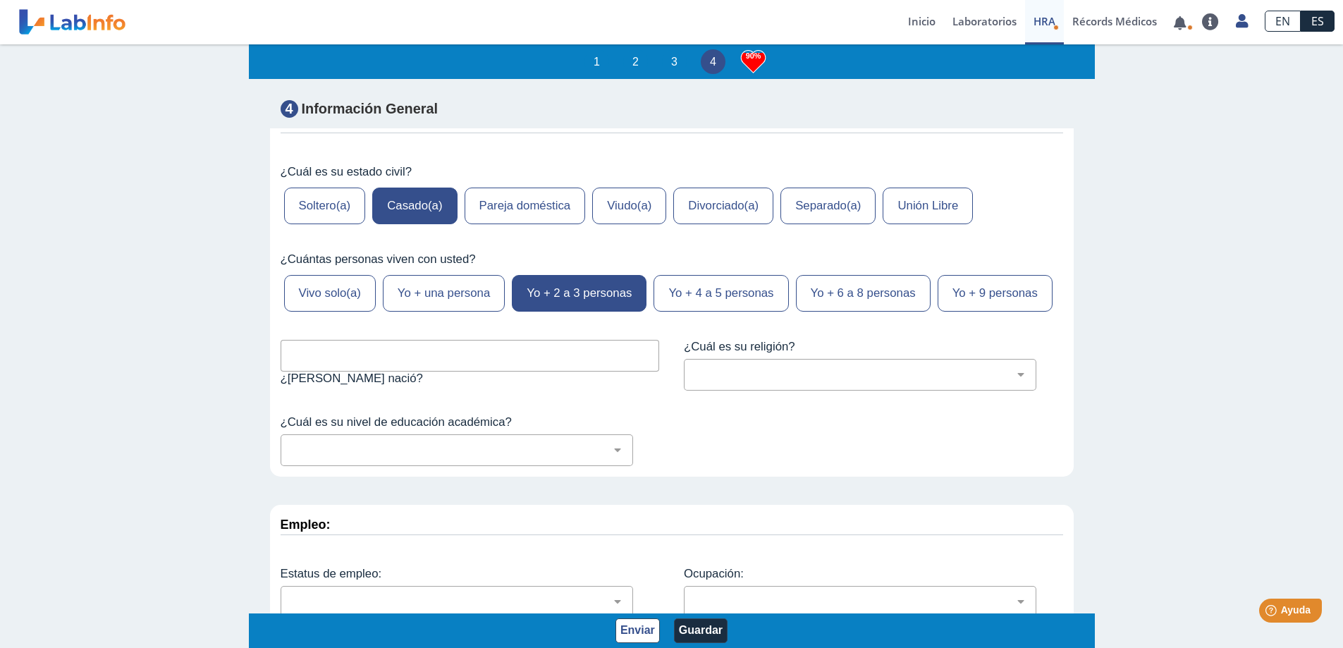
click at [453, 372] on input "text" at bounding box center [470, 356] width 379 height 32
type input "r"
type input "[GEOGRAPHIC_DATA], [GEOGRAPHIC_DATA]"
drag, startPoint x: 729, startPoint y: 442, endPoint x: 756, endPoint y: 446, distance: 27.7
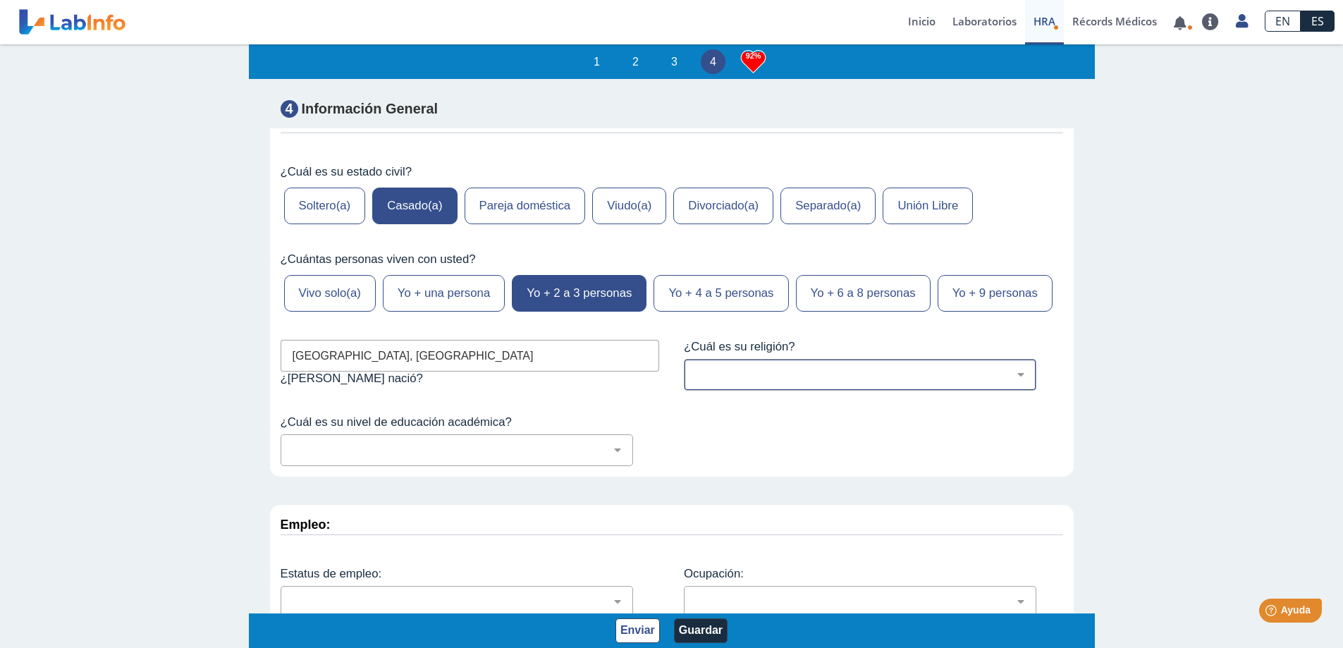
click at [729, 381] on select "[DEMOGRAPHIC_DATA] (cualquier denominación) [DEMOGRAPHIC_DATA] [DEMOGRAPHIC_DAT…" at bounding box center [866, 374] width 340 height 13
select select "12: 273"
click at [696, 381] on select "[DEMOGRAPHIC_DATA] (cualquier denominación) [DEMOGRAPHIC_DATA] [DEMOGRAPHIC_DAT…" at bounding box center [866, 374] width 340 height 13
click at [387, 457] on select "No fui a la escuela Escuela primaria Algo de escuela secundaria o equivalente s…" at bounding box center [463, 449] width 340 height 13
select select "8: 281"
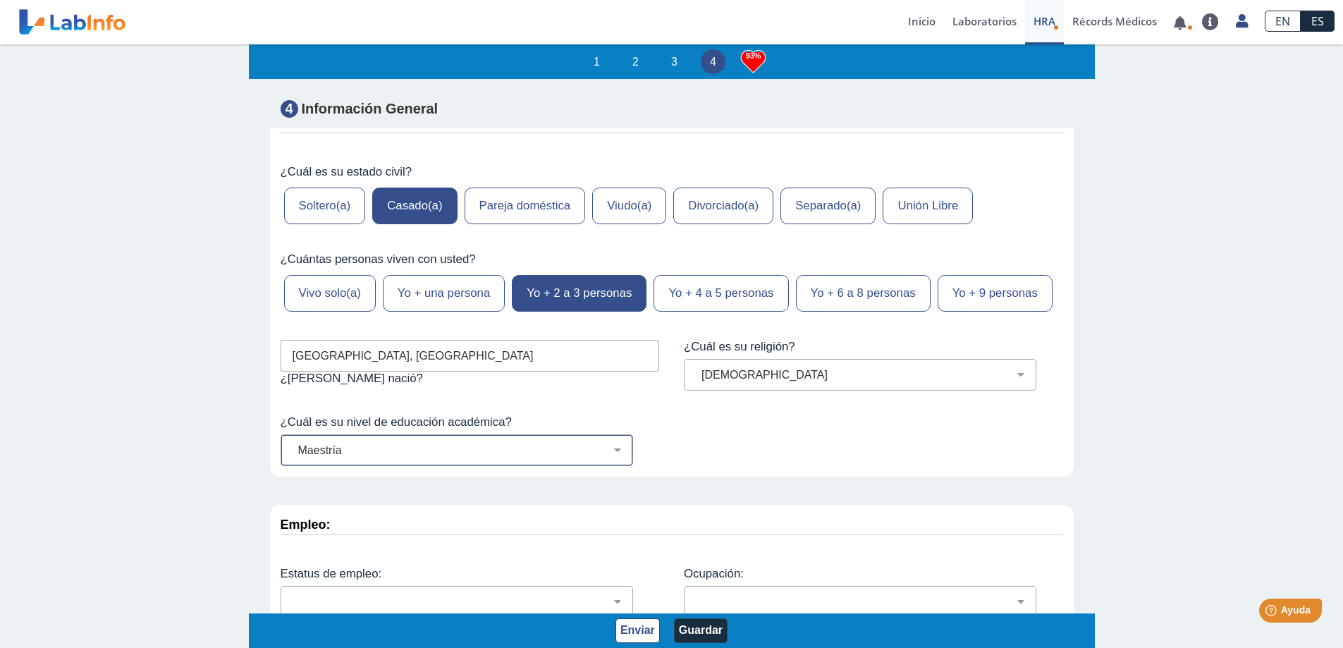
click at [293, 457] on select "No fui a la escuela Escuela primaria Algo de escuela secundaria o equivalente s…" at bounding box center [463, 449] width 340 height 13
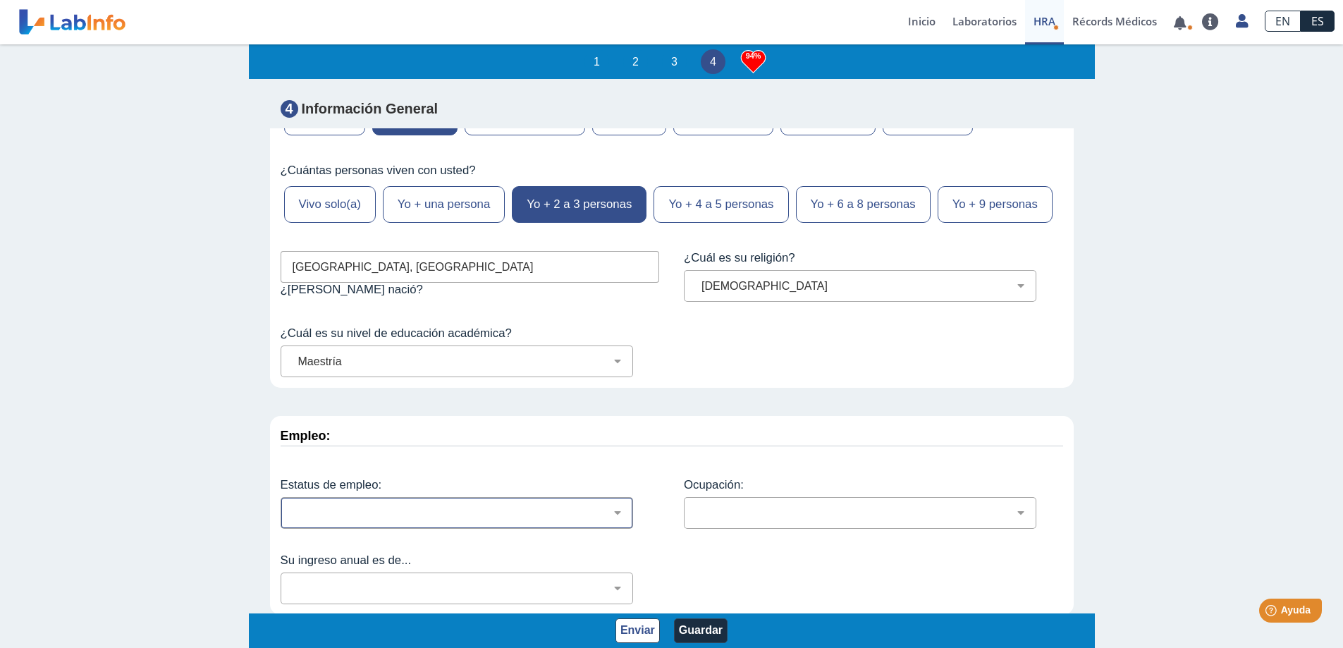
scroll to position [2, 0]
click at [613, 513] on select "Empleado a tiempo parcial Empleado a tiempo completo Servicio profesionales Sin…" at bounding box center [463, 510] width 340 height 13
select select "1: 133"
click at [293, 504] on select "Empleado a tiempo parcial Empleado a tiempo completo Servicio profesionales Sin…" at bounding box center [463, 510] width 340 height 13
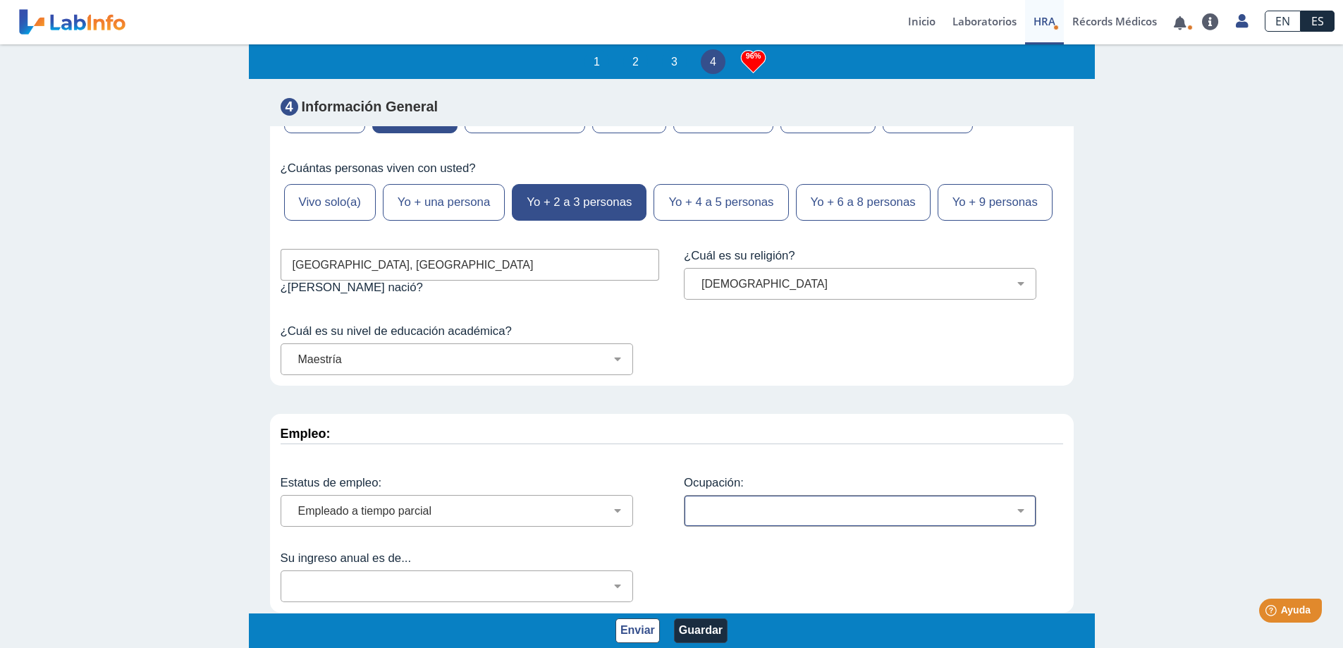
click at [1010, 511] on select "Administración de empresas Servicios de protección Instalaciones, Reparaciones …" at bounding box center [866, 510] width 340 height 13
select select "8: 175"
click at [696, 504] on select "Administración de empresas Servicios de protección Instalaciones, Reparaciones …" at bounding box center [866, 510] width 340 height 13
click at [589, 590] on select "Menos de $12,000 $12,000-$16,000 $16,000-$24,000 $24,000-$30,000 $30,000-$40,00…" at bounding box center [463, 586] width 340 height 13
select select "2: 144"
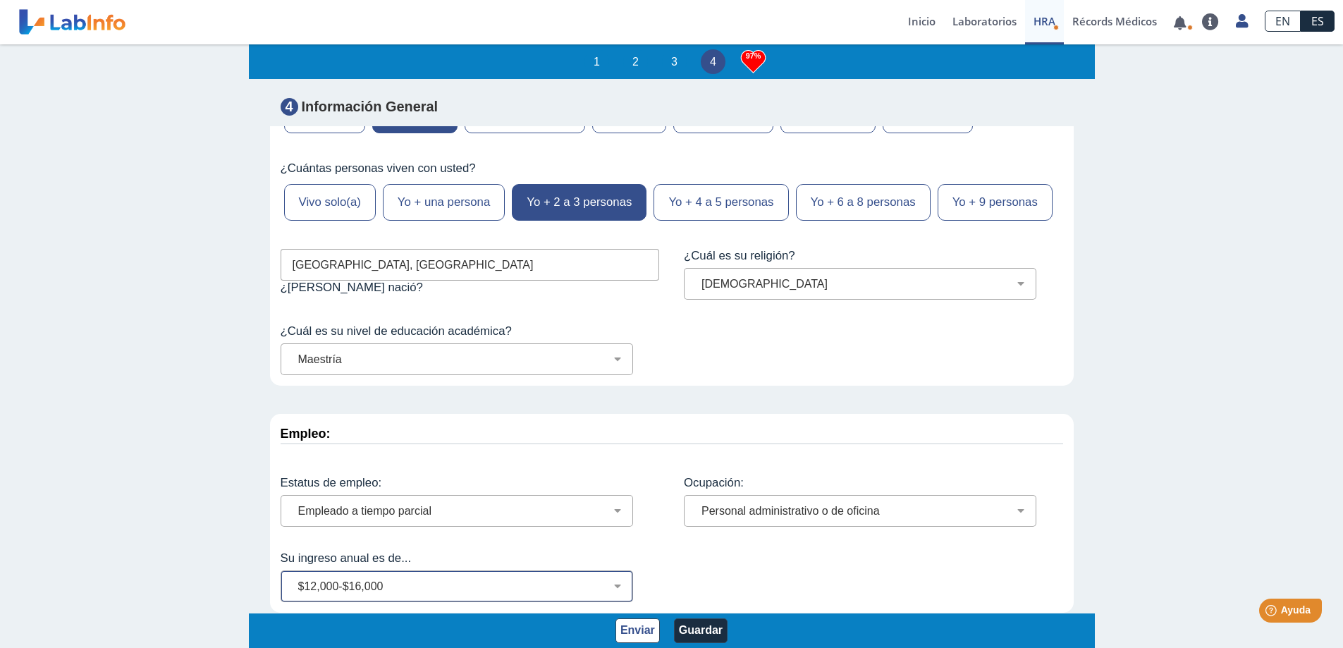
click at [293, 580] on select "Menos de $12,000 $12,000-$16,000 $16,000-$24,000 $24,000-$30,000 $30,000-$40,00…" at bounding box center [463, 586] width 340 height 13
click at [635, 630] on button "Enviar" at bounding box center [637, 630] width 44 height 25
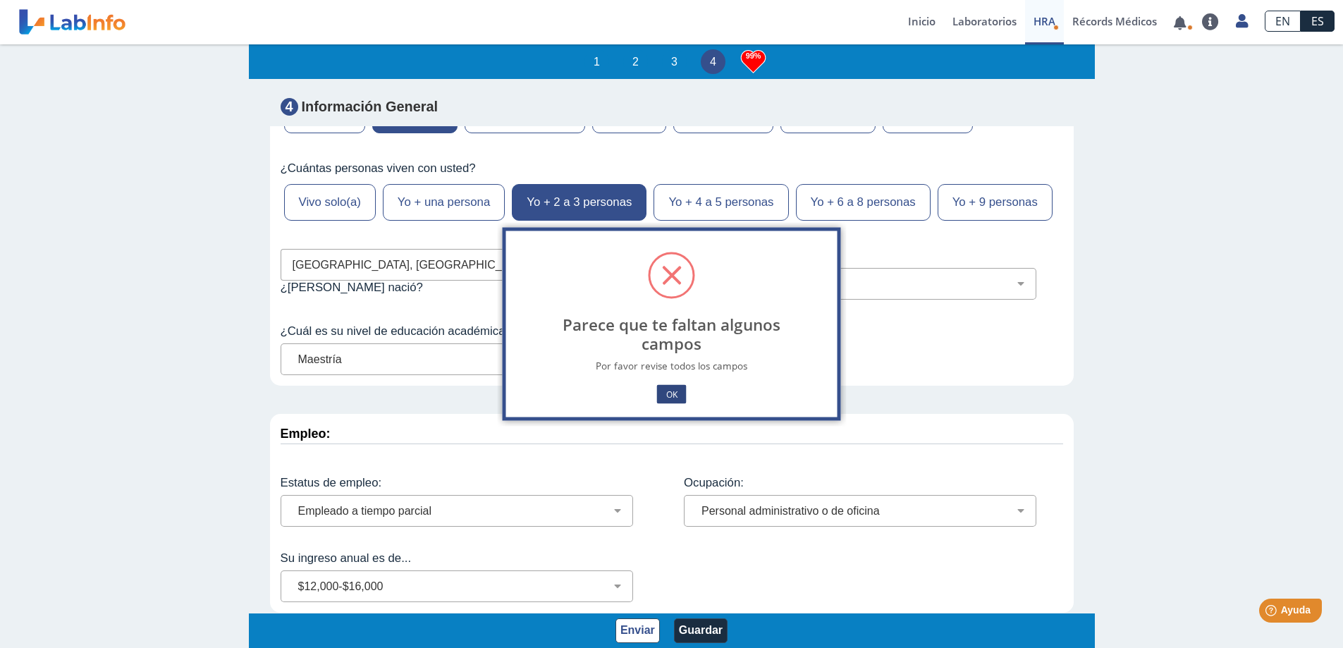
click at [675, 392] on button "OK" at bounding box center [671, 394] width 30 height 19
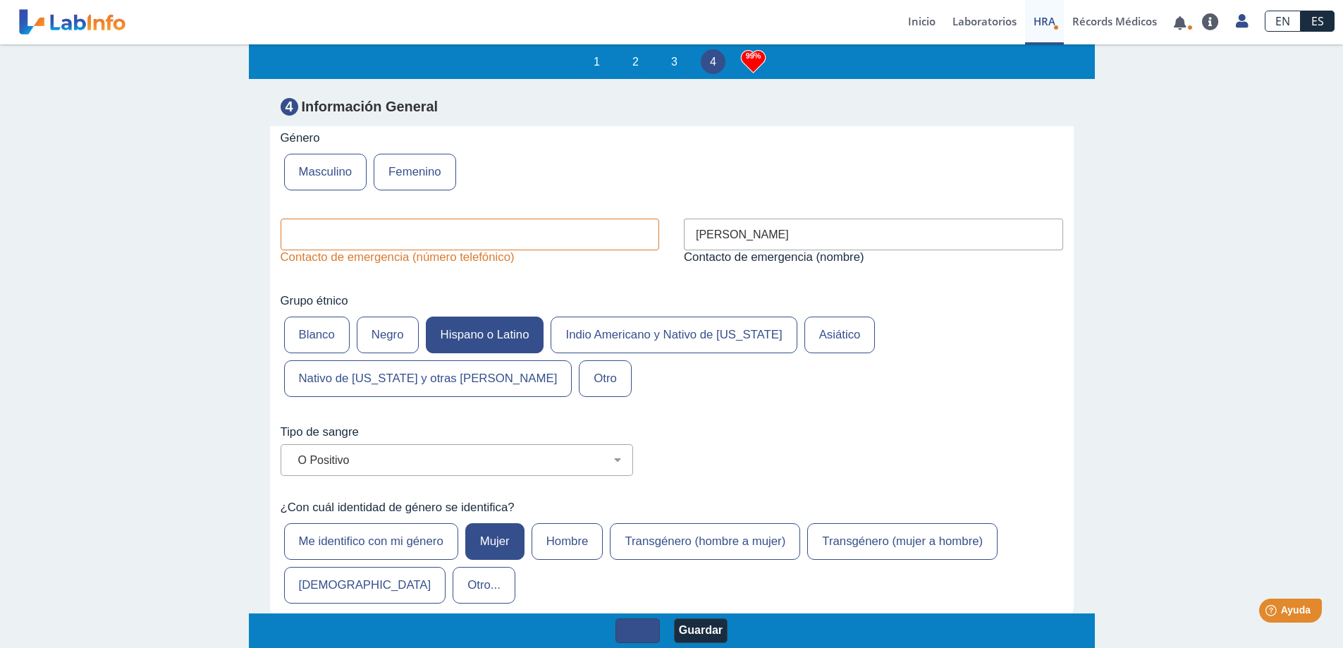
scroll to position [5025, 0]
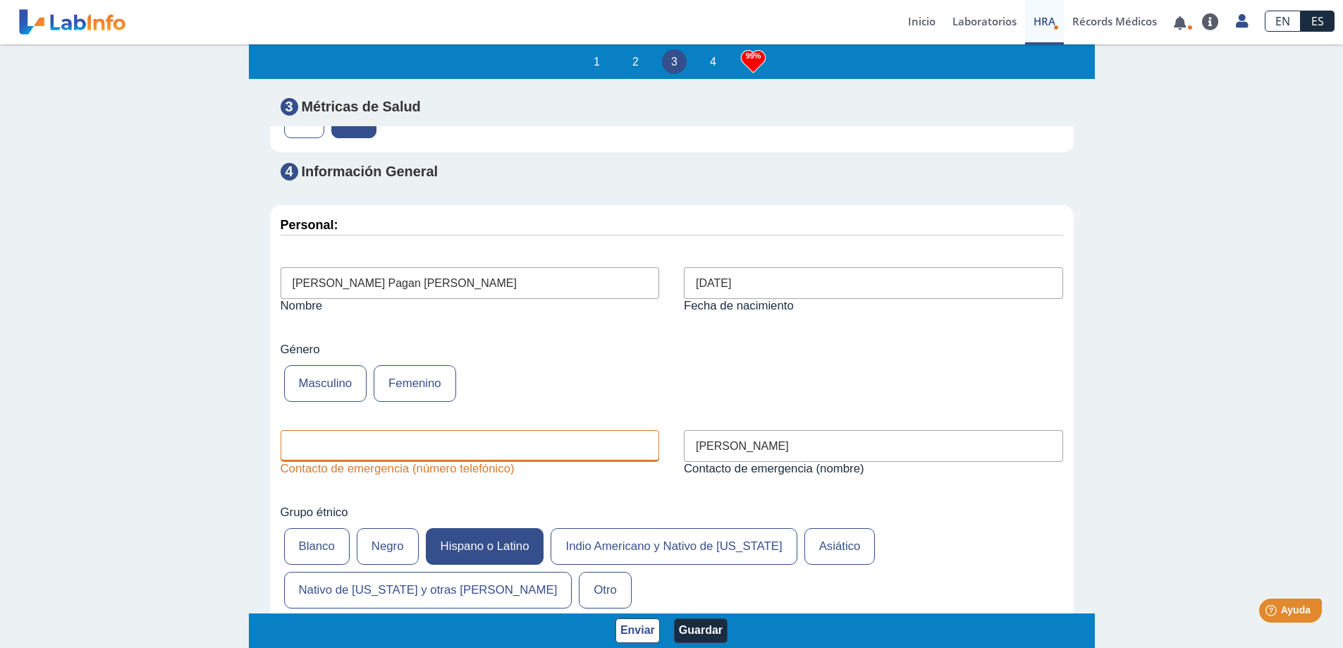
click at [372, 462] on input "text" at bounding box center [470, 446] width 379 height 32
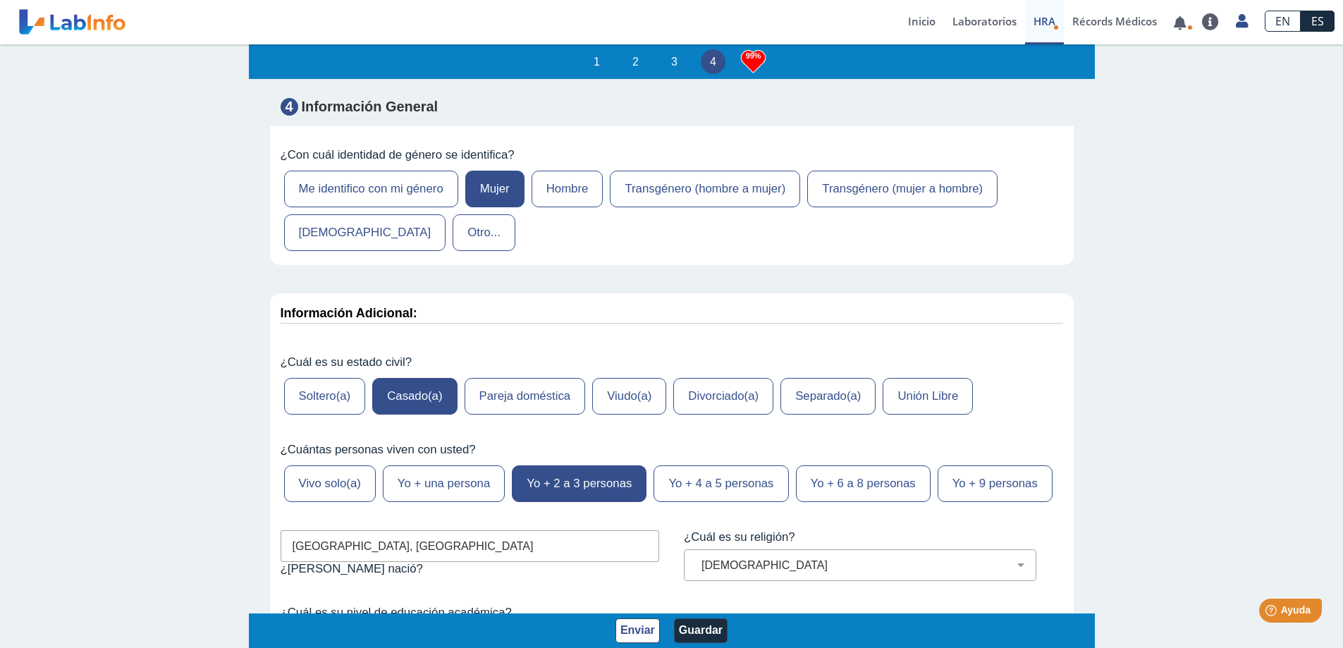
scroll to position [5941, 0]
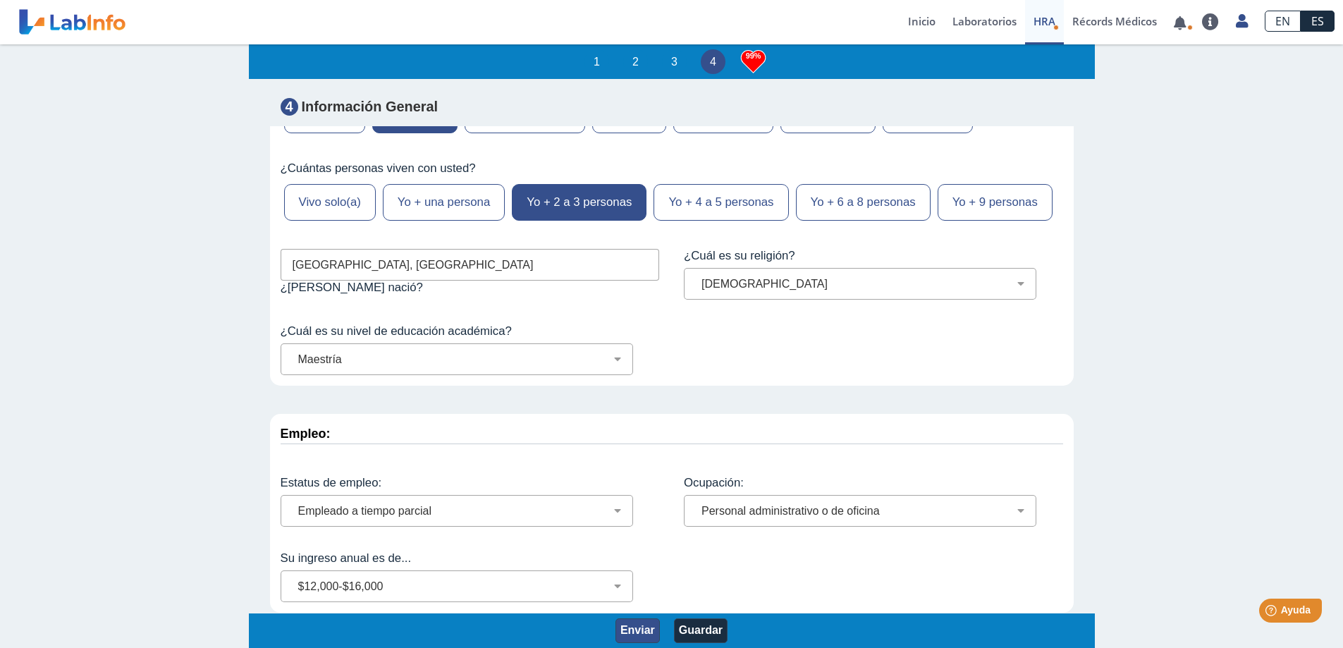
type input "[PHONE_NUMBER]"
click at [635, 626] on button "Enviar" at bounding box center [637, 630] width 44 height 25
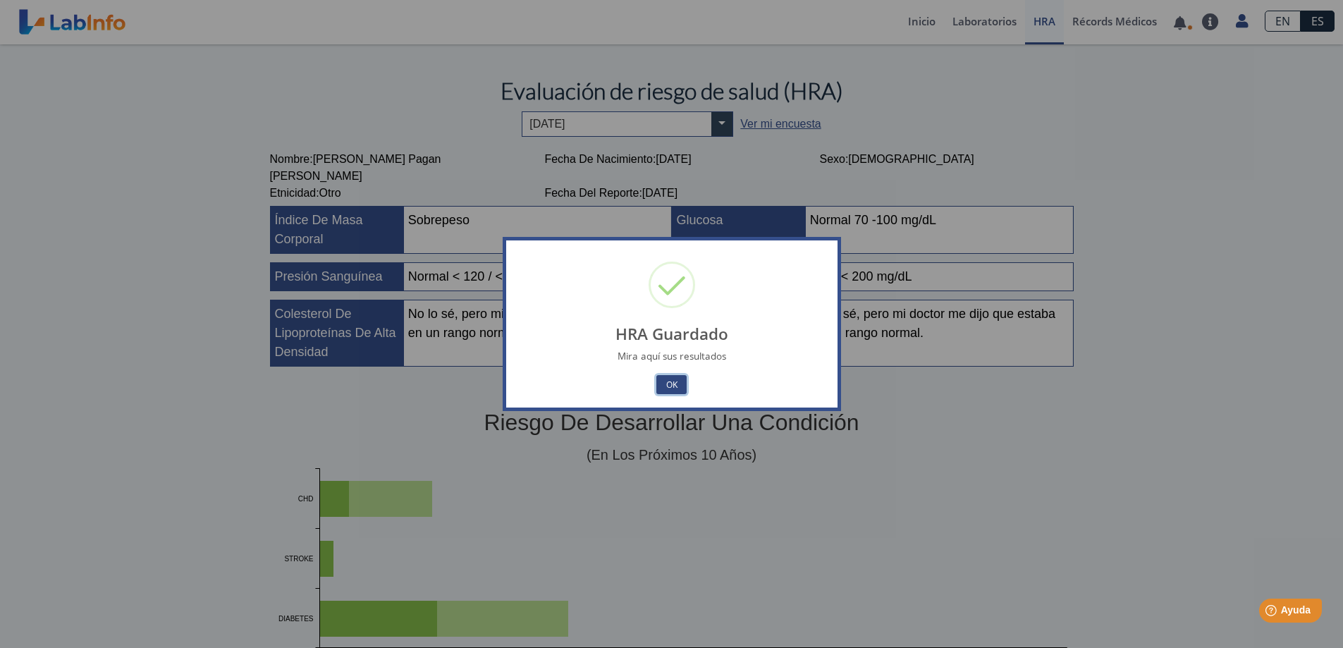
click at [675, 380] on button "OK" at bounding box center [671, 384] width 30 height 19
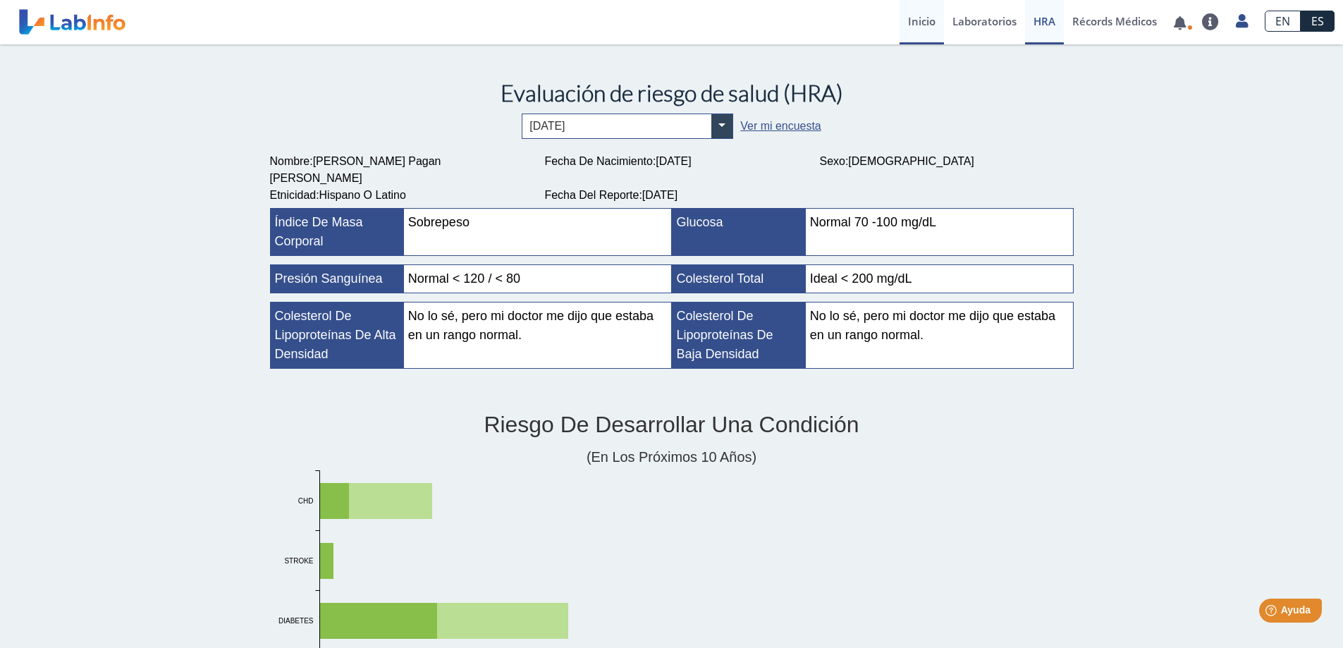
click at [918, 23] on link "Inicio" at bounding box center [922, 22] width 44 height 44
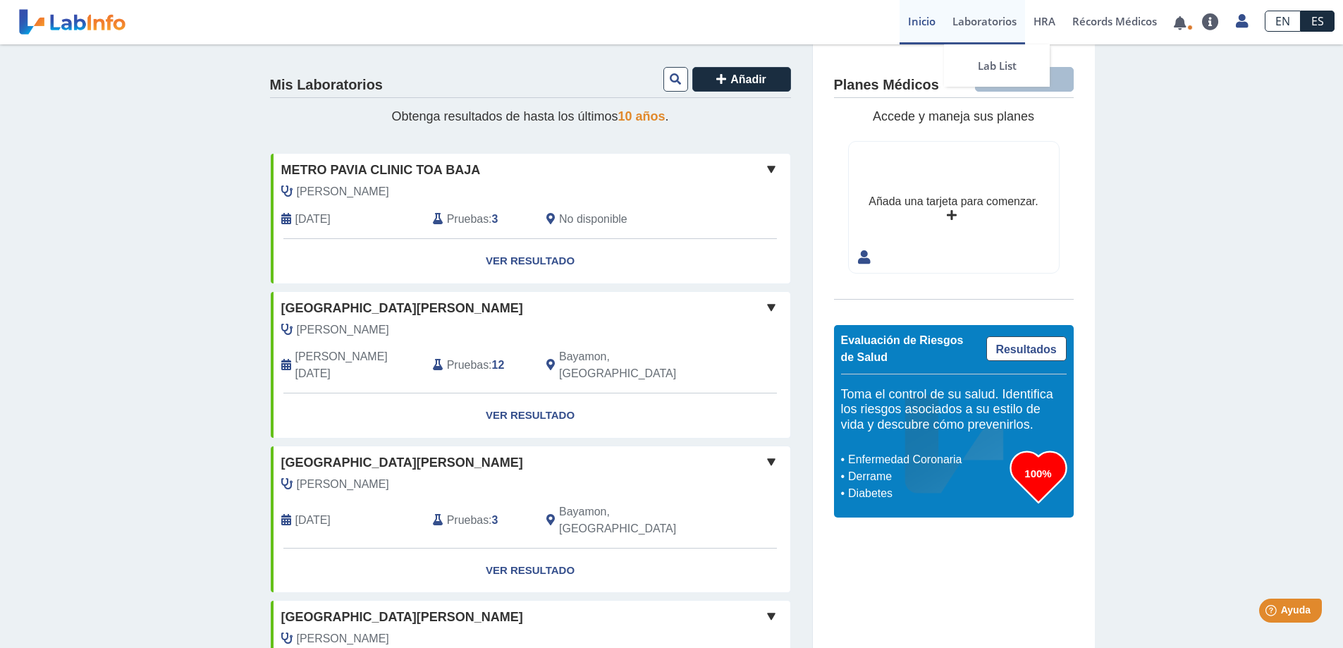
click at [988, 19] on link "Laboratorios" at bounding box center [984, 22] width 81 height 44
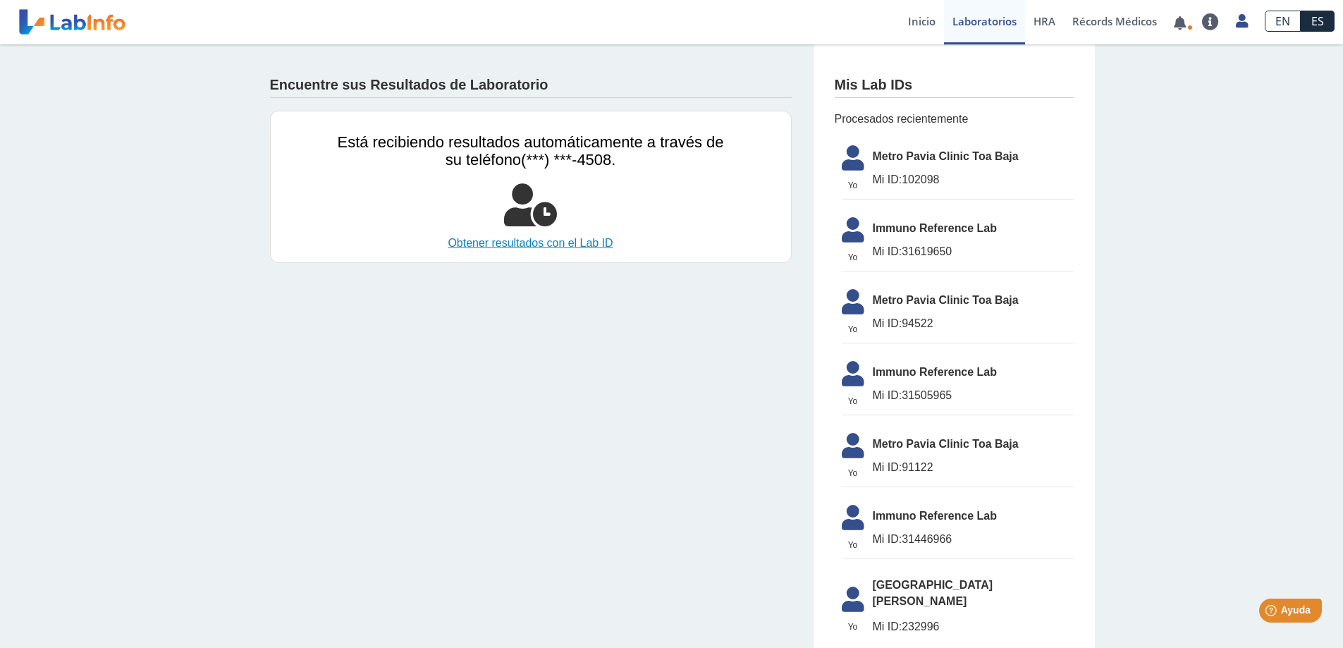
click at [561, 240] on link "Obtener resultados con el Lab ID" at bounding box center [531, 243] width 386 height 17
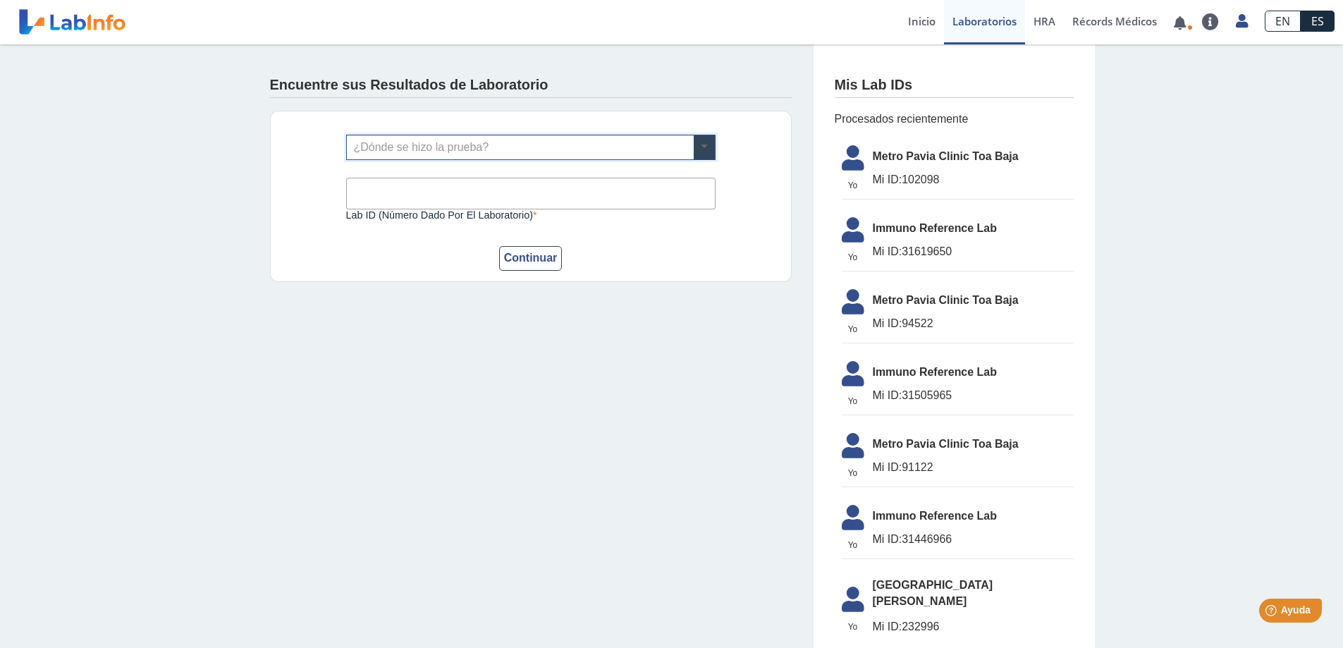
click at [700, 142] on span at bounding box center [704, 147] width 21 height 24
click at [733, 125] on div "¿Dónde se hizo la prueba? Lab ID (número dado por el laboratorio) Este campo es…" at bounding box center [531, 196] width 522 height 171
click at [848, 162] on icon at bounding box center [852, 162] width 39 height 34
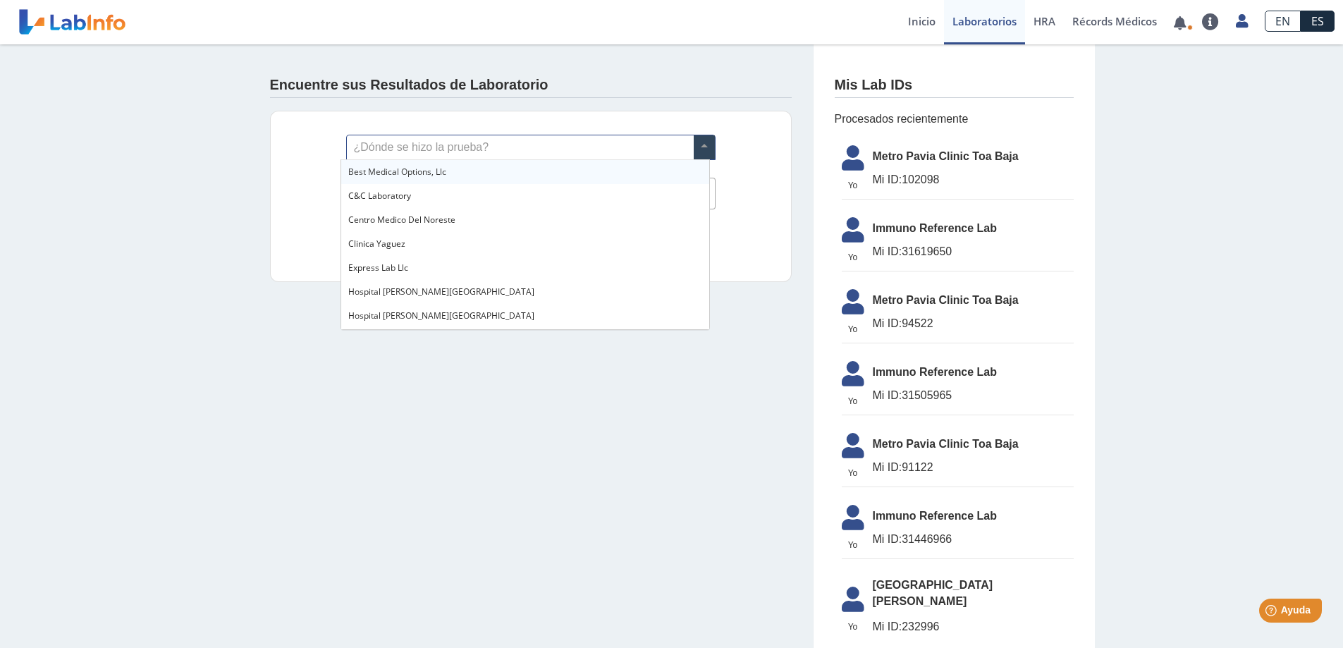
click at [703, 147] on span at bounding box center [704, 147] width 21 height 24
click at [451, 177] on span "Metro Pavia Clinic Toa Baja" at bounding box center [401, 173] width 107 height 12
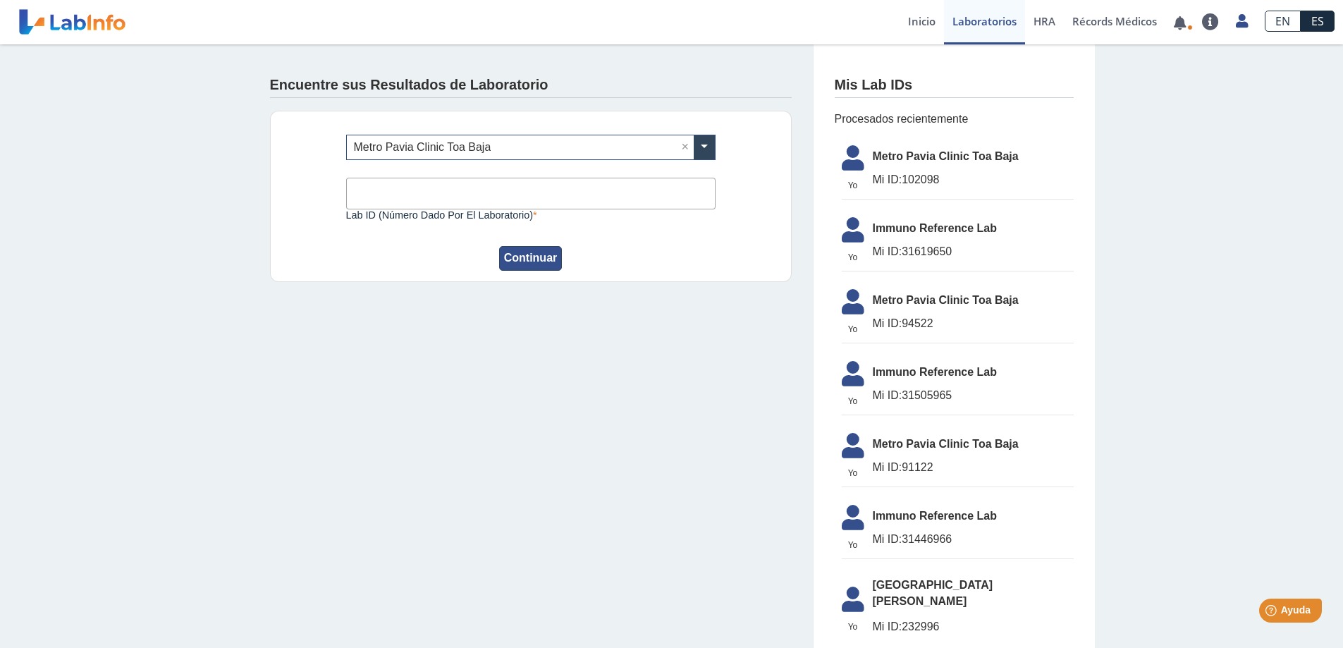
click at [536, 261] on button "Continuar" at bounding box center [530, 258] width 63 height 25
click at [923, 20] on link "Inicio" at bounding box center [922, 22] width 44 height 44
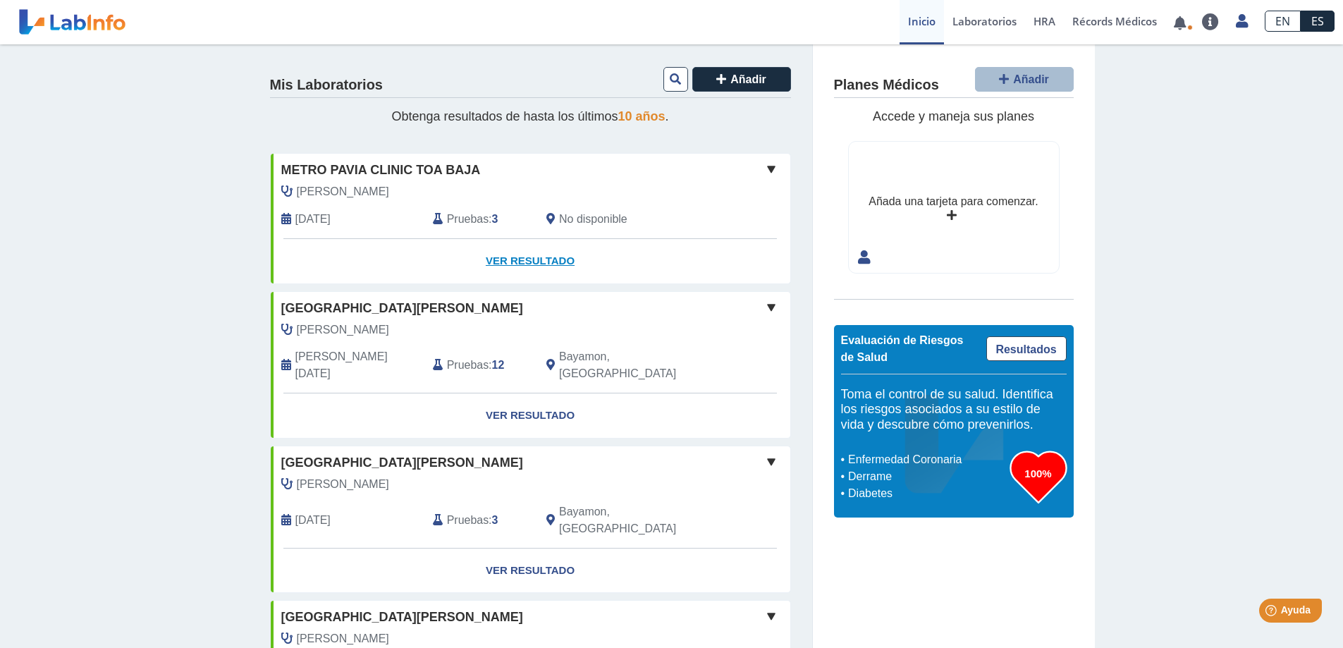
click at [550, 258] on link "Ver Resultado" at bounding box center [531, 261] width 520 height 44
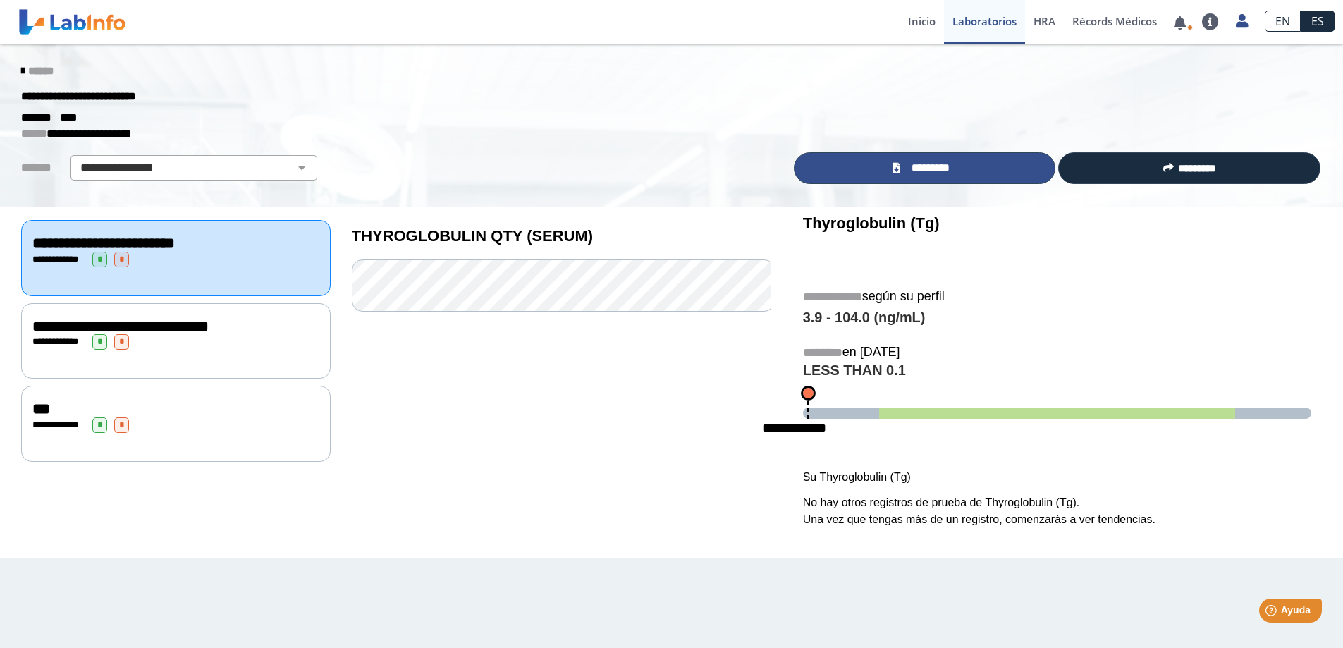
click at [915, 164] on span "*********" at bounding box center [930, 168] width 51 height 16
click at [965, 169] on link "*********" at bounding box center [925, 168] width 262 height 32
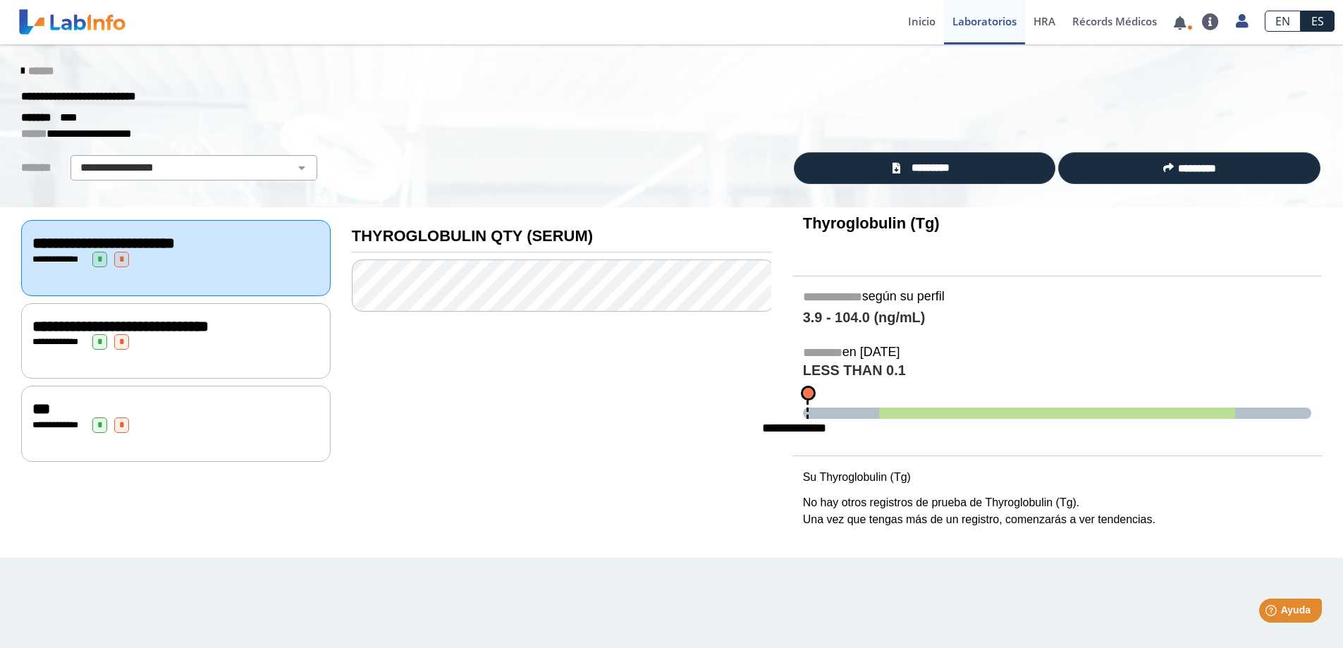
click at [146, 335] on div "**********" at bounding box center [175, 342] width 287 height 16
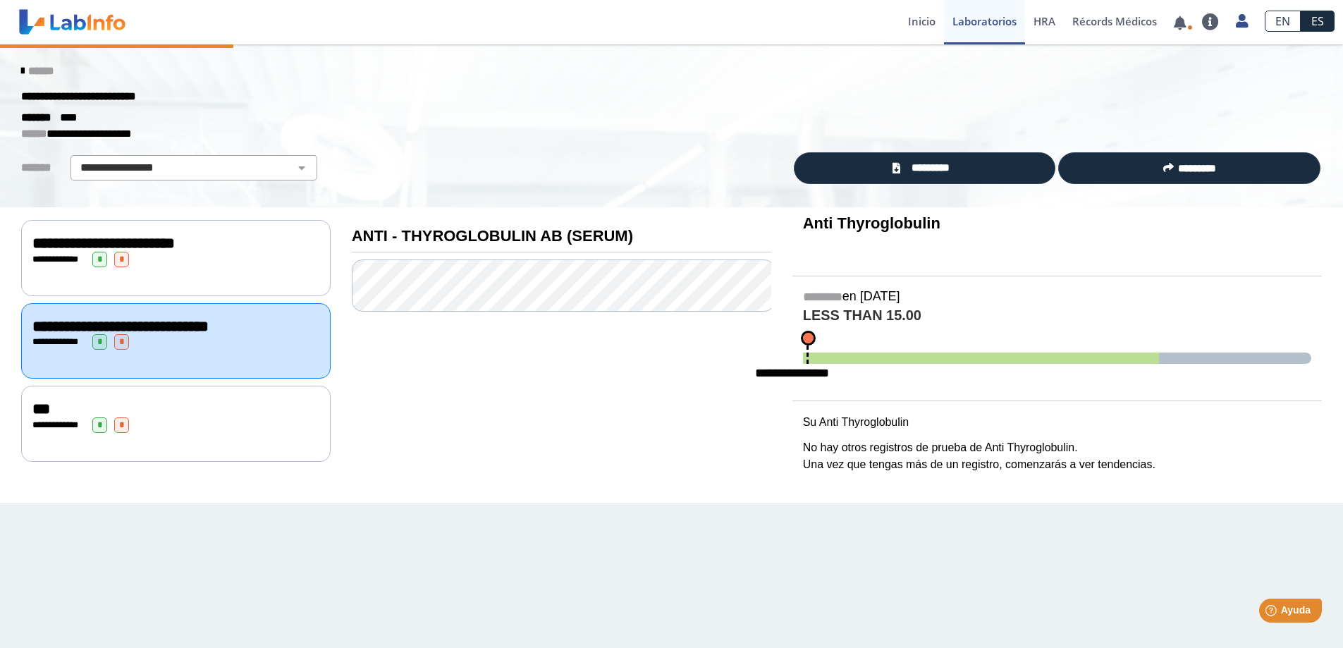
click at [147, 338] on div "**********" at bounding box center [175, 342] width 287 height 16
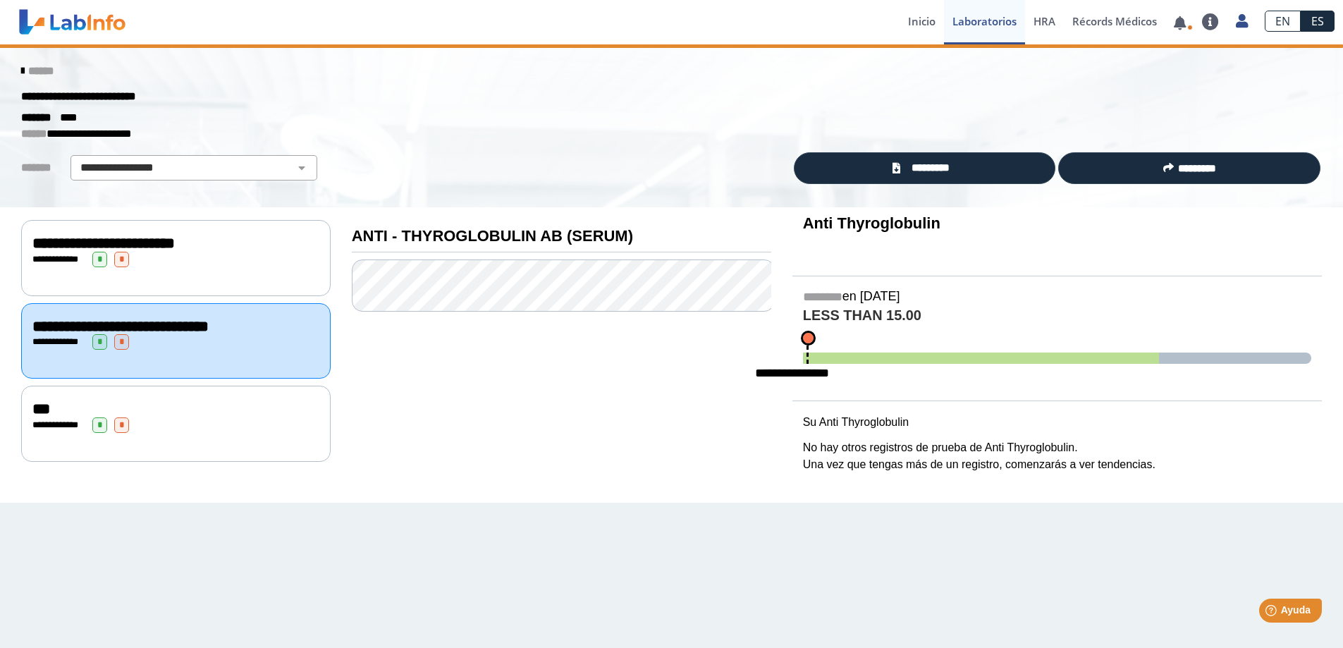
click at [147, 338] on div "**********" at bounding box center [175, 342] width 287 height 16
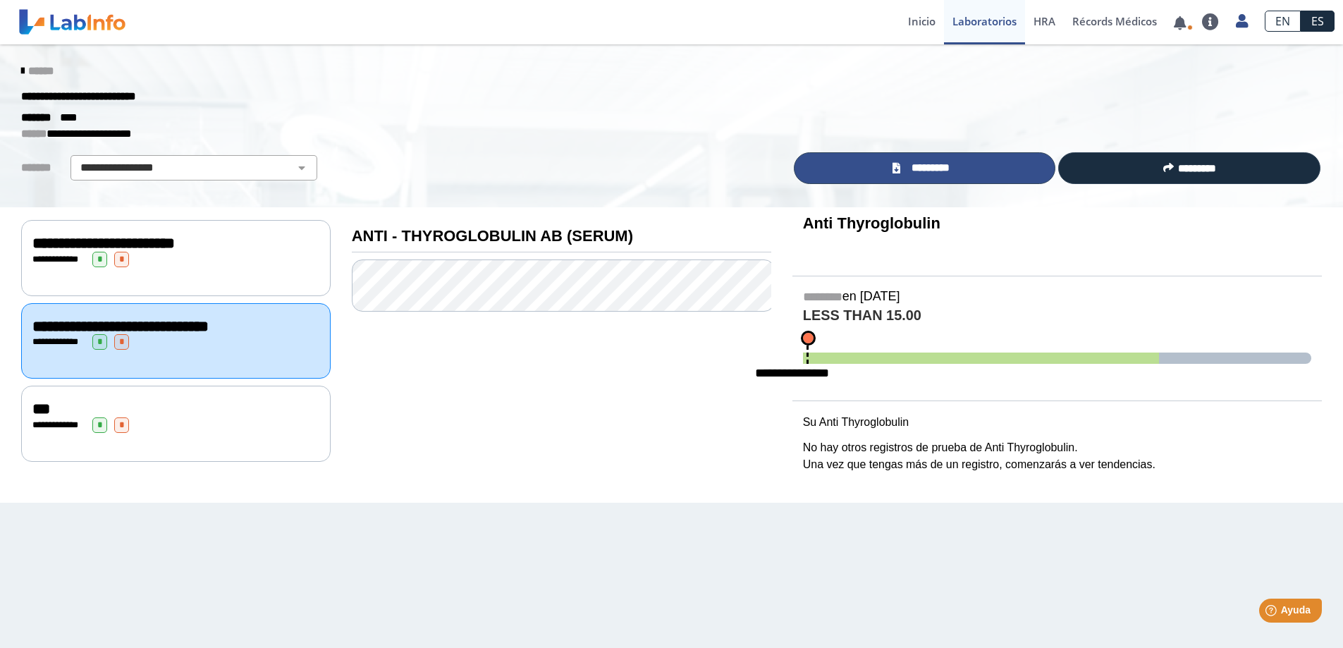
click at [986, 170] on link "*********" at bounding box center [925, 168] width 262 height 32
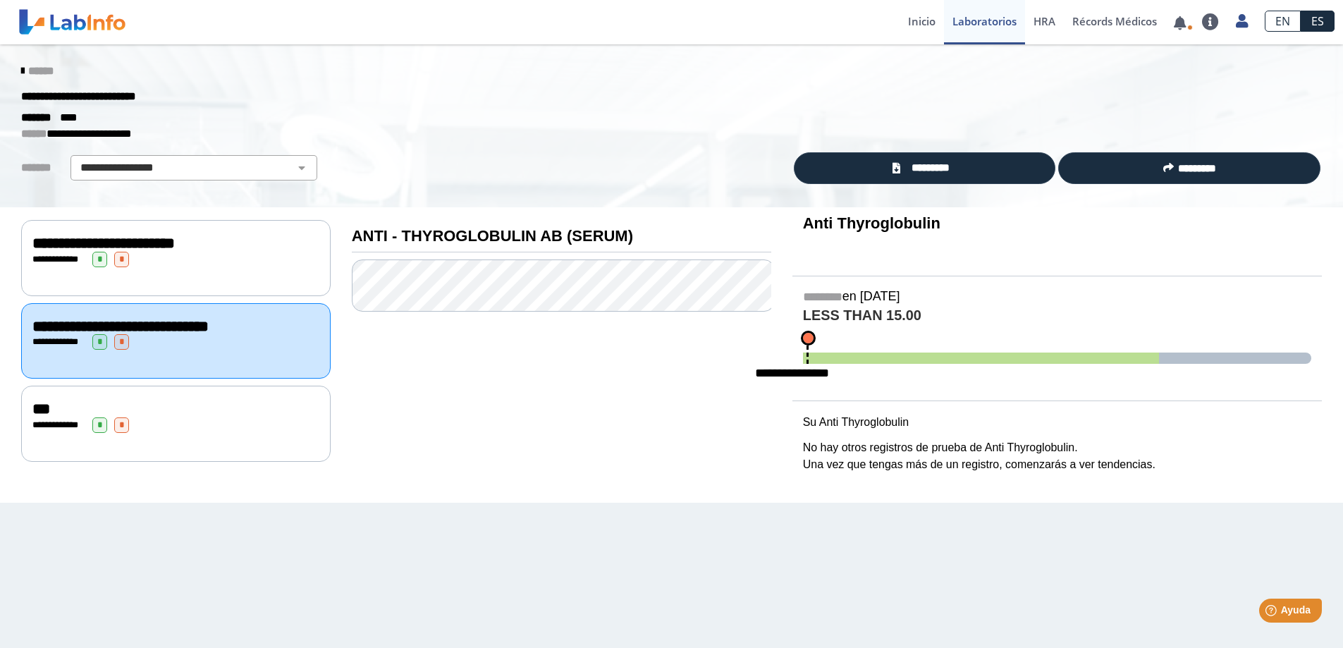
click at [150, 412] on div "***" at bounding box center [175, 408] width 287 height 17
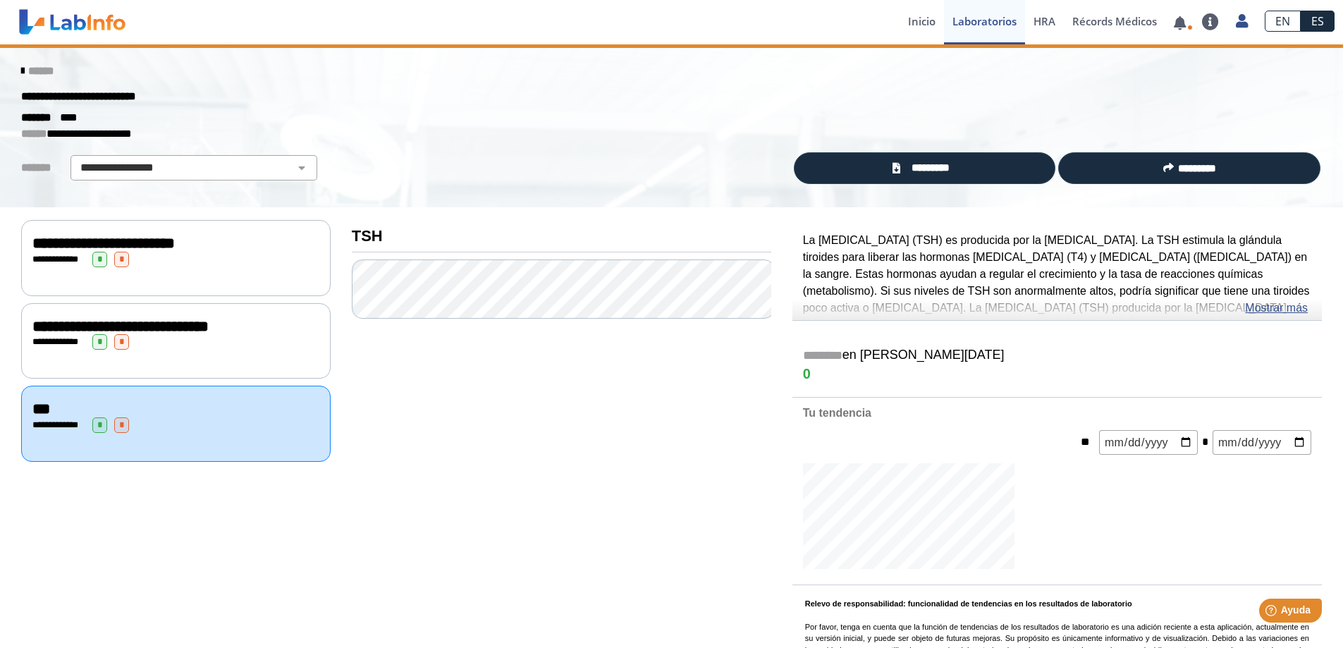
click at [151, 412] on div "***" at bounding box center [175, 408] width 287 height 17
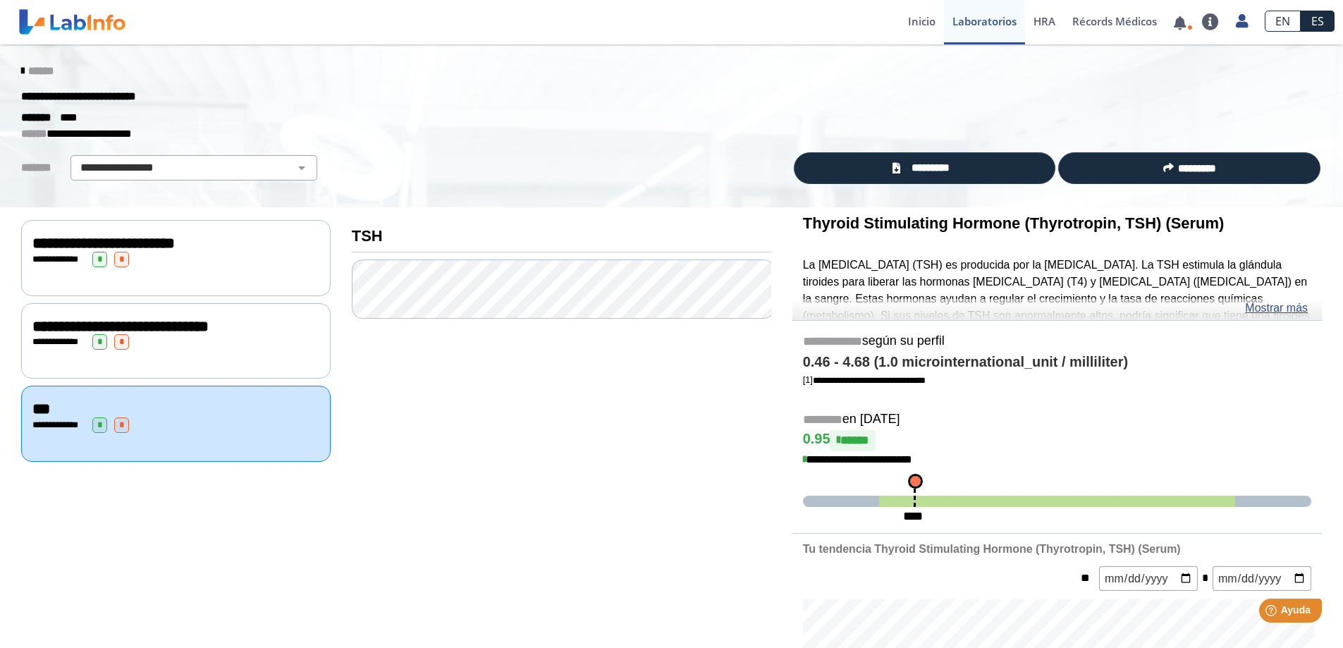
click at [158, 405] on div "***" at bounding box center [175, 408] width 287 height 17
click at [159, 405] on div "***" at bounding box center [175, 408] width 287 height 17
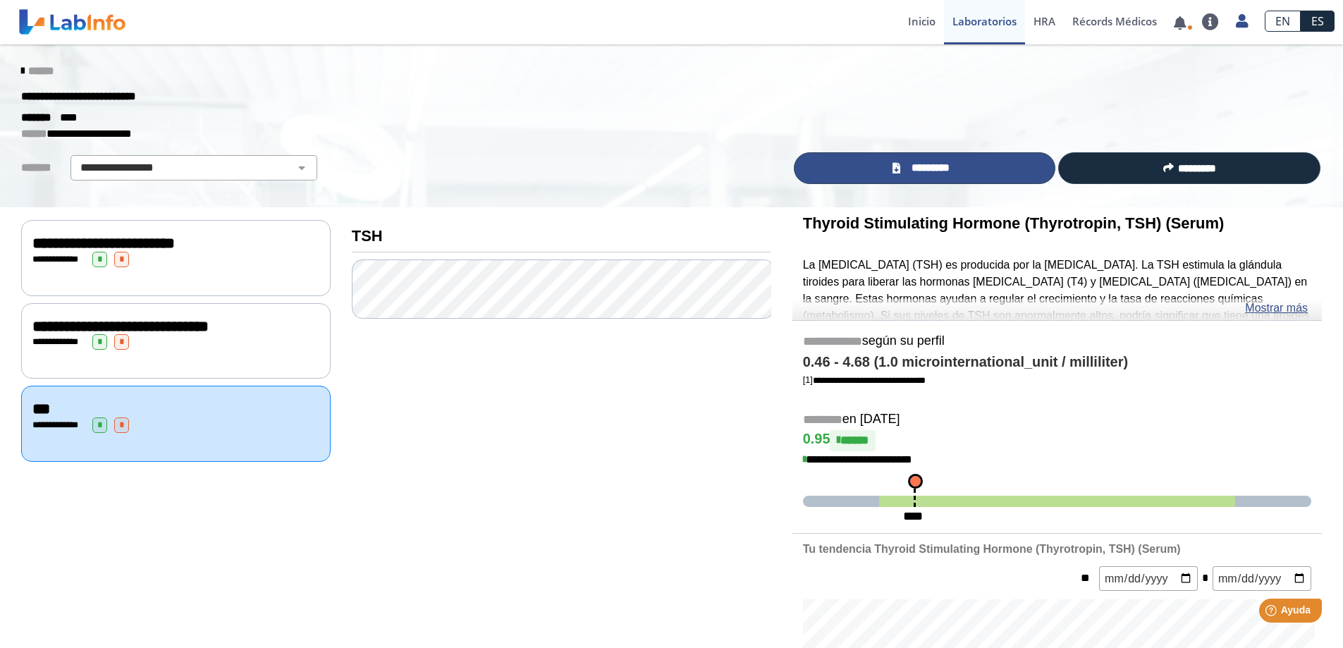
click at [917, 164] on span "*********" at bounding box center [930, 168] width 51 height 16
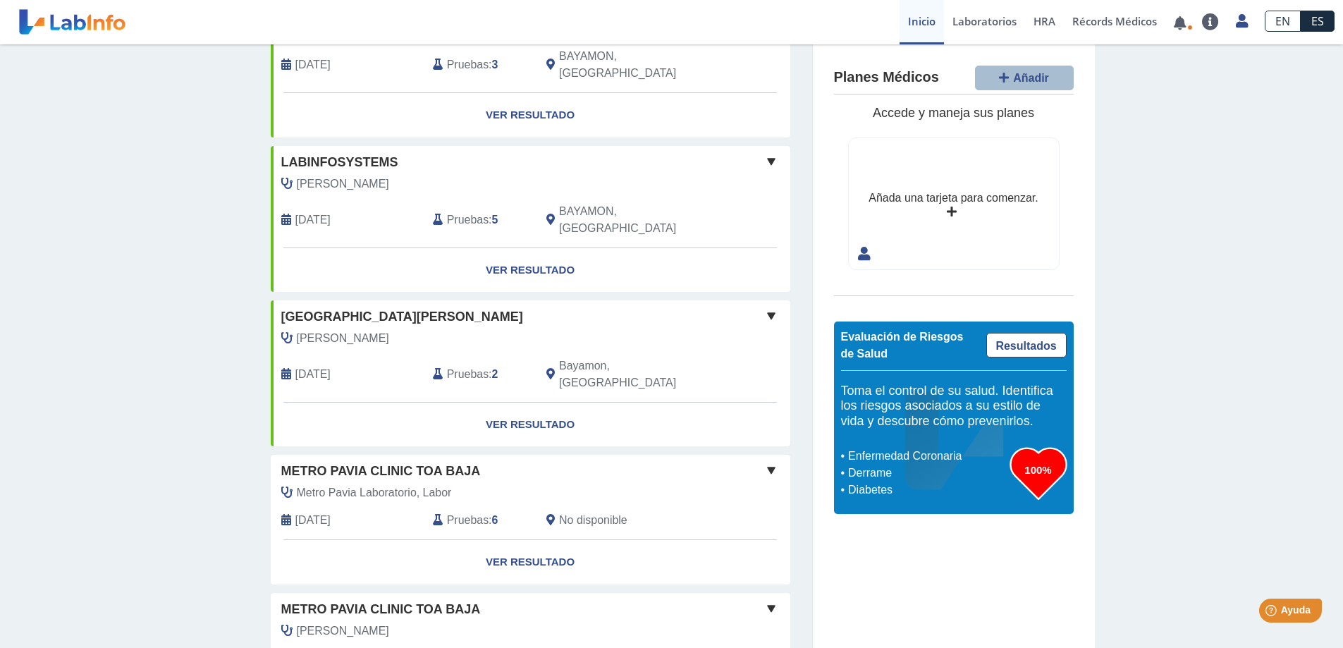
scroll to position [960, 0]
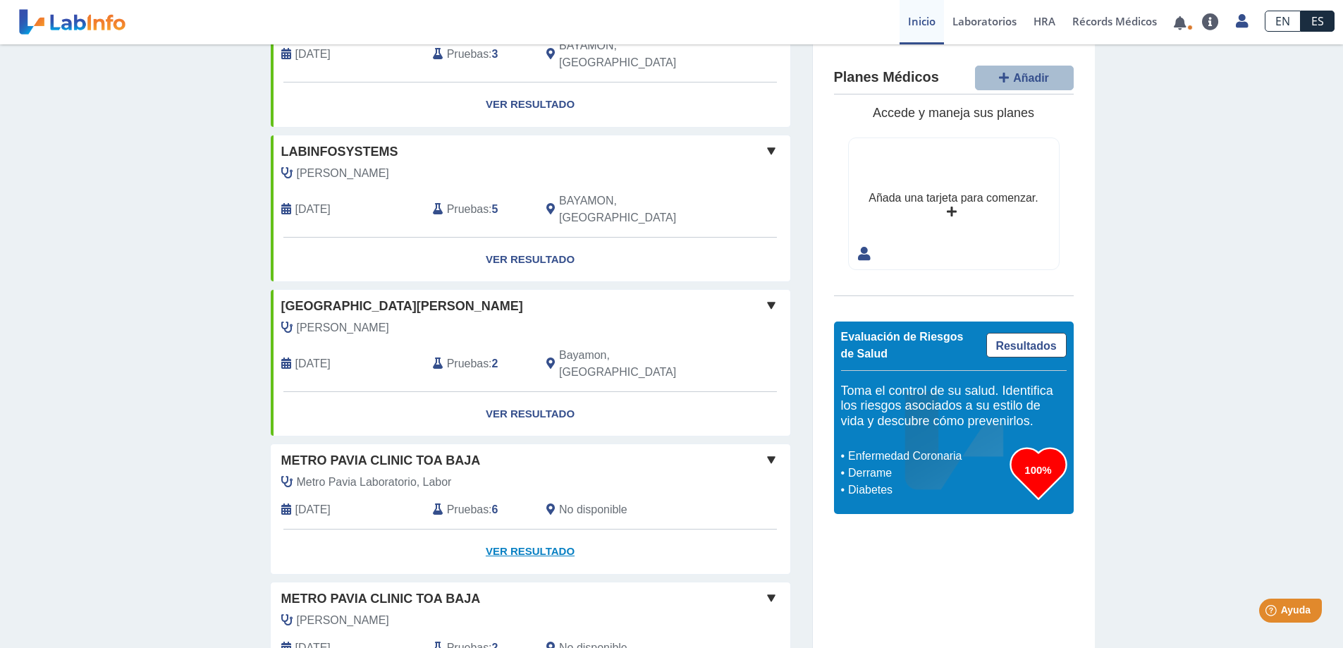
click at [513, 529] on link "Ver Resultado" at bounding box center [531, 551] width 520 height 44
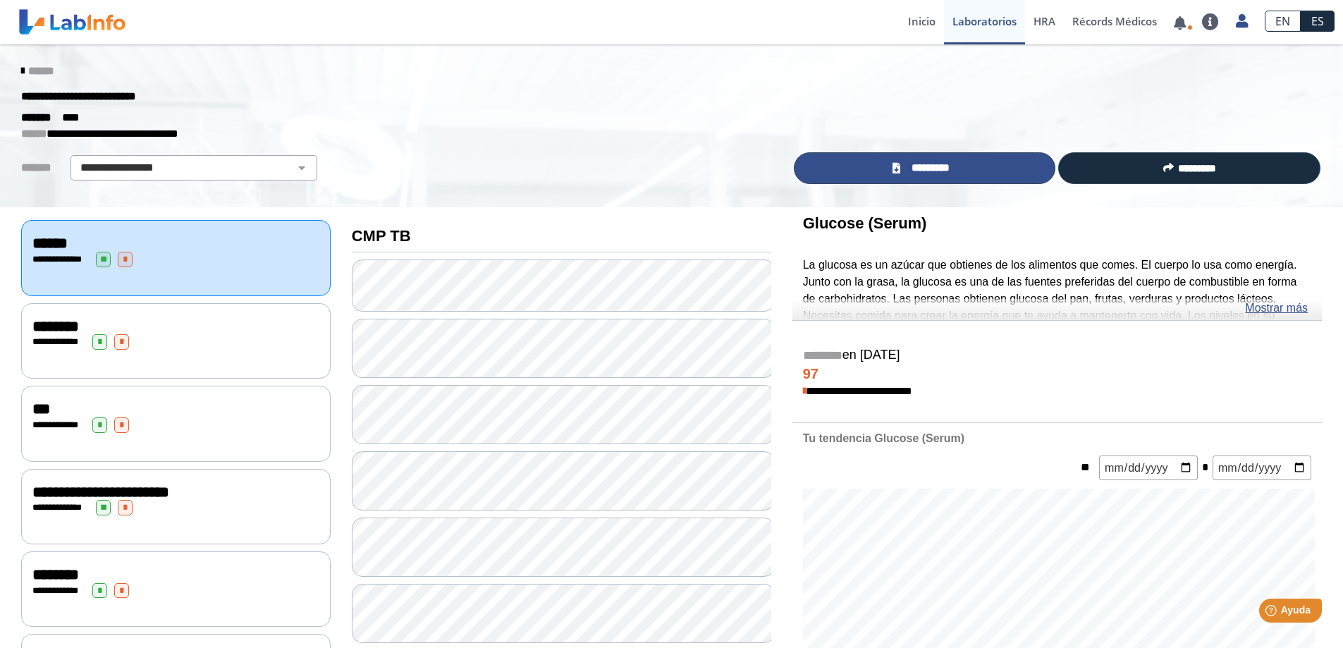
click at [926, 173] on span "*********" at bounding box center [930, 168] width 51 height 16
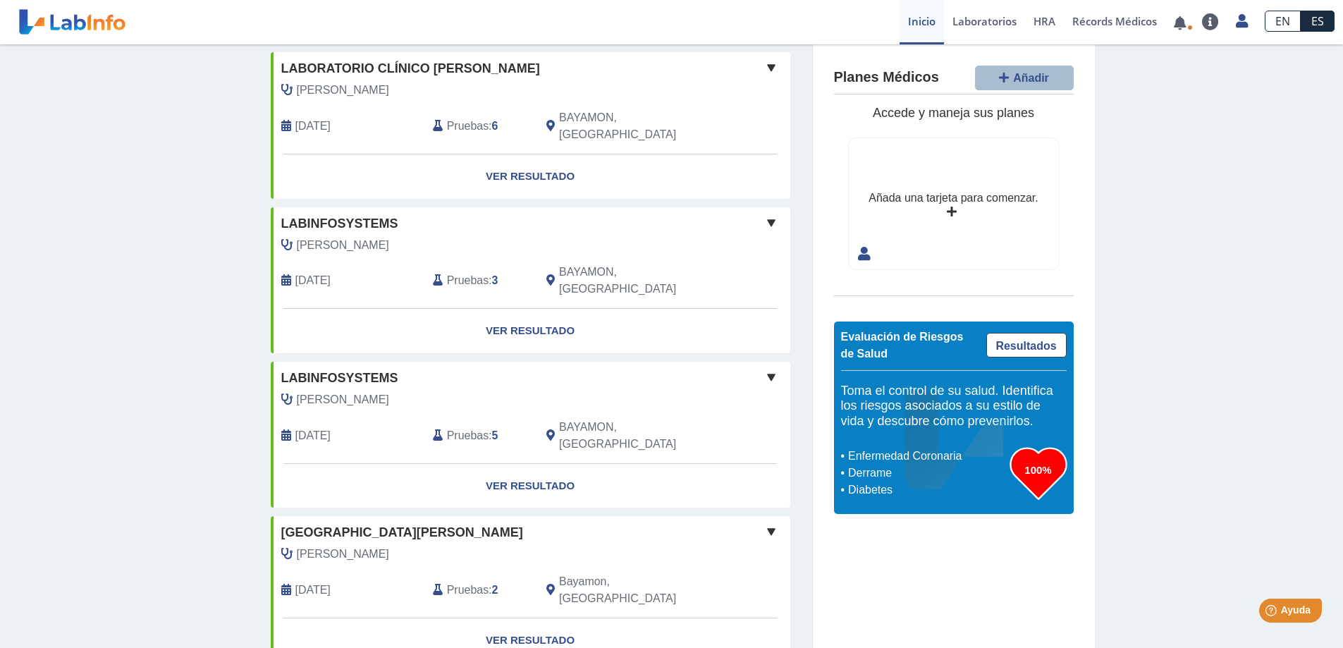
scroll to position [960, 0]
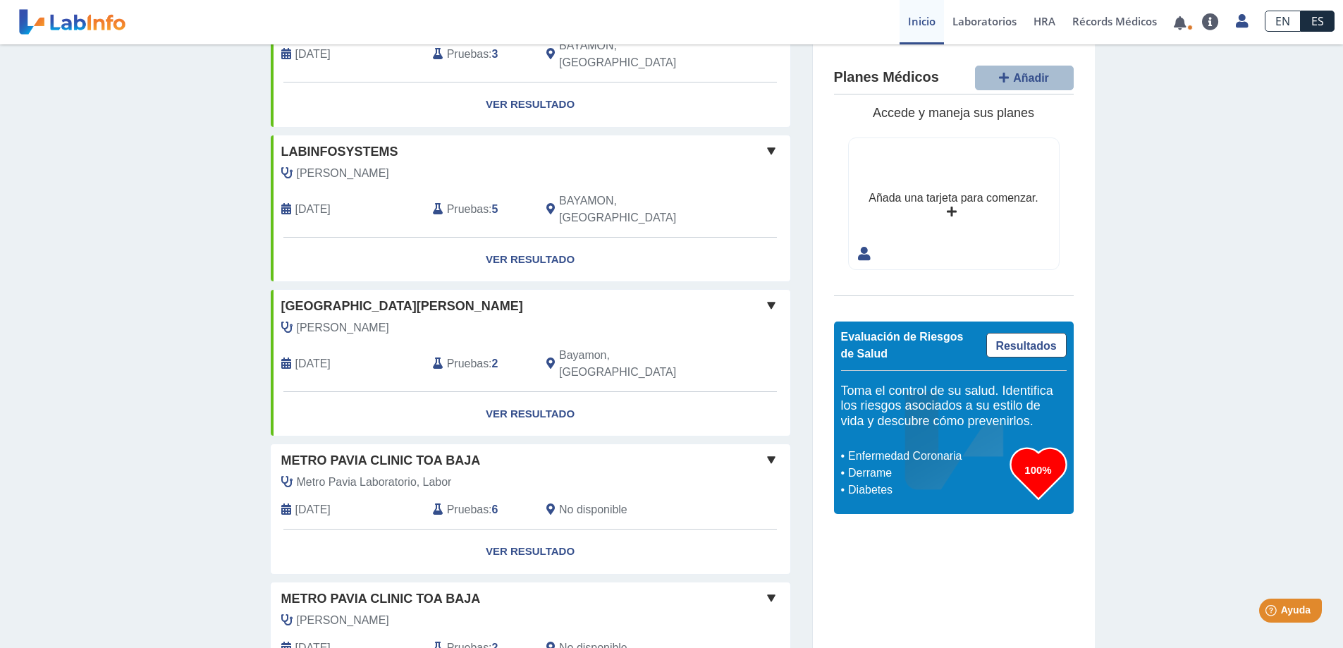
click at [396, 589] on span "Metro Pavia Clinic Toa Baja" at bounding box center [381, 598] width 200 height 19
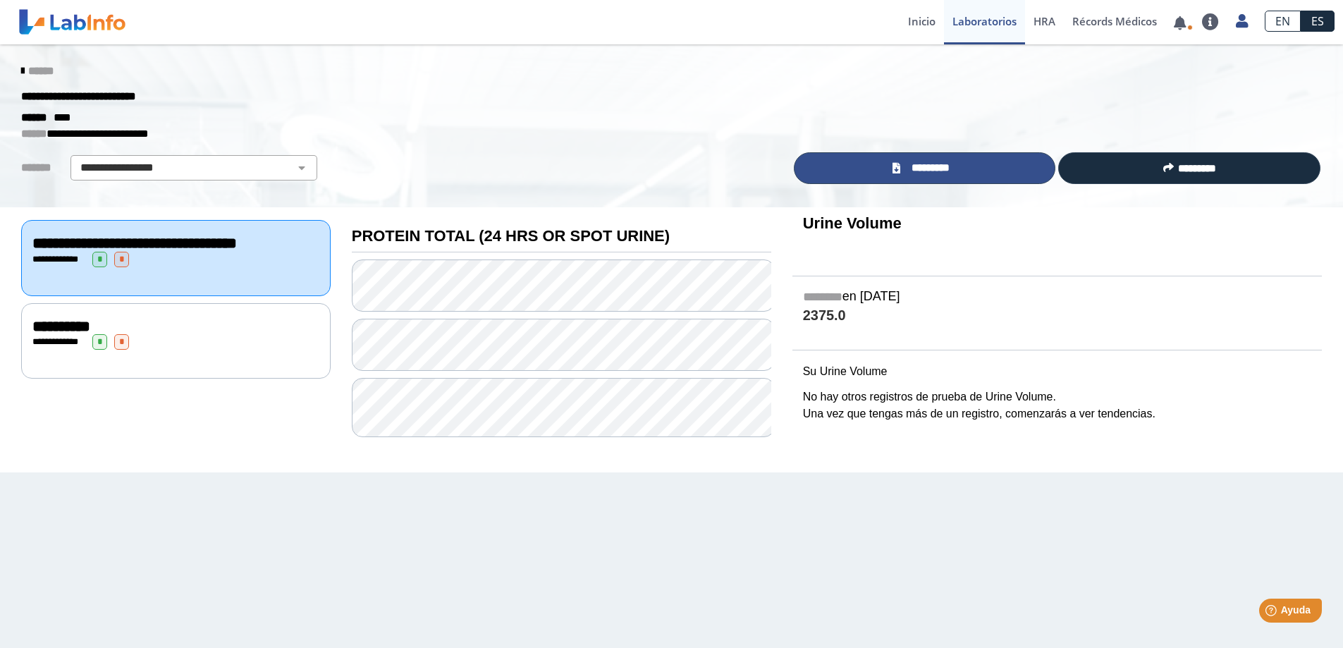
click at [986, 171] on link "*********" at bounding box center [925, 168] width 262 height 32
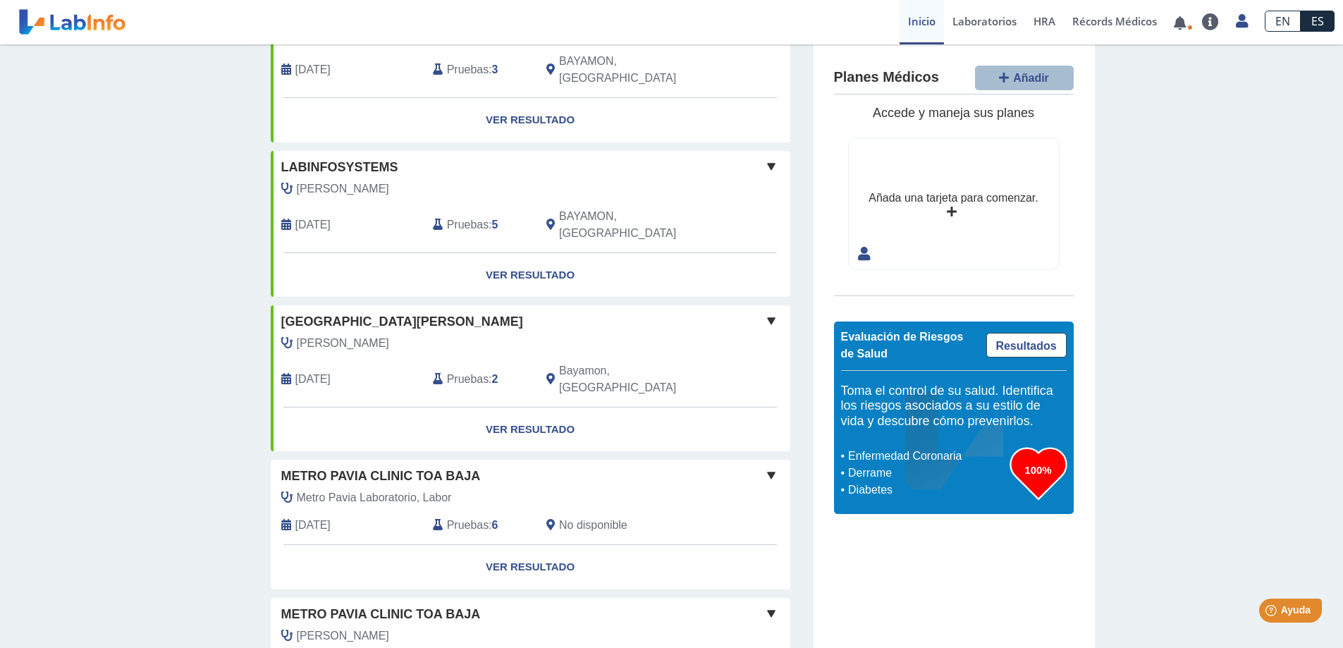
scroll to position [960, 0]
